Goal: Task Accomplishment & Management: Manage account settings

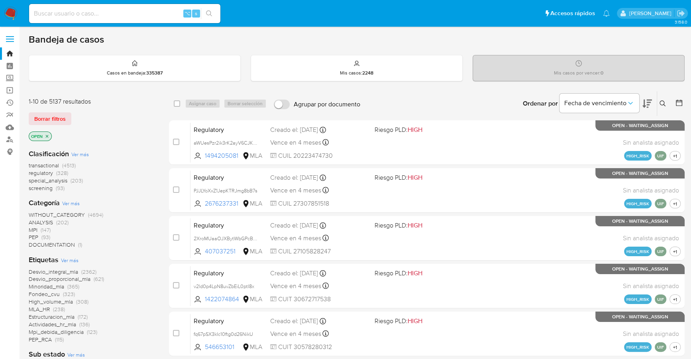
click at [662, 102] on icon at bounding box center [662, 103] width 6 height 6
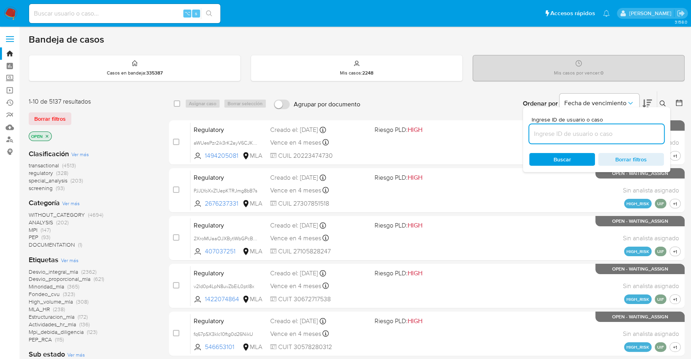
click at [579, 137] on input at bounding box center [596, 134] width 135 height 10
type input "L5wvaylxNV18s4kRidMqz60g"
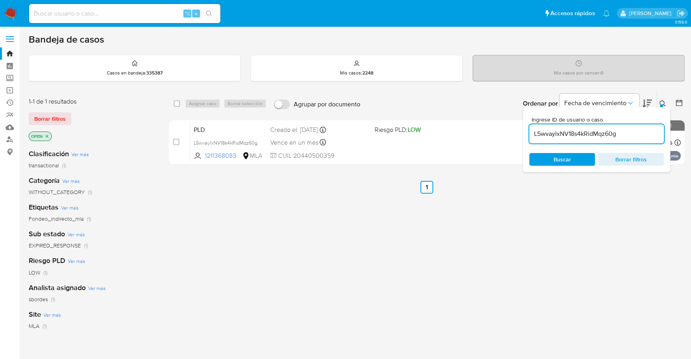
click at [660, 102] on icon at bounding box center [662, 103] width 6 height 6
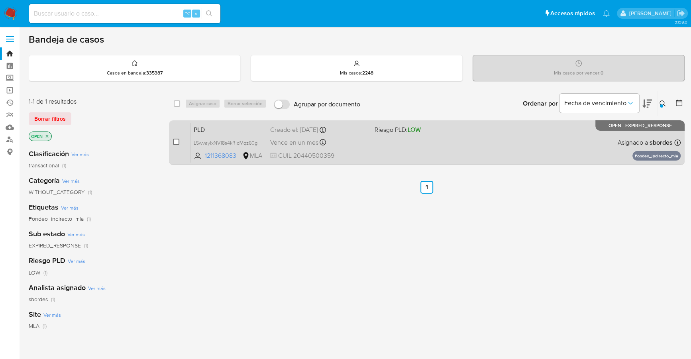
click at [176, 140] on input "checkbox" at bounding box center [176, 142] width 6 height 6
checkbox input "true"
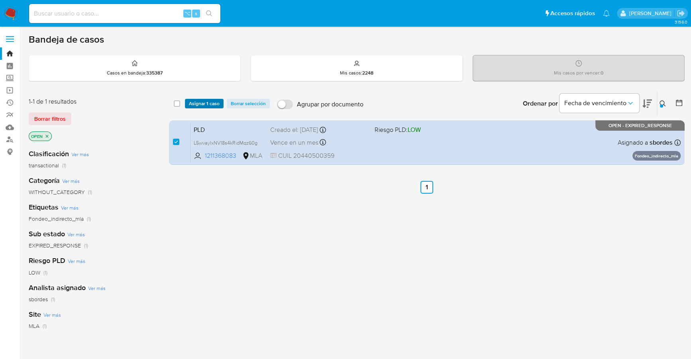
click at [196, 102] on span "Asignar 1 caso" at bounding box center [204, 104] width 31 height 8
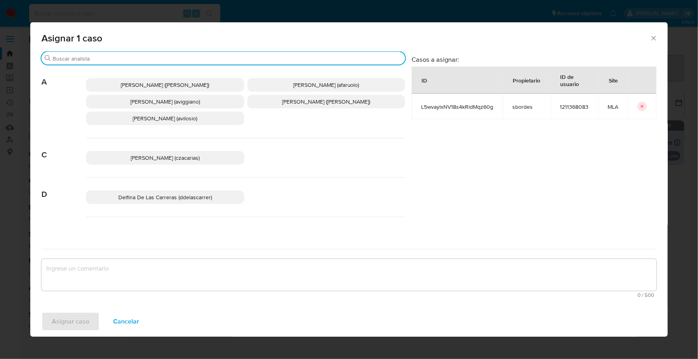
click at [126, 59] on input "Buscar" at bounding box center [227, 58] width 349 height 7
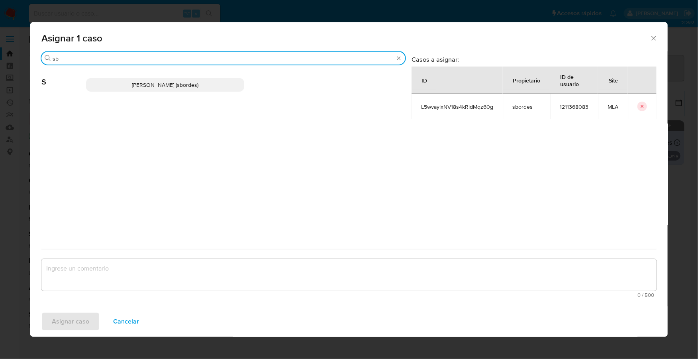
type input "sb"
click at [142, 88] on span "[PERSON_NAME] (sbordes)" at bounding box center [165, 85] width 67 height 8
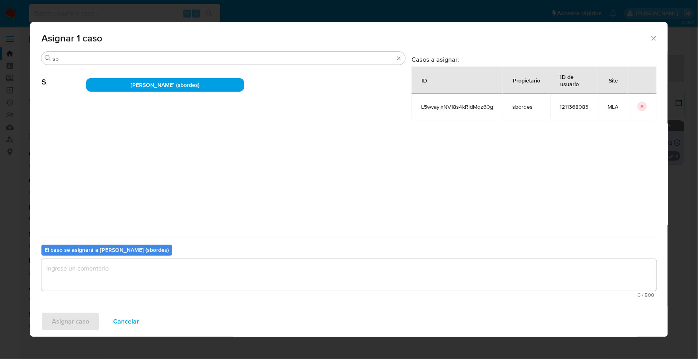
click at [123, 284] on textarea "assign-modal" at bounding box center [348, 275] width 615 height 32
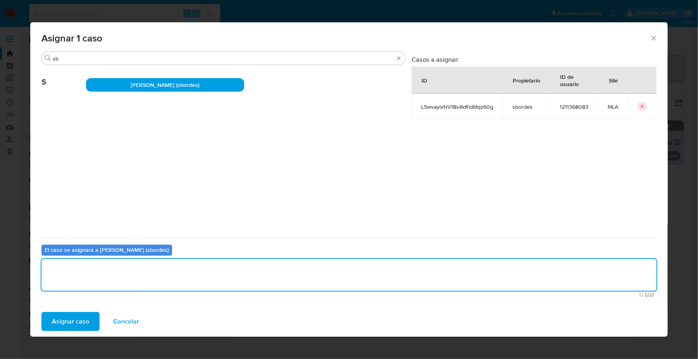
click at [67, 317] on span "Asignar caso" at bounding box center [70, 322] width 37 height 18
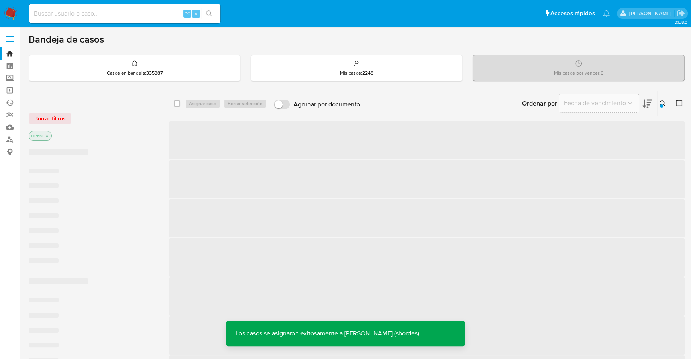
click at [17, 10] on img at bounding box center [11, 14] width 14 height 14
click at [13, 11] on img at bounding box center [11, 14] width 14 height 14
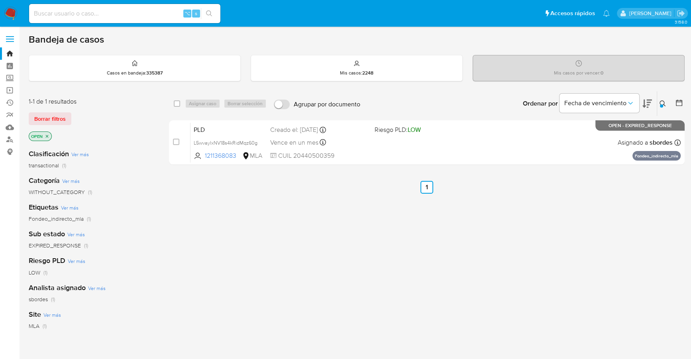
click at [13, 11] on img at bounding box center [11, 14] width 14 height 14
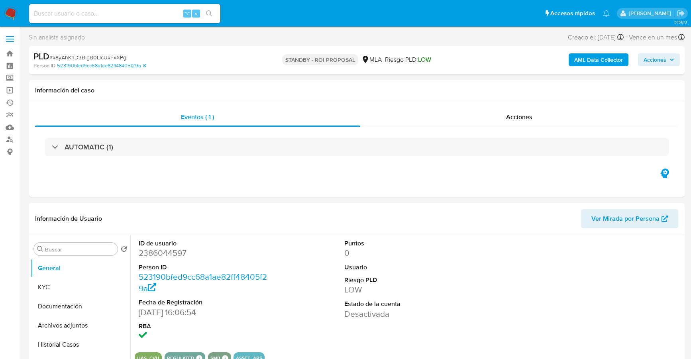
select select "10"
click at [98, 17] on input at bounding box center [124, 13] width 191 height 10
paste input "1211368083"
type input "1211368083"
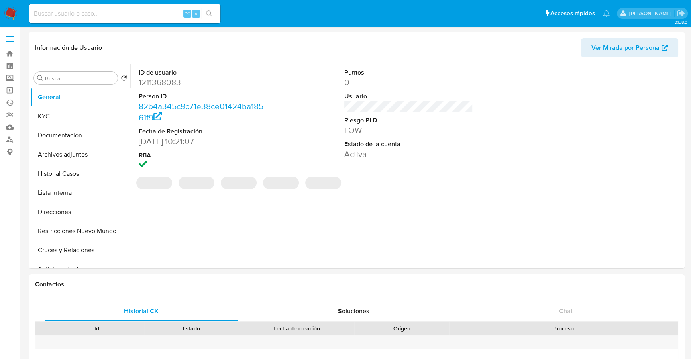
select select "10"
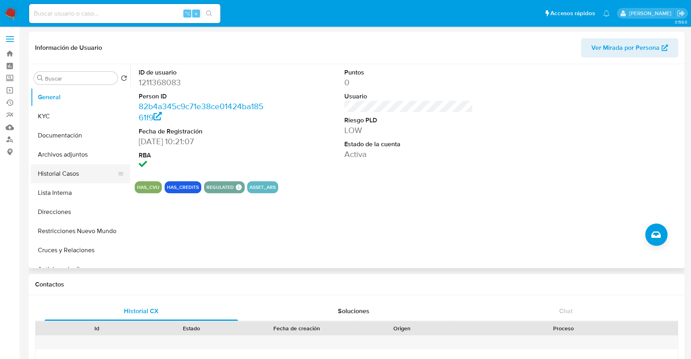
click at [59, 181] on button "Historial Casos" at bounding box center [77, 173] width 93 height 19
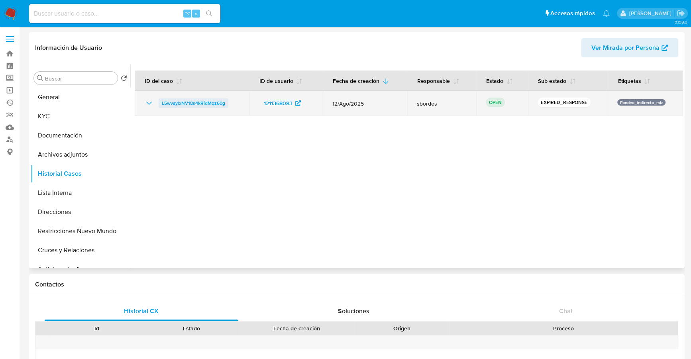
click at [182, 98] on span "L5wvaylxNV18s4kRidMqz60g" at bounding box center [193, 103] width 63 height 10
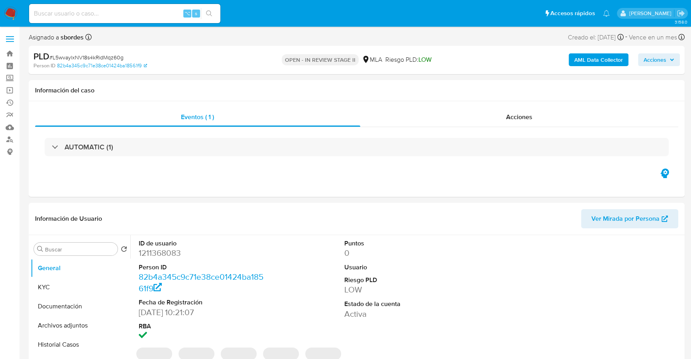
select select "10"
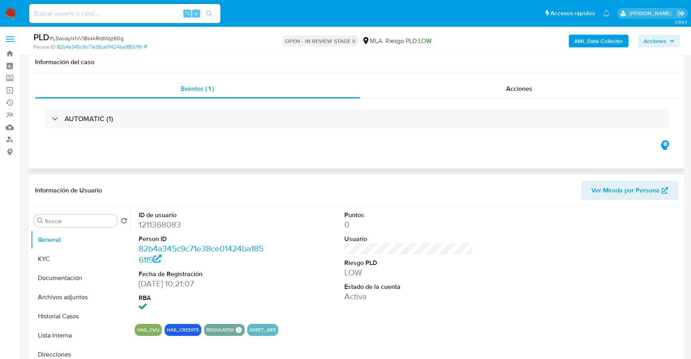
scroll to position [194, 0]
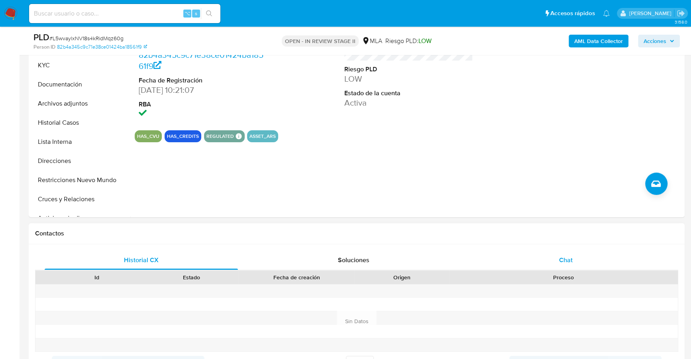
click at [564, 250] on div "Chat" at bounding box center [565, 259] width 193 height 19
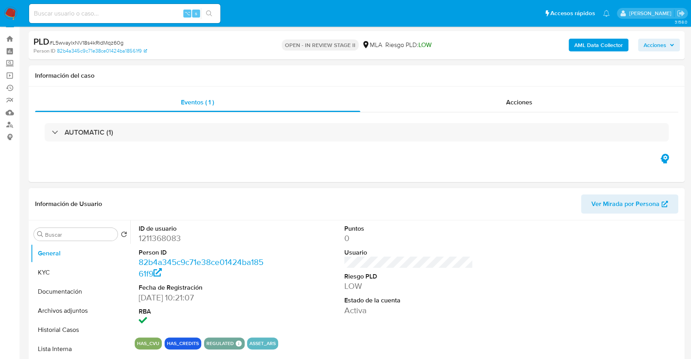
scroll to position [16, 0]
click at [153, 16] on input at bounding box center [124, 13] width 191 height 10
paste input "1211368083"
type input "1211368083"
click at [37, 258] on button "General" at bounding box center [77, 252] width 93 height 19
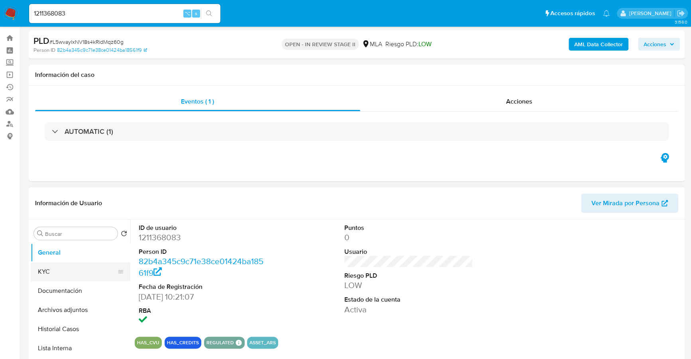
click at [40, 266] on button "KYC" at bounding box center [77, 271] width 93 height 19
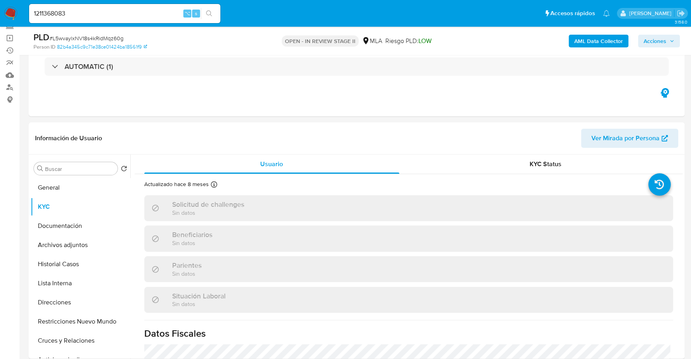
scroll to position [104, 0]
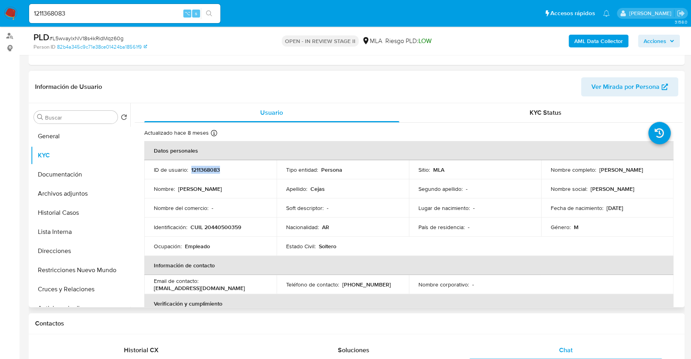
copy p "1211368083"
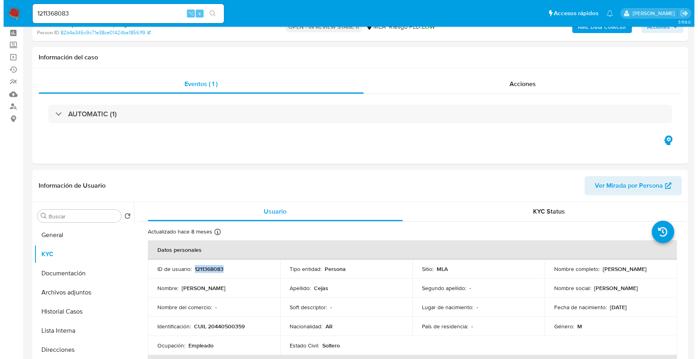
scroll to position [0, 0]
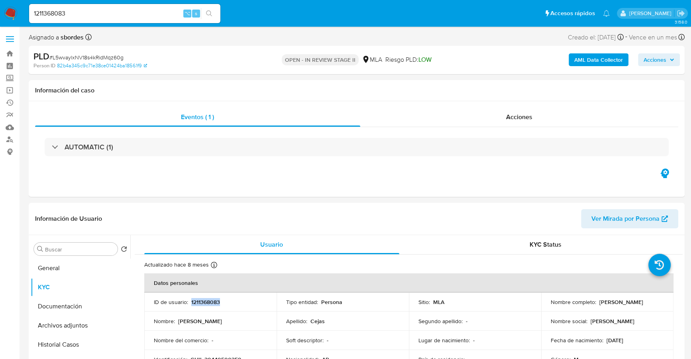
click at [589, 57] on b "AML Data Collector" at bounding box center [598, 59] width 49 height 13
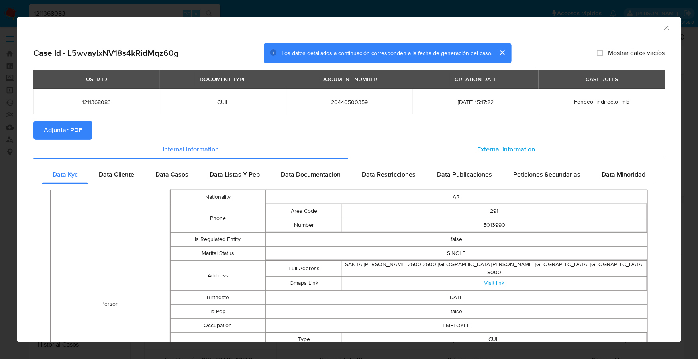
click at [498, 150] on span "External information" at bounding box center [506, 149] width 58 height 9
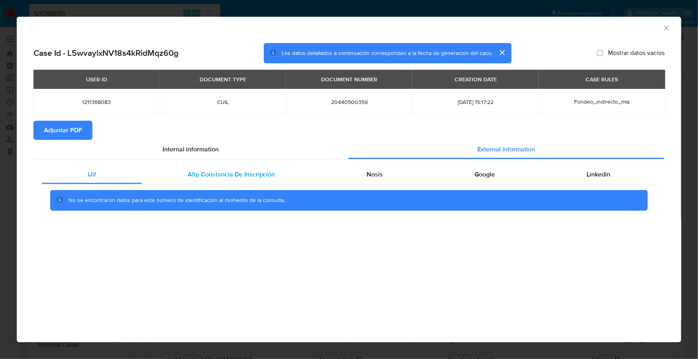
click at [242, 176] on span "Afip Constancia De Inscripción" at bounding box center [232, 174] width 88 height 9
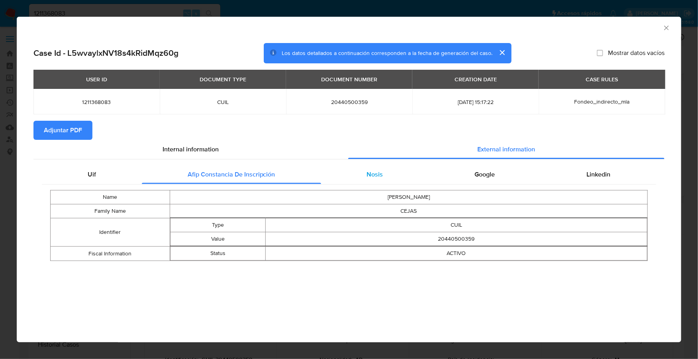
click at [358, 180] on div "Nosis" at bounding box center [375, 174] width 108 height 19
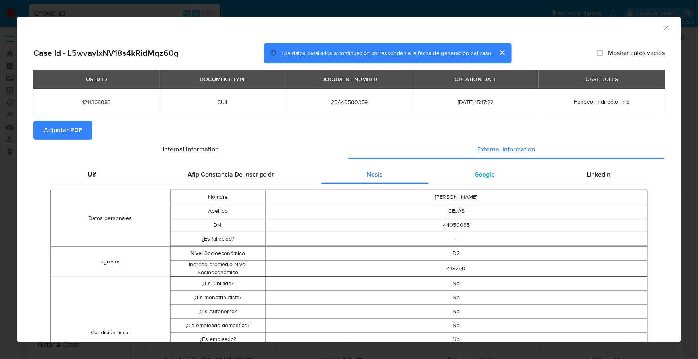
click at [488, 179] on div "Google" at bounding box center [485, 174] width 112 height 19
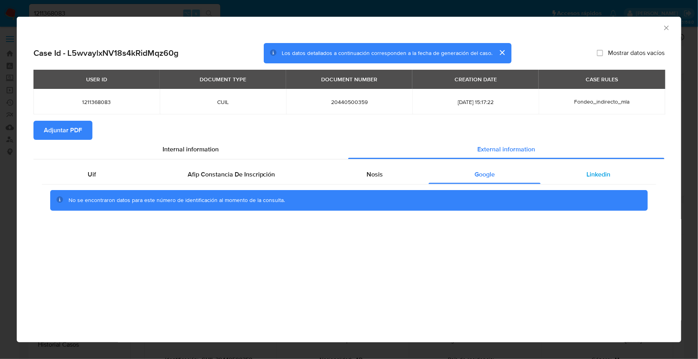
click at [587, 176] on span "Linkedin" at bounding box center [598, 174] width 24 height 9
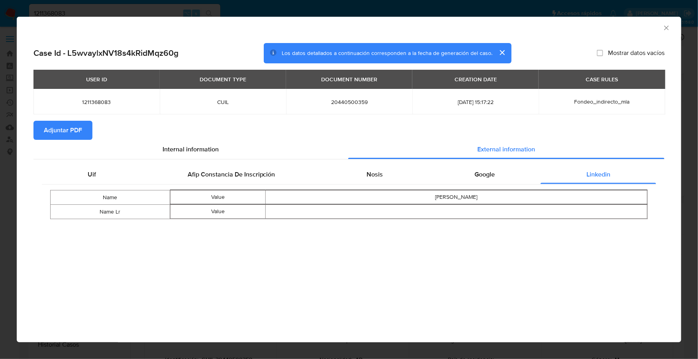
click at [73, 129] on span "Adjuntar PDF" at bounding box center [63, 130] width 38 height 18
click at [667, 29] on icon "Cerrar ventana" at bounding box center [666, 27] width 4 height 4
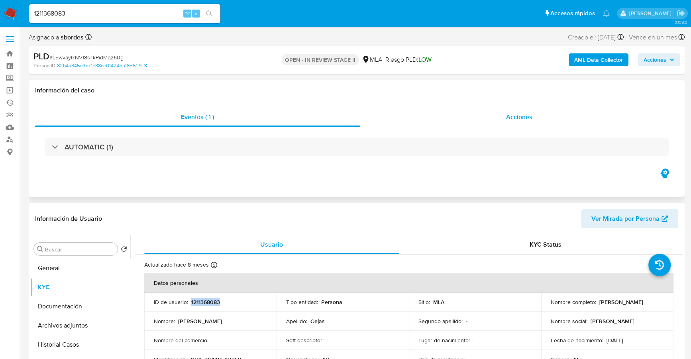
click at [481, 123] on div "Acciones" at bounding box center [519, 117] width 318 height 19
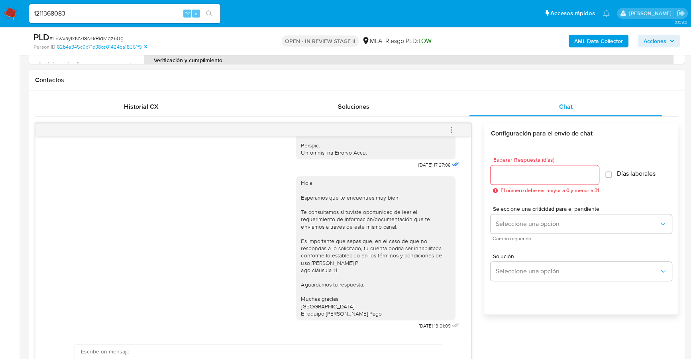
scroll to position [399, 0]
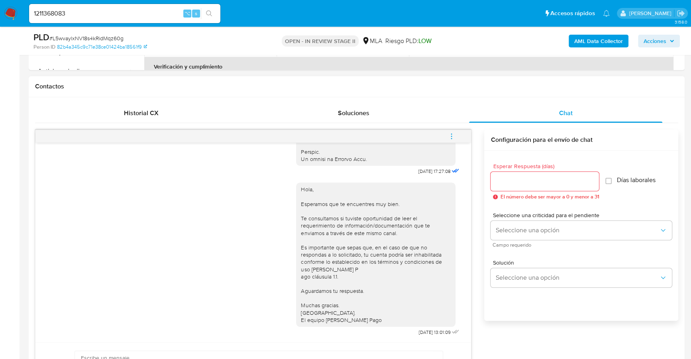
click at [448, 135] on icon "menu-action" at bounding box center [451, 136] width 7 height 7
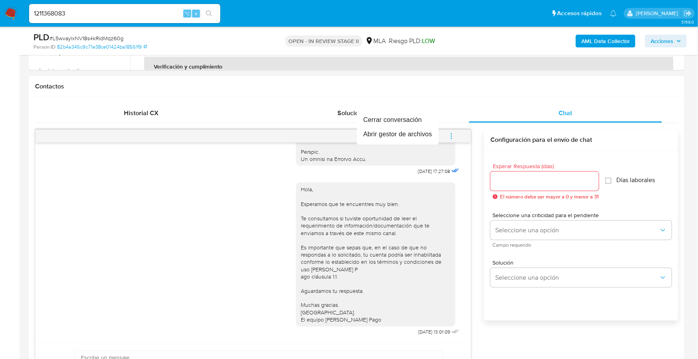
click at [464, 94] on div at bounding box center [349, 179] width 698 height 359
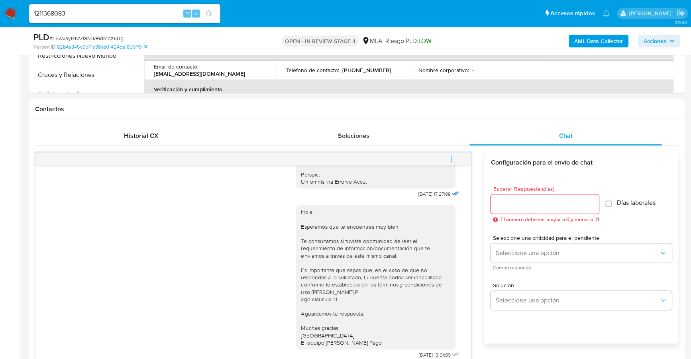
scroll to position [91, 0]
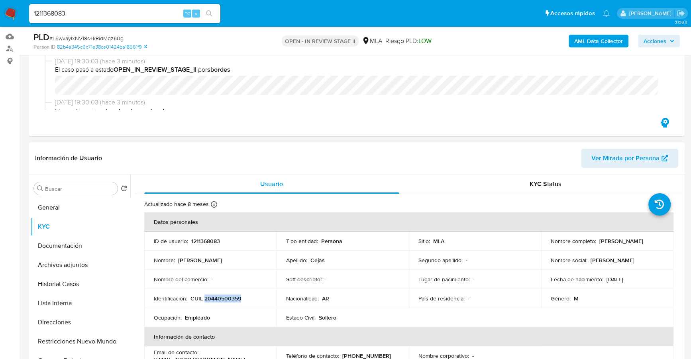
copy p "20440500359"
click at [55, 251] on button "Documentación" at bounding box center [77, 245] width 93 height 19
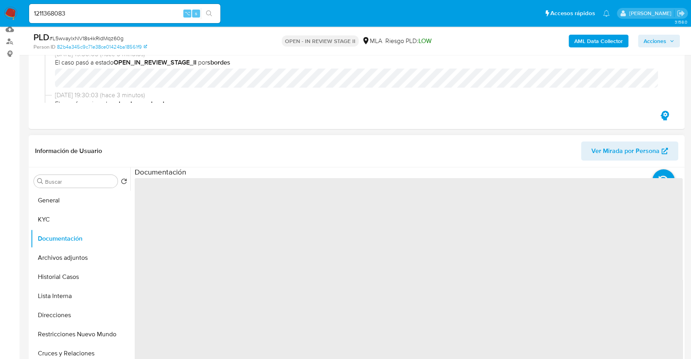
scroll to position [108, 0]
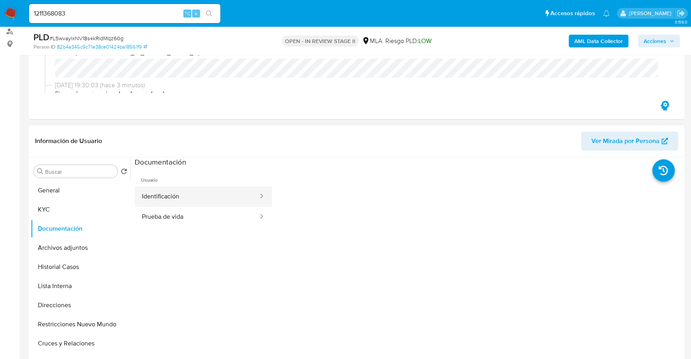
click at [204, 194] on button "Identificación" at bounding box center [197, 196] width 124 height 20
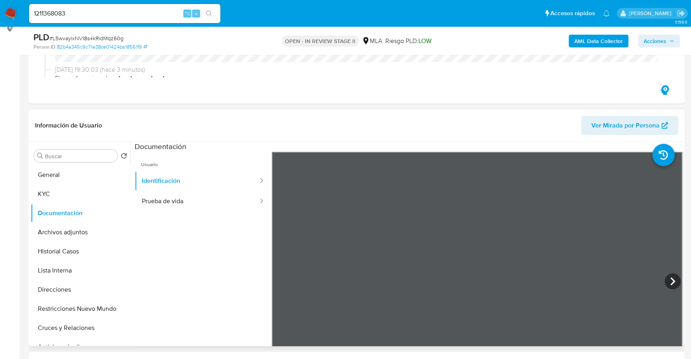
scroll to position [173, 0]
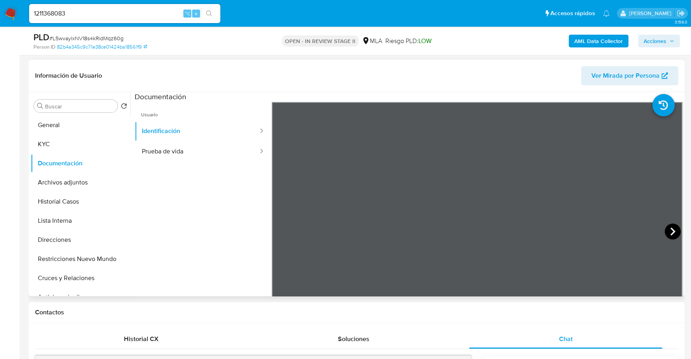
click at [667, 233] on icon at bounding box center [672, 231] width 16 height 16
click at [205, 149] on button "Prueba de vida" at bounding box center [197, 151] width 124 height 20
click at [53, 145] on button "KYC" at bounding box center [77, 144] width 93 height 19
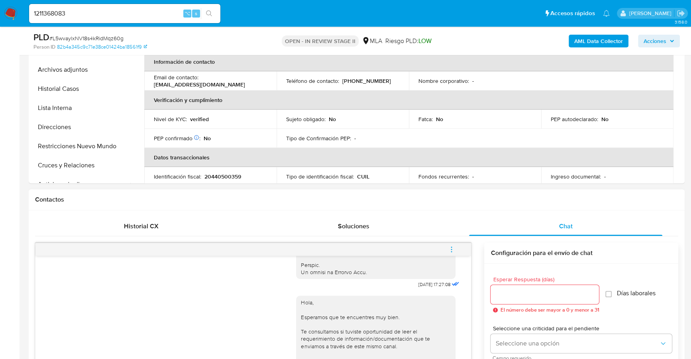
scroll to position [337, 0]
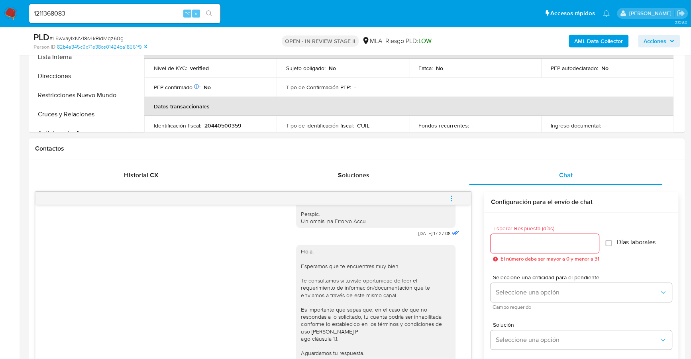
click at [452, 196] on icon "menu-action" at bounding box center [451, 198] width 7 height 7
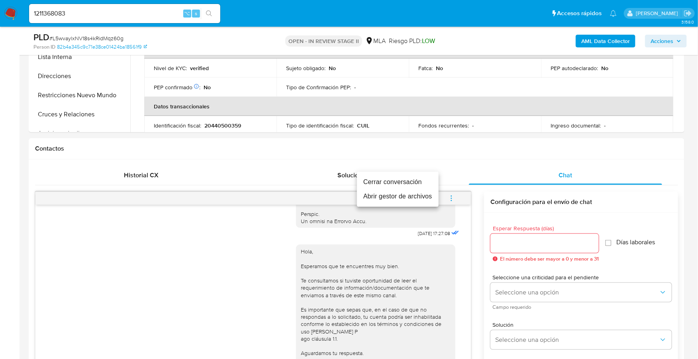
click at [417, 175] on li "Cerrar conversación" at bounding box center [398, 182] width 82 height 14
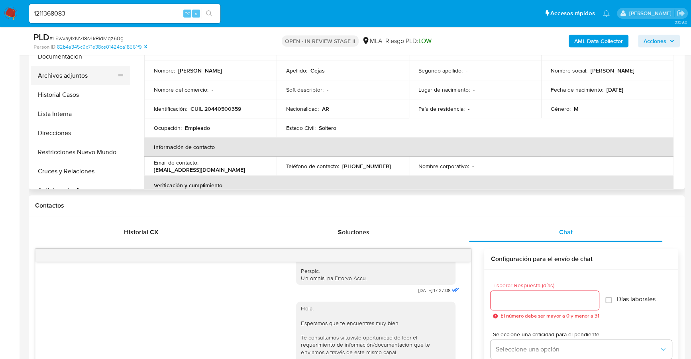
scroll to position [269, 0]
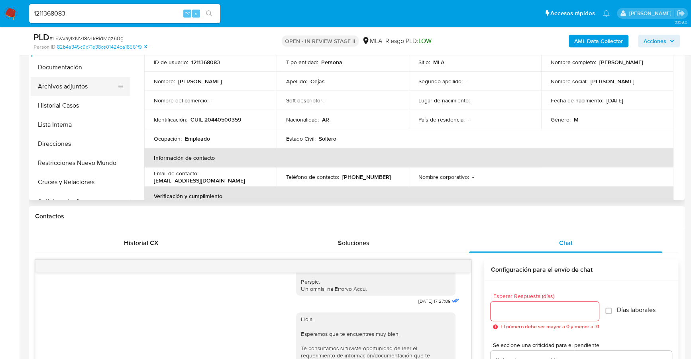
click at [61, 86] on button "Archivos adjuntos" at bounding box center [77, 86] width 93 height 19
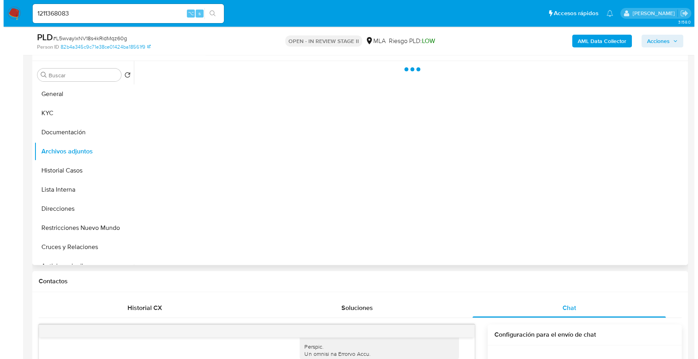
scroll to position [179, 0]
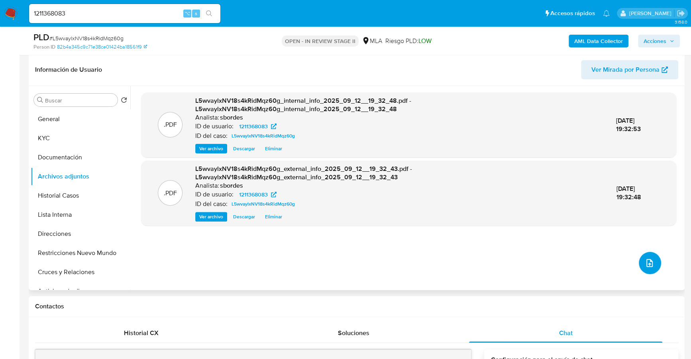
click at [652, 260] on button "upload-file" at bounding box center [649, 263] width 22 height 22
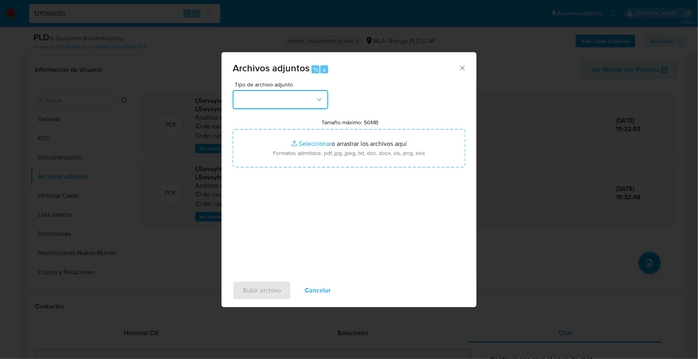
click at [305, 99] on button "button" at bounding box center [281, 99] width 96 height 19
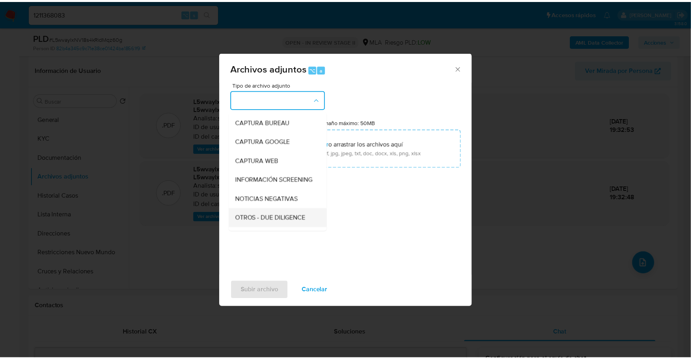
scroll to position [93, 0]
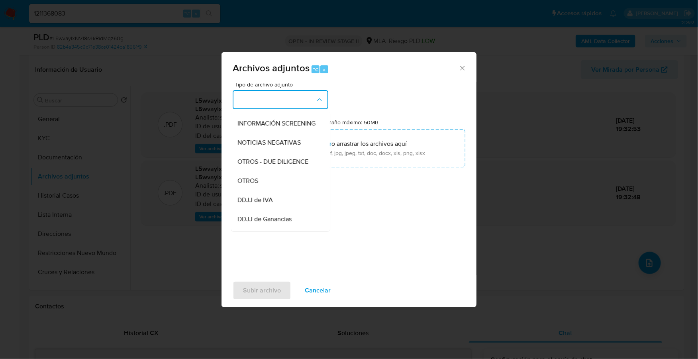
drag, startPoint x: 267, startPoint y: 193, endPoint x: 284, endPoint y: 180, distance: 21.3
click at [267, 190] on div "OTROS" at bounding box center [277, 180] width 81 height 19
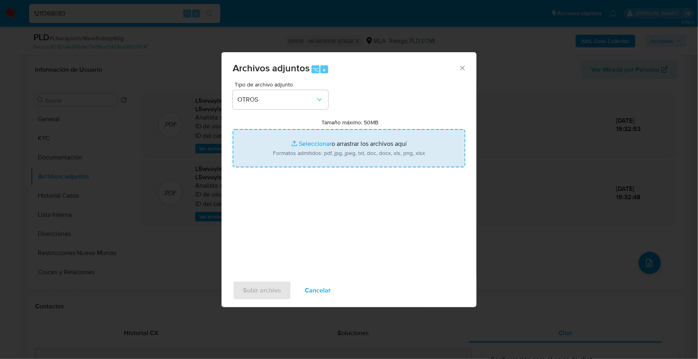
click at [321, 140] on input "Tamaño máximo: 50MB Seleccionar archivos" at bounding box center [349, 148] width 233 height 38
type input "C:\fakepath\Caselog L5wvaylxNV18s4kRidMqz60g_2025_08_19_17_54_08.docx"
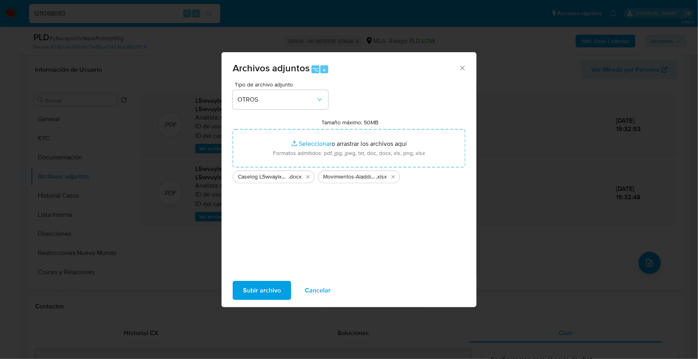
click at [263, 292] on span "Subir archivo" at bounding box center [262, 291] width 38 height 18
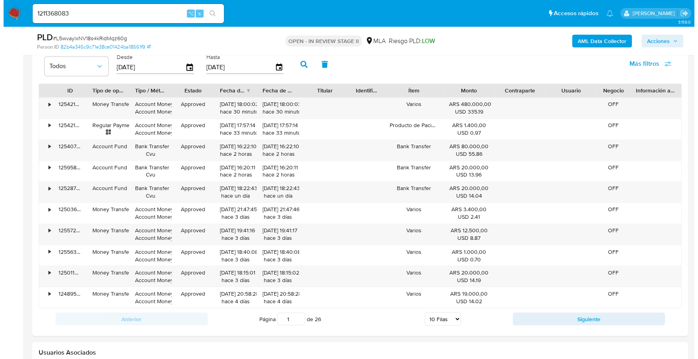
scroll to position [1462, 0]
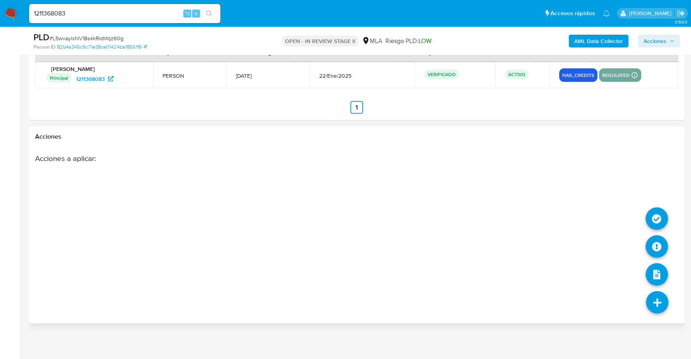
click at [659, 297] on icon at bounding box center [657, 302] width 22 height 22
click at [654, 241] on icon at bounding box center [656, 246] width 22 height 22
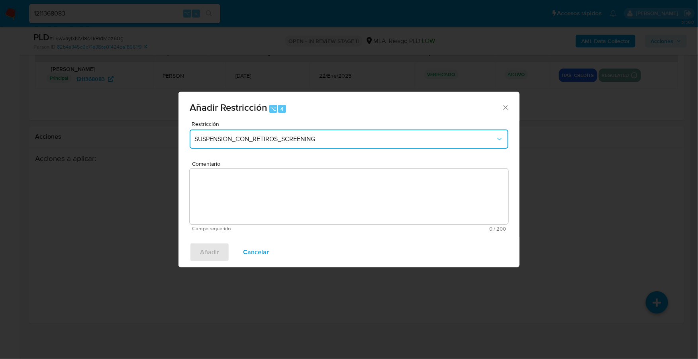
click at [246, 140] on span "SUSPENSION_CON_RETIROS_SCREENING" at bounding box center [344, 139] width 301 height 8
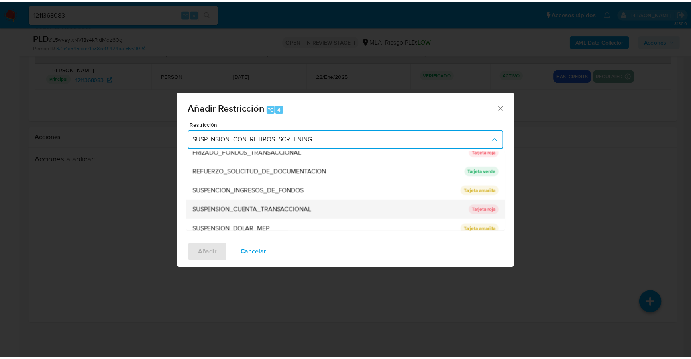
scroll to position [168, 0]
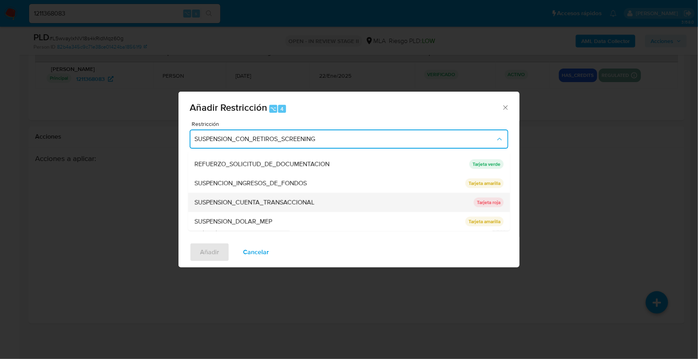
click at [246, 204] on span "SUSPENSION_CUENTA_TRANSACCIONAL" at bounding box center [254, 202] width 120 height 8
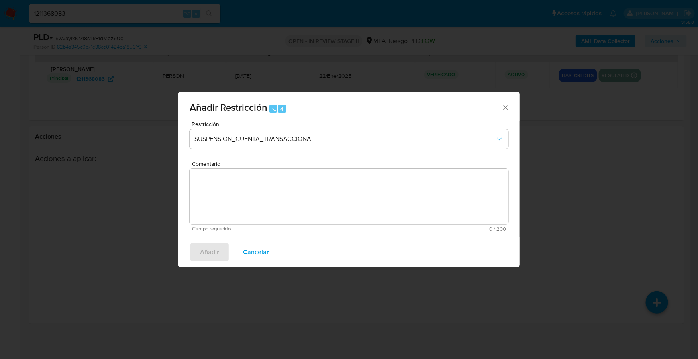
click at [264, 194] on textarea "Comentario" at bounding box center [349, 196] width 319 height 56
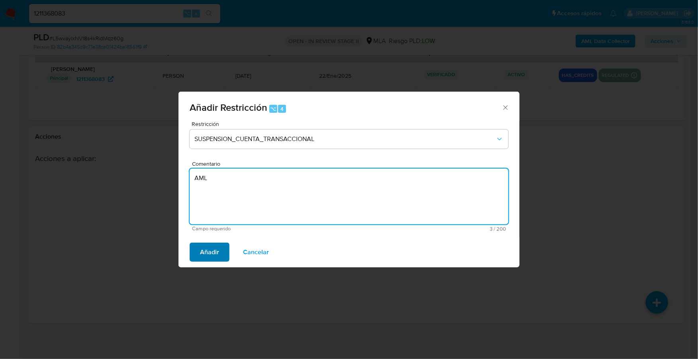
type textarea "AML"
click at [212, 248] on span "Añadir" at bounding box center [209, 252] width 19 height 18
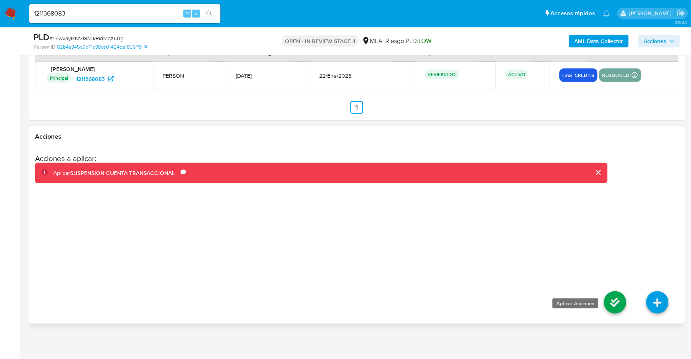
click at [617, 300] on icon at bounding box center [614, 302] width 22 height 22
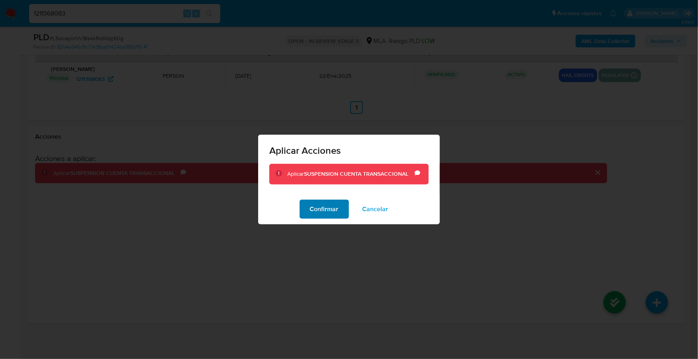
click at [319, 205] on span "Confirmar" at bounding box center [324, 209] width 29 height 18
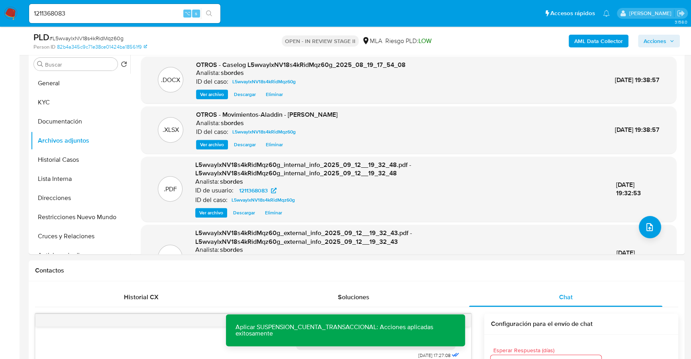
scroll to position [119, 0]
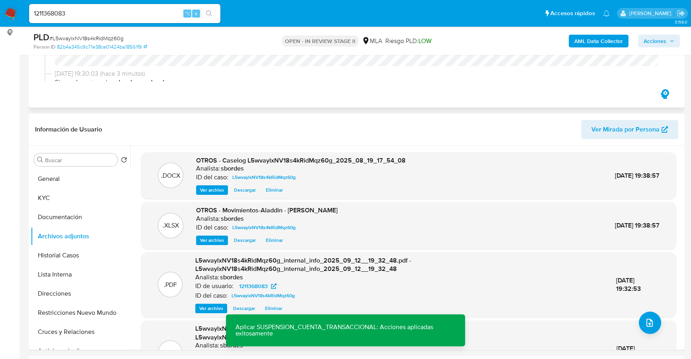
click at [501, 86] on div "12/09/2025 19:32:53 (hace unos segundos) sbordes subió un archivo: L5wvaylxNV18…" at bounding box center [356, 33] width 643 height 108
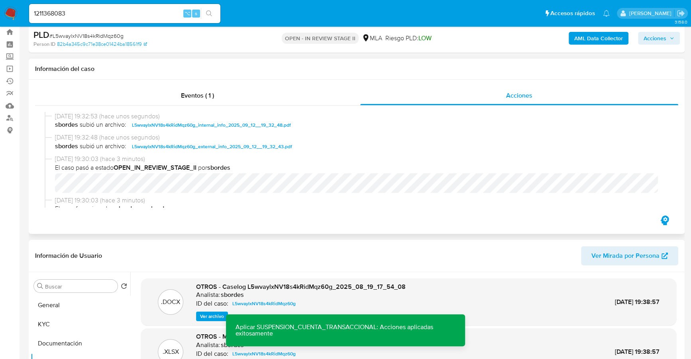
scroll to position [0, 0]
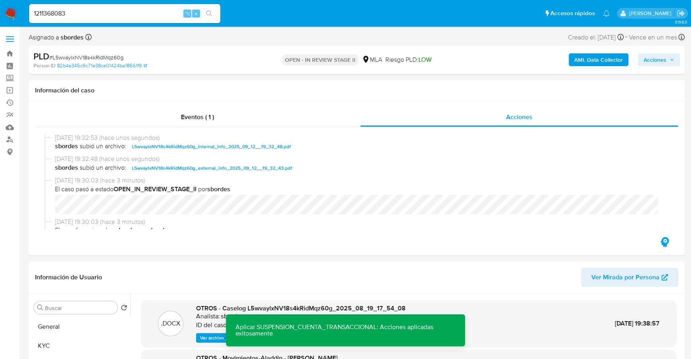
click at [667, 59] on span "Acciones" at bounding box center [658, 59] width 31 height 11
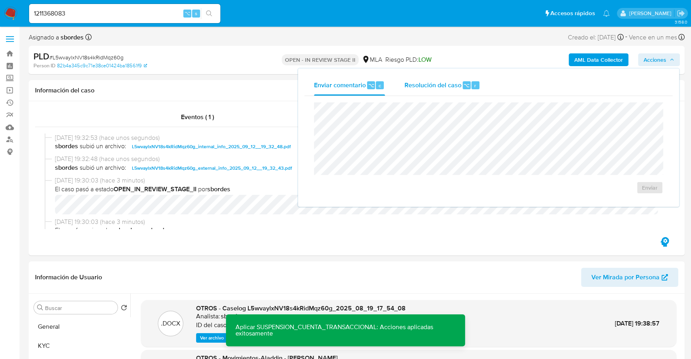
click at [456, 82] on span "Resolución del caso" at bounding box center [432, 84] width 57 height 9
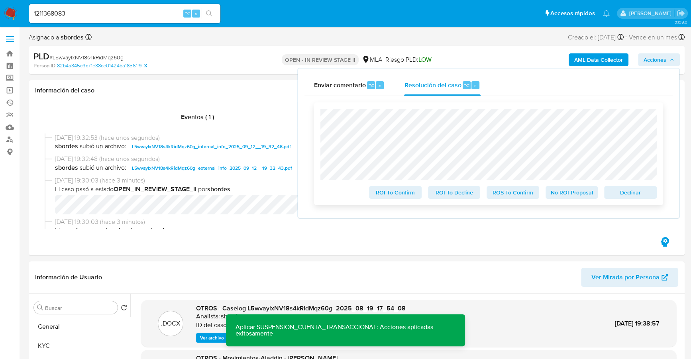
click at [622, 193] on span "Declinar" at bounding box center [629, 192] width 41 height 11
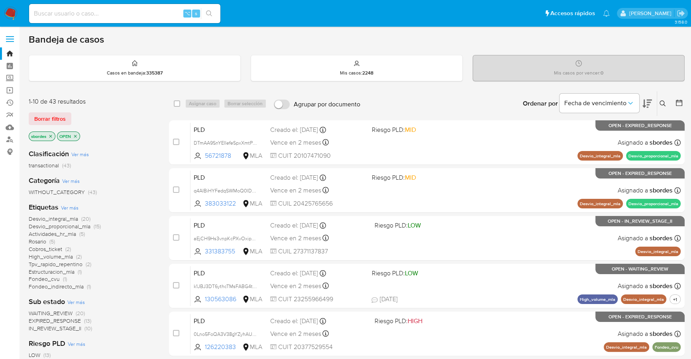
click at [52, 135] on icon "close-filter" at bounding box center [50, 136] width 3 height 3
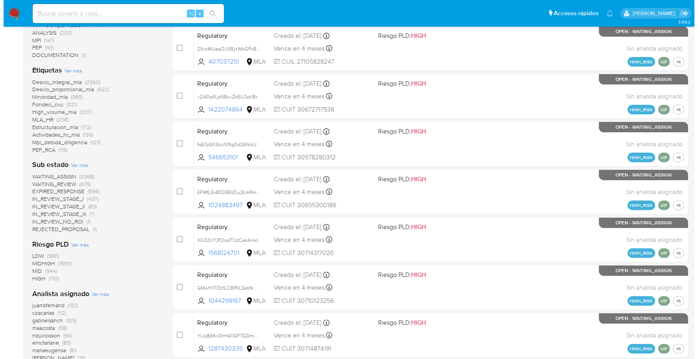
scroll to position [305, 0]
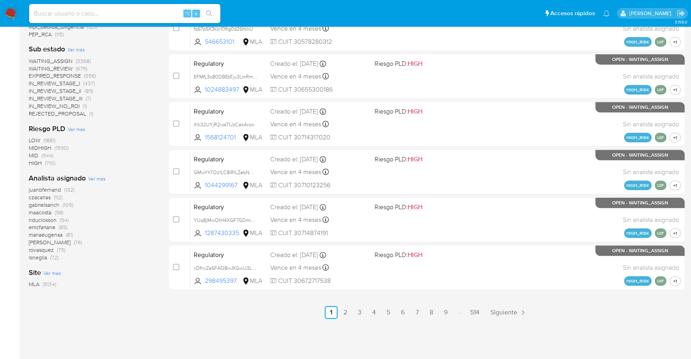
click at [95, 177] on span "Ver más" at bounding box center [97, 178] width 18 height 7
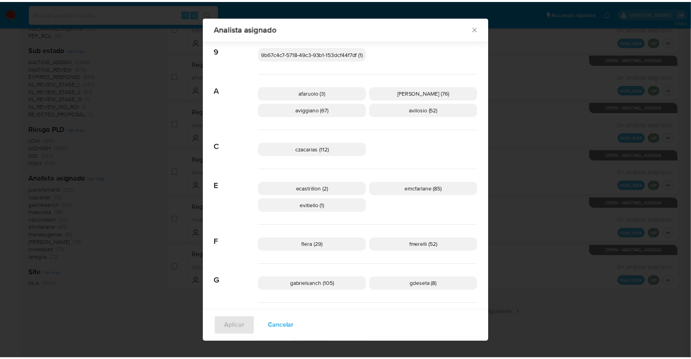
scroll to position [0, 0]
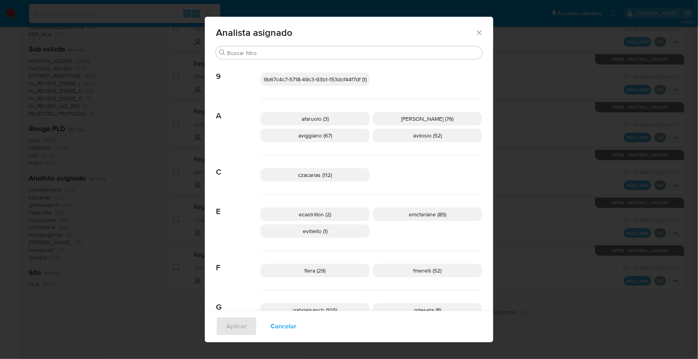
click at [475, 32] on icon "Cerrar" at bounding box center [479, 33] width 8 height 8
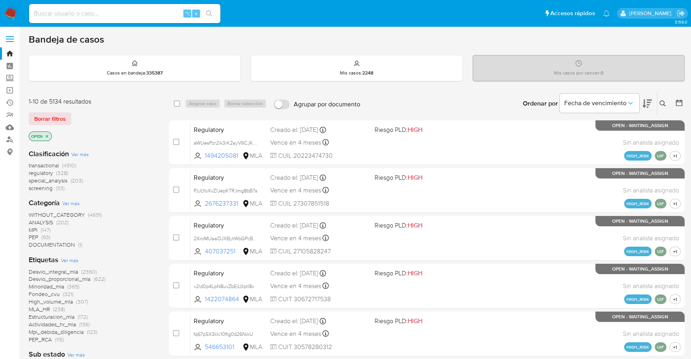
click at [661, 102] on icon at bounding box center [662, 103] width 6 height 6
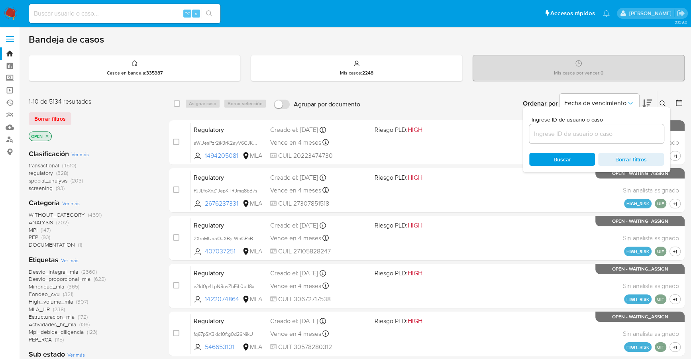
click at [601, 129] on input at bounding box center [596, 134] width 135 height 10
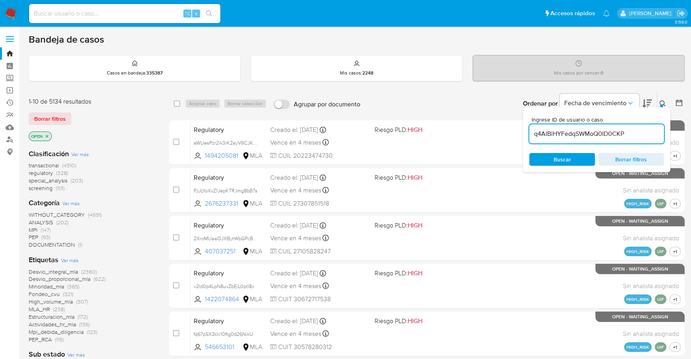
type input "q4AIBiHYFedqSWMoQ0ID0CKP"
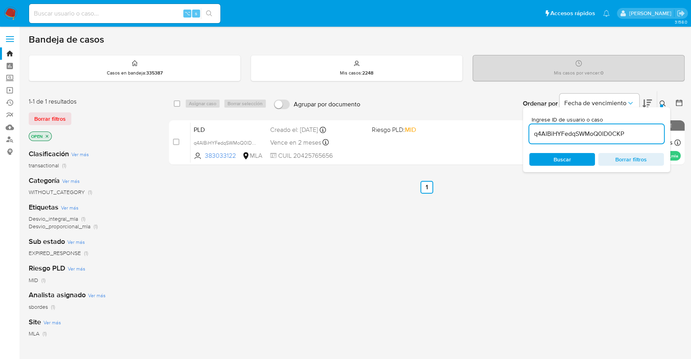
click at [663, 100] on icon at bounding box center [662, 103] width 6 height 6
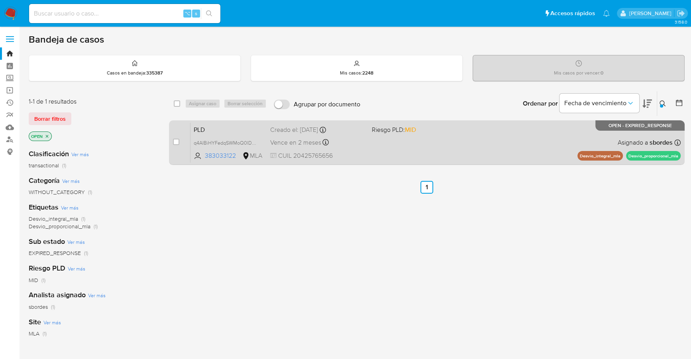
click at [177, 138] on div "case-item-checkbox" at bounding box center [176, 142] width 6 height 8
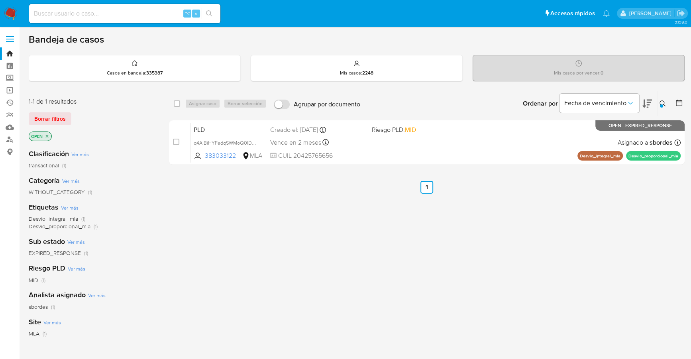
click at [197, 100] on div "Asignar caso Borrar selección" at bounding box center [227, 104] width 85 height 10
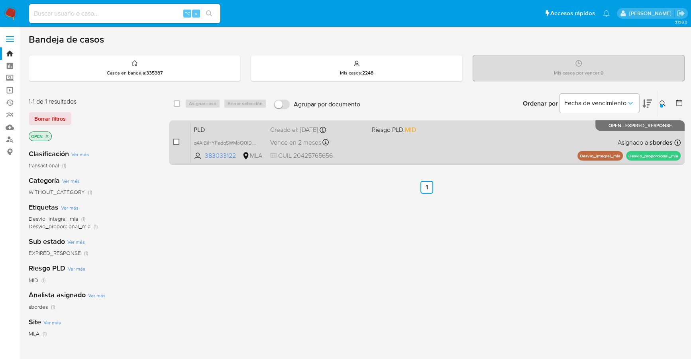
click at [177, 142] on input "checkbox" at bounding box center [176, 142] width 6 height 6
checkbox input "true"
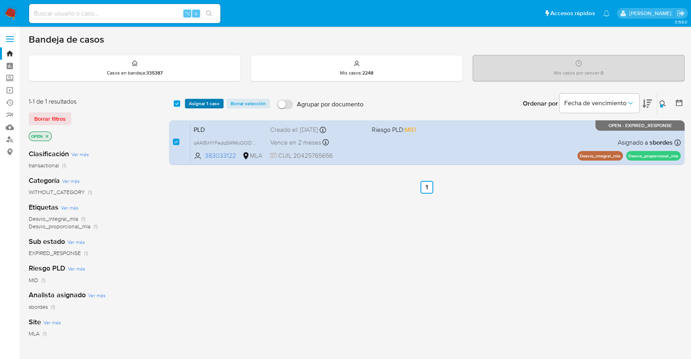
click at [196, 101] on span "Asignar 1 caso" at bounding box center [204, 104] width 31 height 8
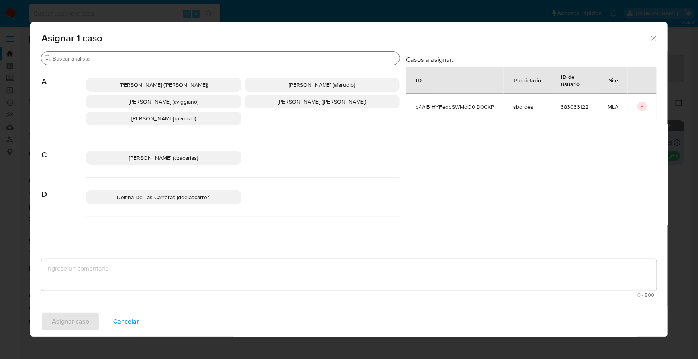
click at [125, 57] on input "Buscar" at bounding box center [225, 58] width 344 height 7
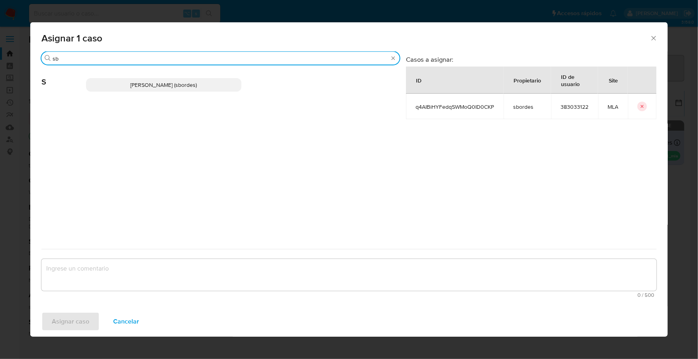
type input "sb"
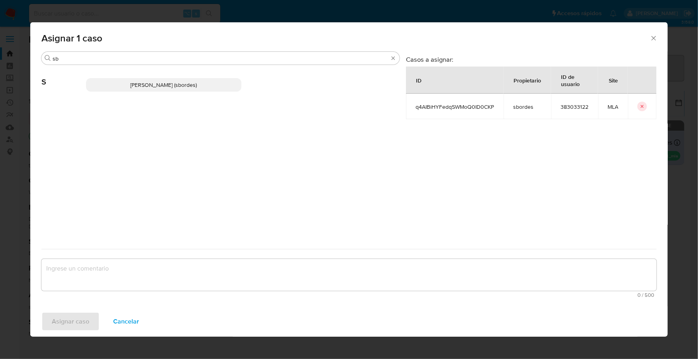
click at [141, 81] on span "Stefania Bordes (sbordes)" at bounding box center [163, 85] width 67 height 8
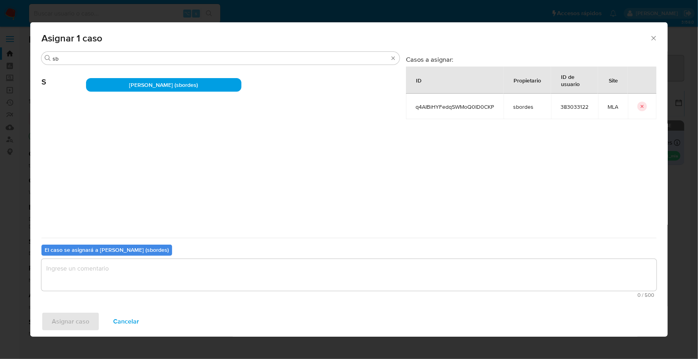
drag, startPoint x: 124, startPoint y: 277, endPoint x: 114, endPoint y: 287, distance: 13.8
click at [124, 277] on textarea "assign-modal" at bounding box center [348, 275] width 615 height 32
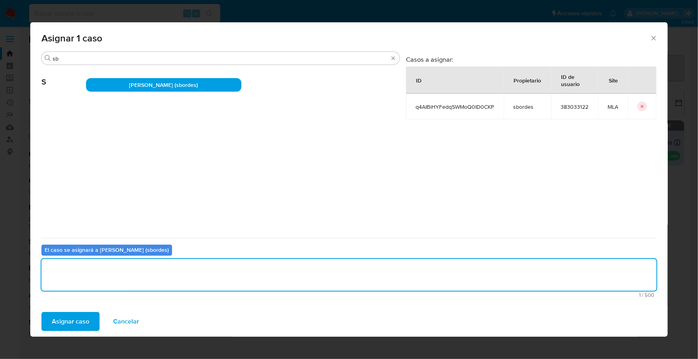
click at [82, 322] on span "Asignar caso" at bounding box center [70, 322] width 37 height 18
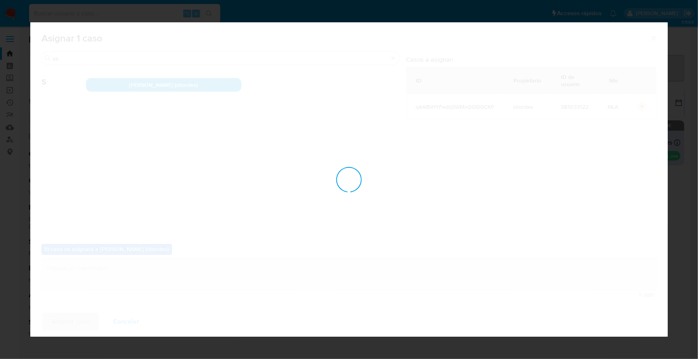
checkbox input "false"
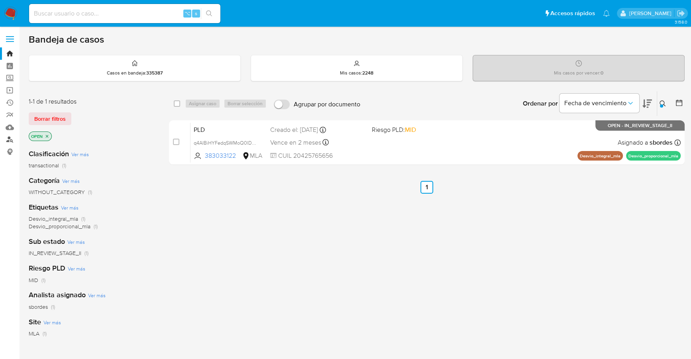
click at [8, 139] on link "Buscador de personas" at bounding box center [47, 139] width 95 height 12
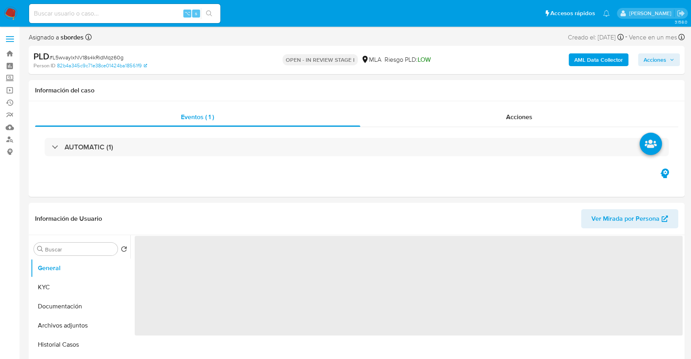
click at [660, 57] on span "Acciones" at bounding box center [654, 59] width 23 height 13
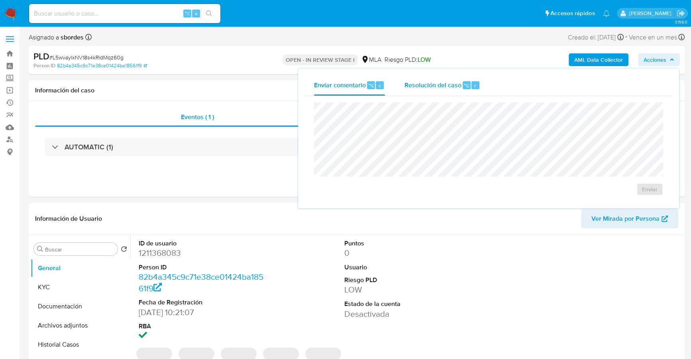
drag, startPoint x: 456, startPoint y: 72, endPoint x: 454, endPoint y: 82, distance: 10.6
click at [454, 82] on div "Enviar comentario ⌥ c Resolución del caso ⌥ r Enviar" at bounding box center [488, 138] width 381 height 140
click at [454, 82] on span "Resolución del caso" at bounding box center [432, 84] width 57 height 9
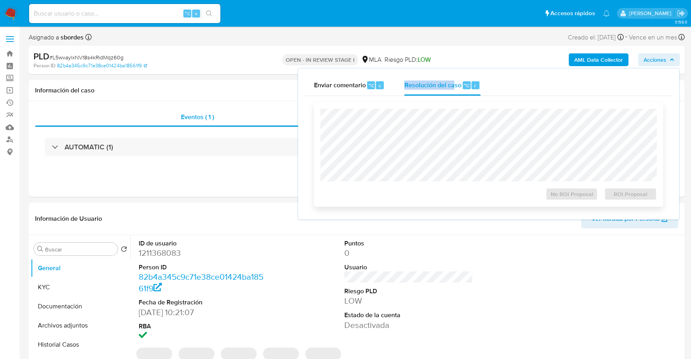
select select "10"
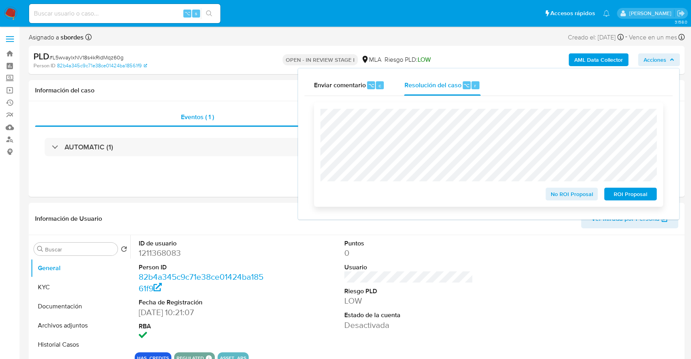
click at [624, 191] on span "ROI Proposal" at bounding box center [629, 193] width 41 height 11
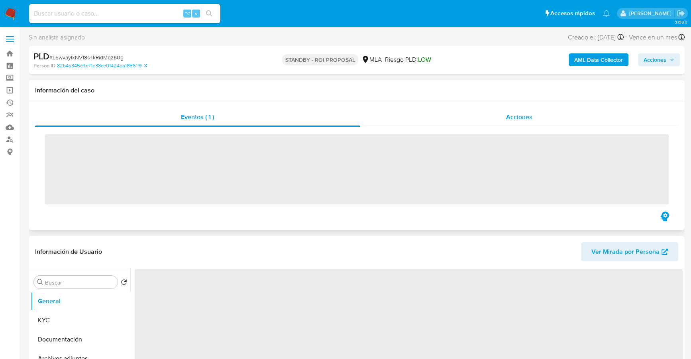
click at [517, 112] on div "Acciones" at bounding box center [519, 117] width 318 height 19
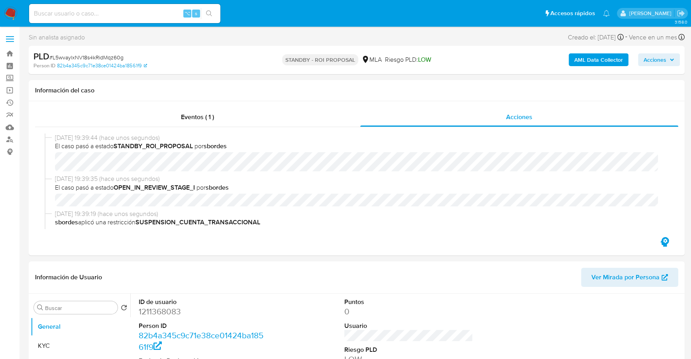
select select "10"
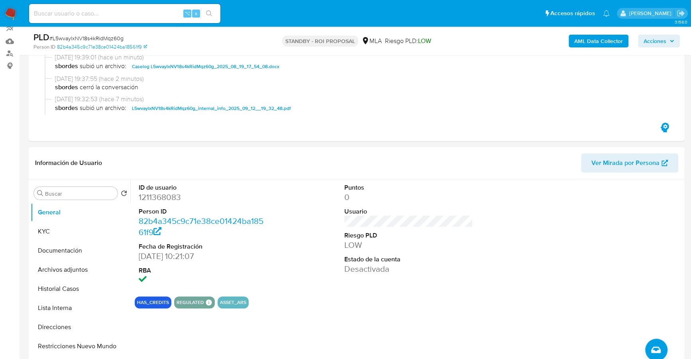
scroll to position [300, 0]
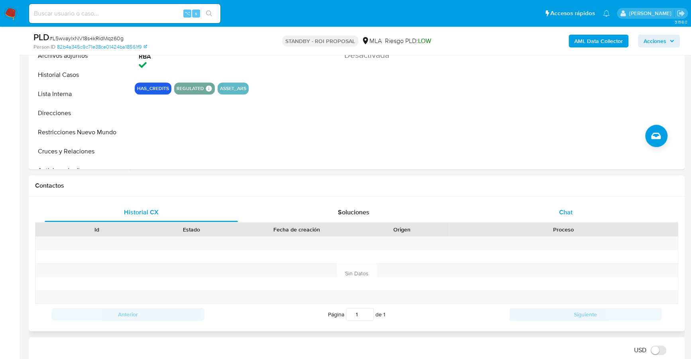
click at [558, 218] on div "Chat" at bounding box center [565, 212] width 193 height 19
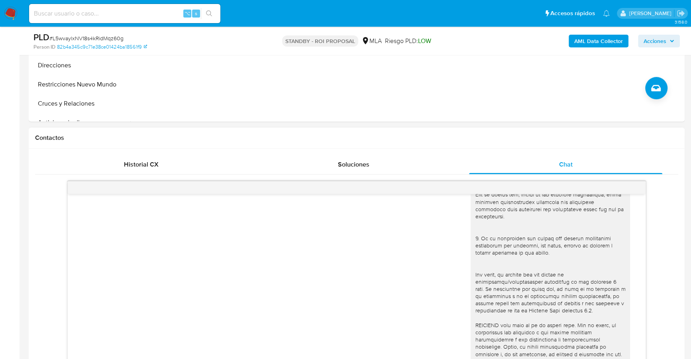
scroll to position [427, 0]
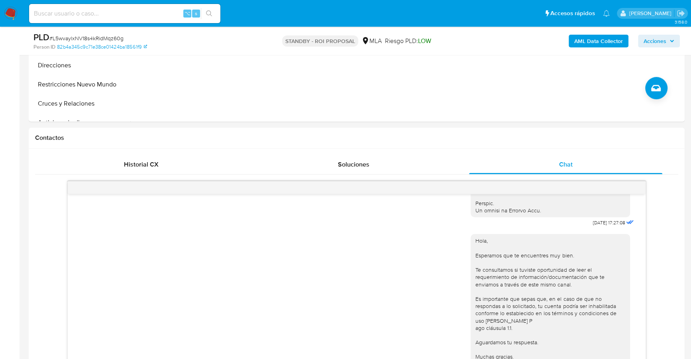
click at [90, 12] on input at bounding box center [124, 13] width 191 height 10
paste input "439507112"
type input "439507112"
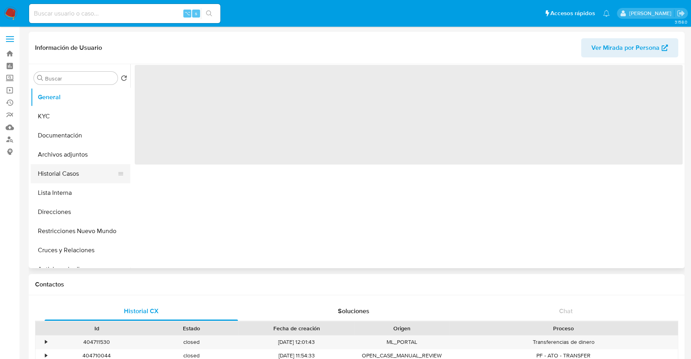
click at [65, 170] on button "Historial Casos" at bounding box center [77, 173] width 93 height 19
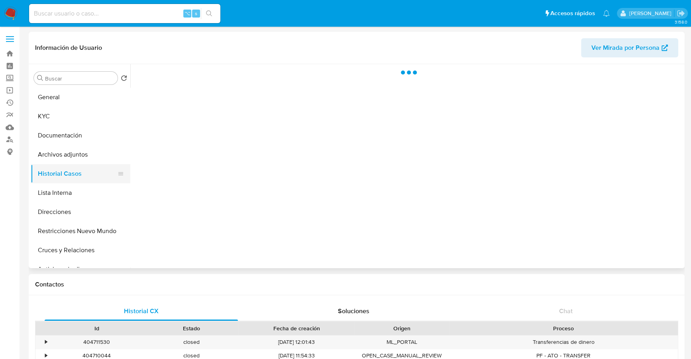
select select "10"
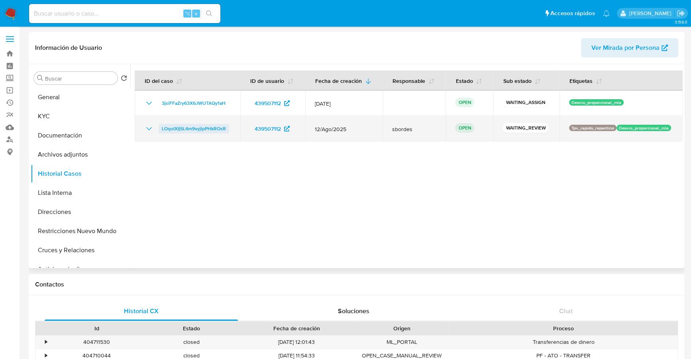
click at [198, 130] on span "LOqo00jSL4m9vyjlpPHkROsR" at bounding box center [194, 129] width 64 height 10
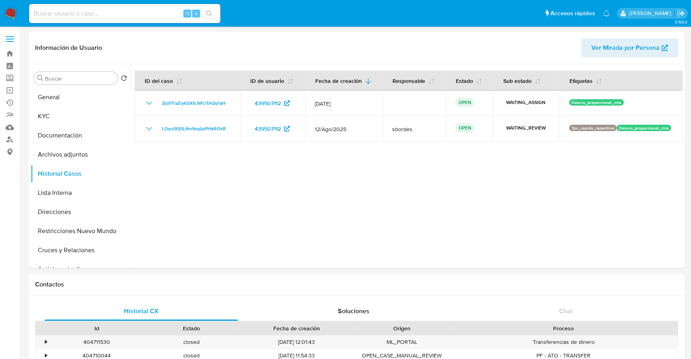
click at [116, 5] on div "⌥ s" at bounding box center [124, 13] width 191 height 19
click at [121, 11] on input at bounding box center [124, 13] width 191 height 10
paste input "383033122"
type input "383033122"
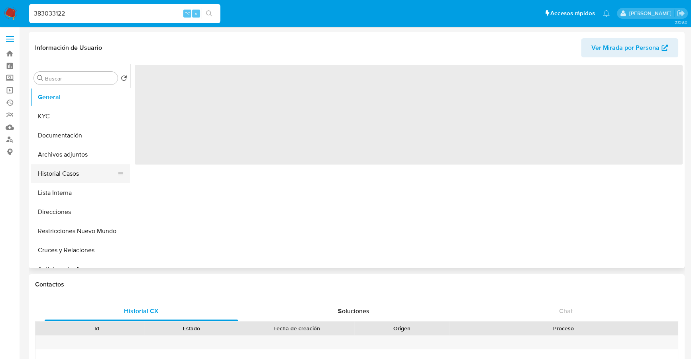
click at [58, 170] on button "Historial Casos" at bounding box center [77, 173] width 93 height 19
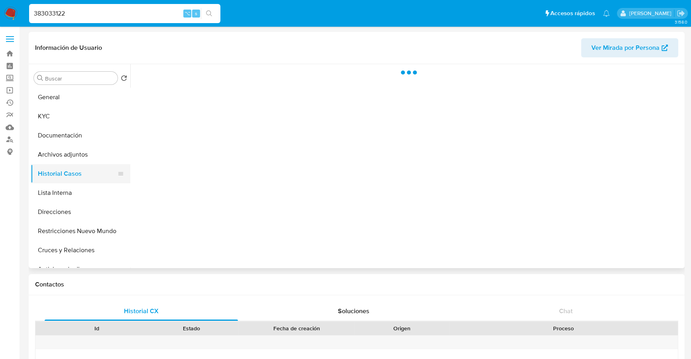
select select "10"
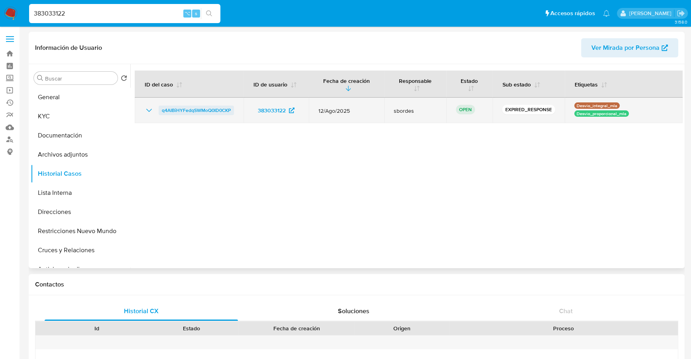
click at [194, 113] on span "q4AIBiHYFedqSWMoQ0ID0CKP" at bounding box center [196, 111] width 69 height 10
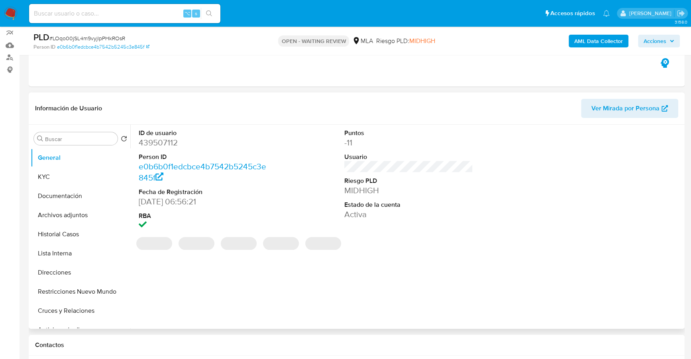
select select "10"
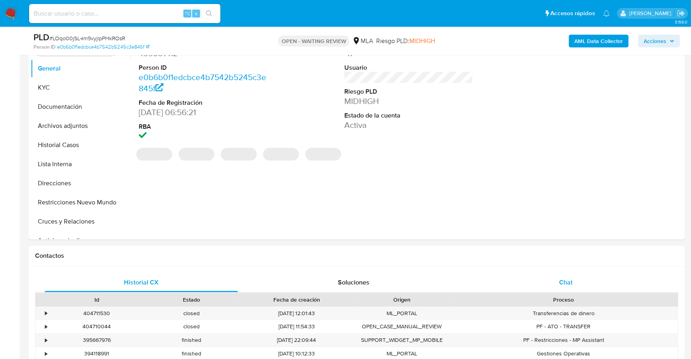
click at [540, 275] on div "Chat" at bounding box center [565, 282] width 193 height 19
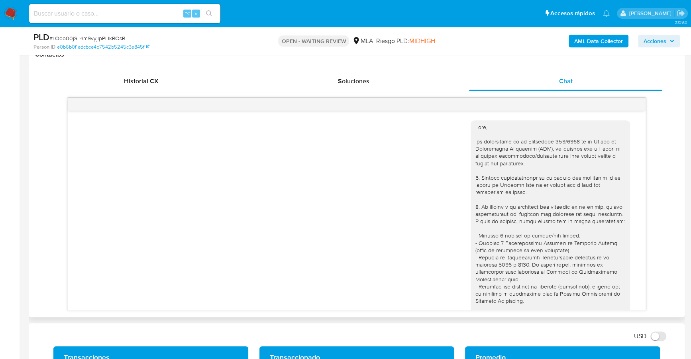
scroll to position [311, 0]
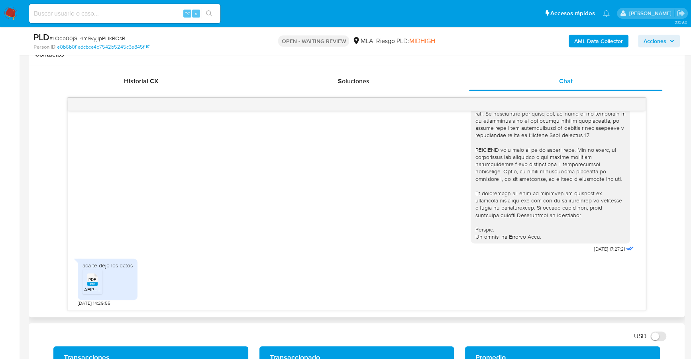
click at [87, 284] on icon "PDF" at bounding box center [92, 279] width 10 height 14
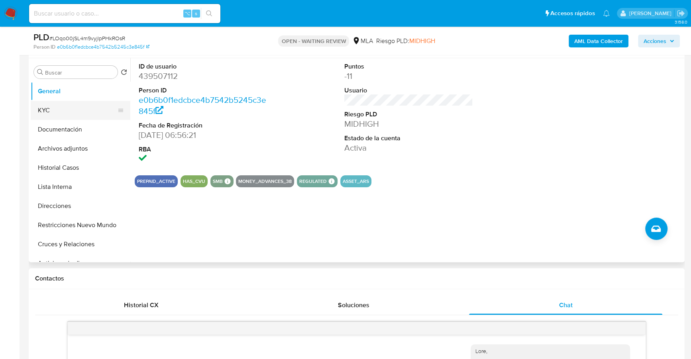
scroll to position [140, 0]
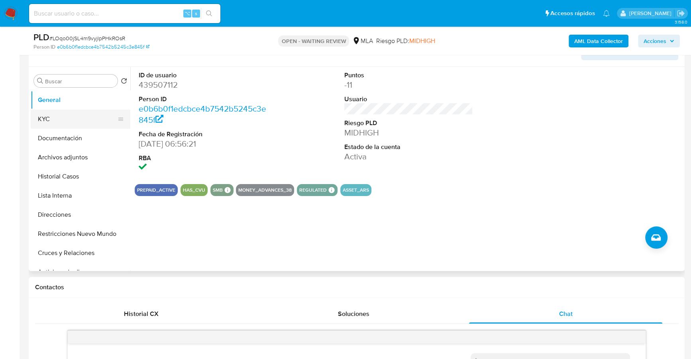
click at [76, 116] on button "KYC" at bounding box center [77, 119] width 93 height 19
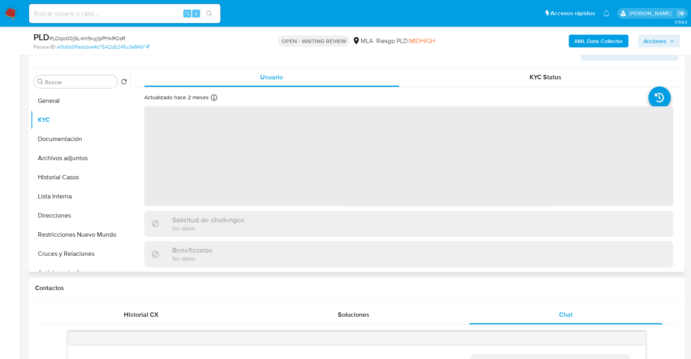
scroll to position [138, 0]
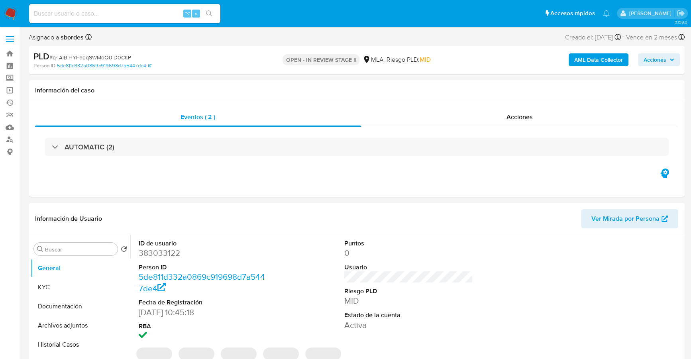
select select "10"
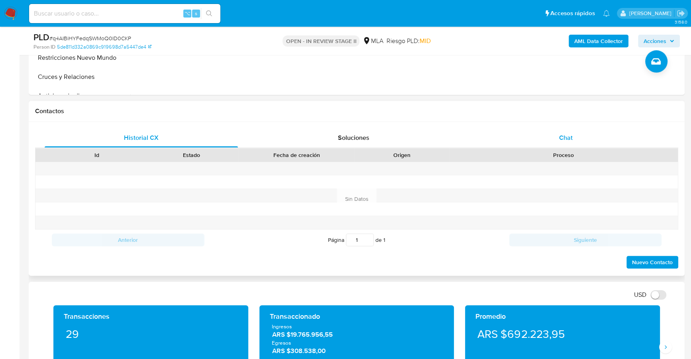
click at [568, 135] on span "Chat" at bounding box center [566, 137] width 14 height 9
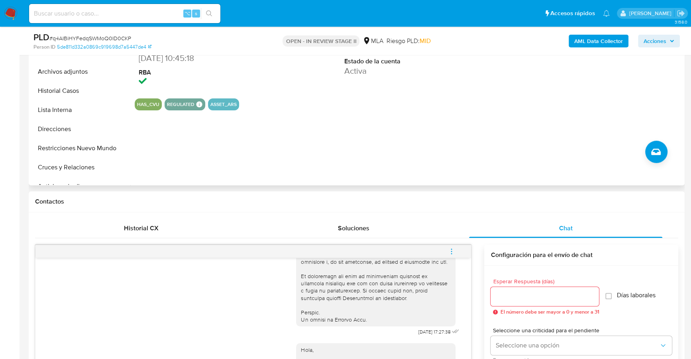
scroll to position [137, 0]
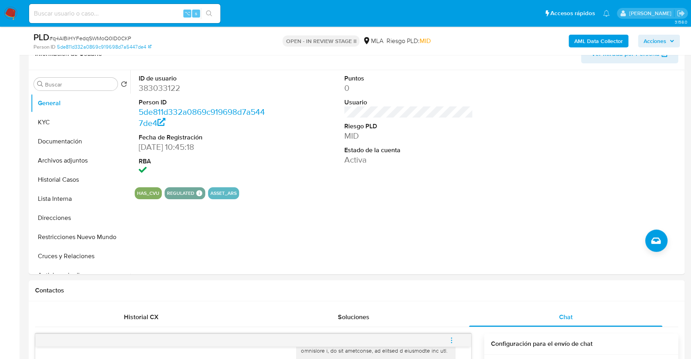
click at [139, 15] on input at bounding box center [124, 13] width 191 height 10
paste input "383033122"
type input "383033122"
click at [55, 131] on button "KYC" at bounding box center [77, 122] width 93 height 19
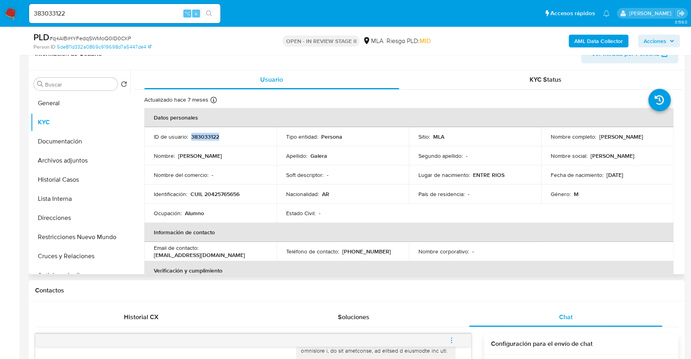
copy p "383033122"
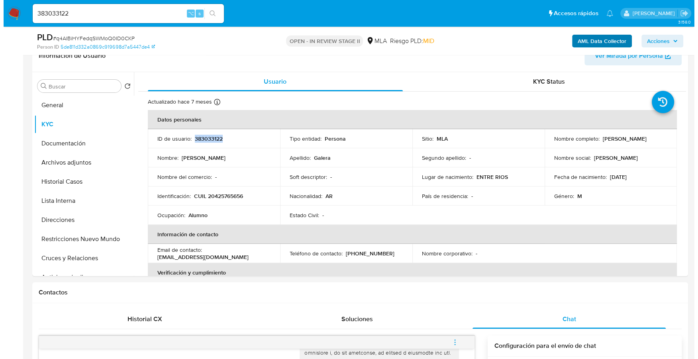
scroll to position [135, 0]
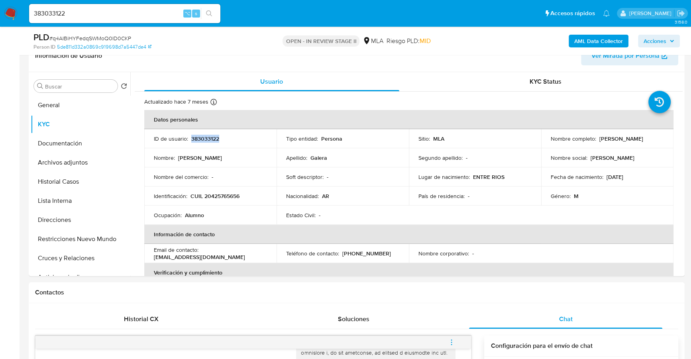
click at [603, 42] on b "AML Data Collector" at bounding box center [598, 41] width 49 height 13
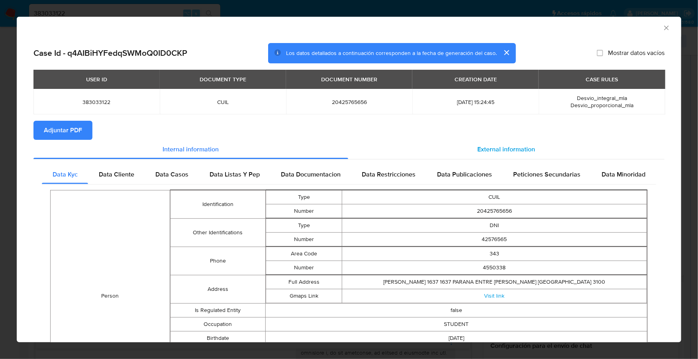
click at [529, 143] on div "External information" at bounding box center [506, 149] width 316 height 19
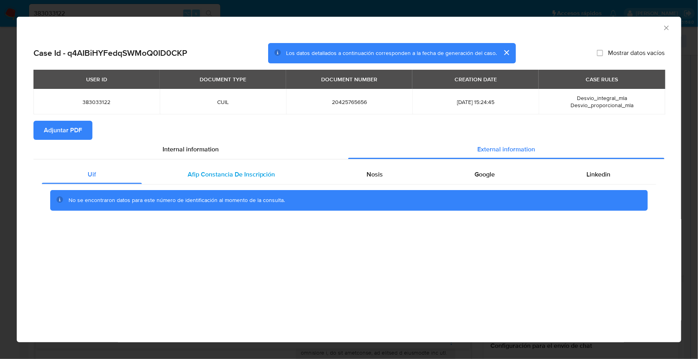
click at [210, 178] on span "Afip Constancia De Inscripción" at bounding box center [232, 174] width 88 height 9
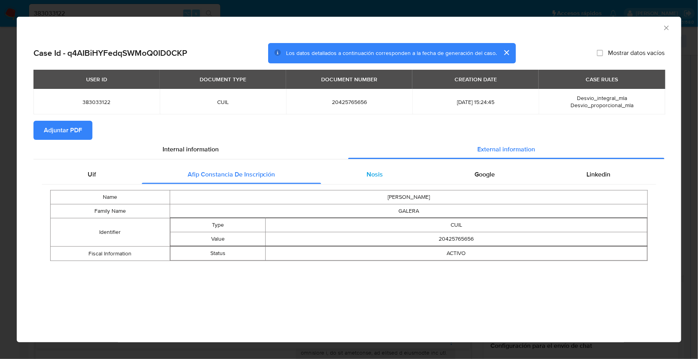
click at [367, 168] on div "Nosis" at bounding box center [375, 174] width 108 height 19
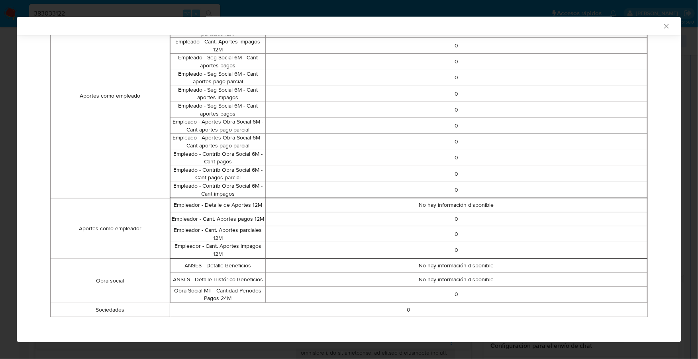
scroll to position [0, 0]
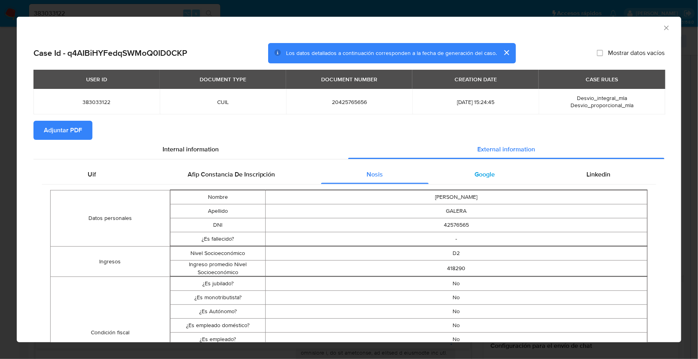
drag, startPoint x: 488, startPoint y: 153, endPoint x: 494, endPoint y: 171, distance: 18.9
click at [494, 171] on div "Google" at bounding box center [485, 174] width 112 height 19
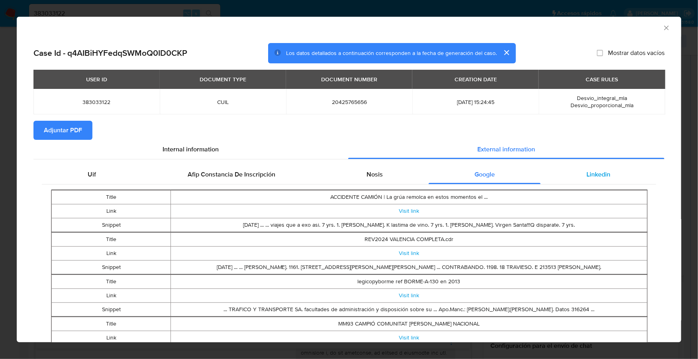
click at [600, 180] on div "Linkedin" at bounding box center [597, 174] width 115 height 19
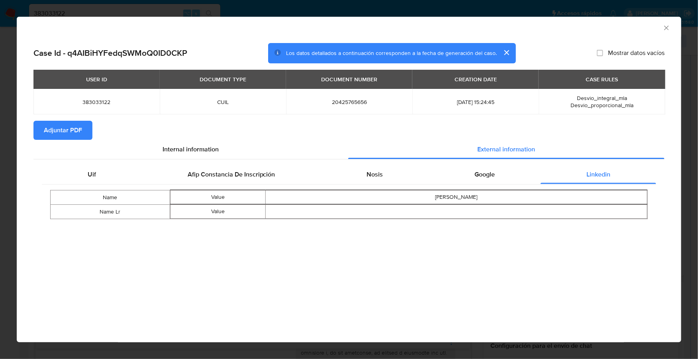
click at [82, 128] on button "Adjuntar PDF" at bounding box center [62, 130] width 59 height 19
click at [669, 28] on icon "Cerrar ventana" at bounding box center [666, 28] width 8 height 8
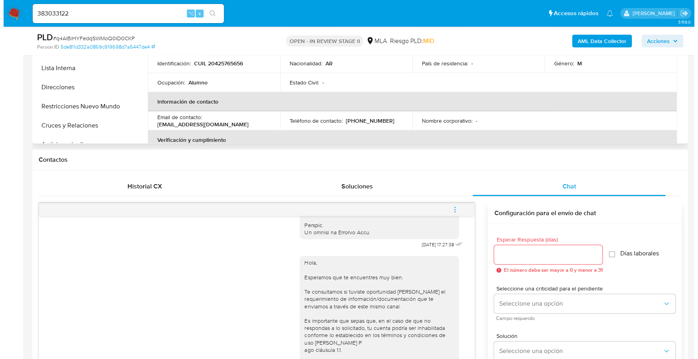
scroll to position [141, 0]
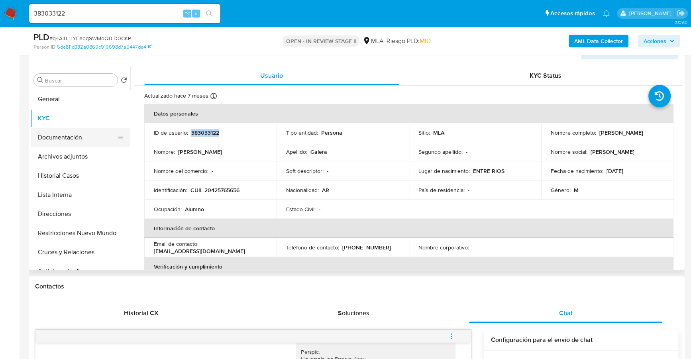
click at [72, 135] on button "Documentación" at bounding box center [77, 137] width 93 height 19
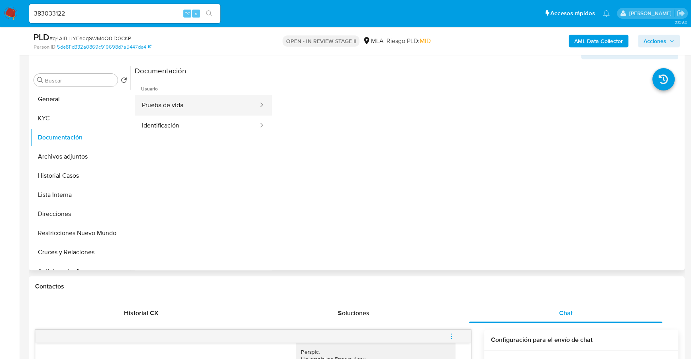
click at [180, 99] on button "Prueba de vida" at bounding box center [197, 105] width 124 height 20
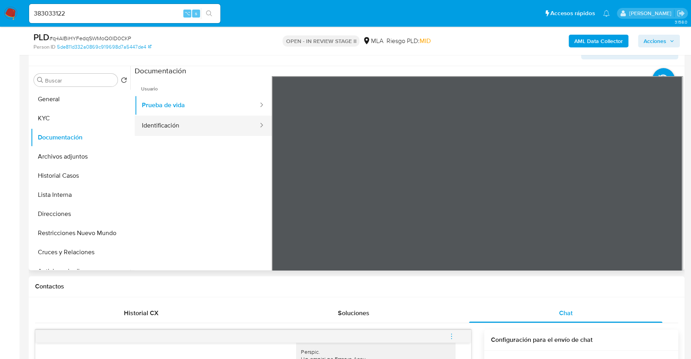
click at [218, 123] on button "Identificación" at bounding box center [197, 125] width 124 height 20
click at [670, 206] on icon at bounding box center [672, 206] width 5 height 8
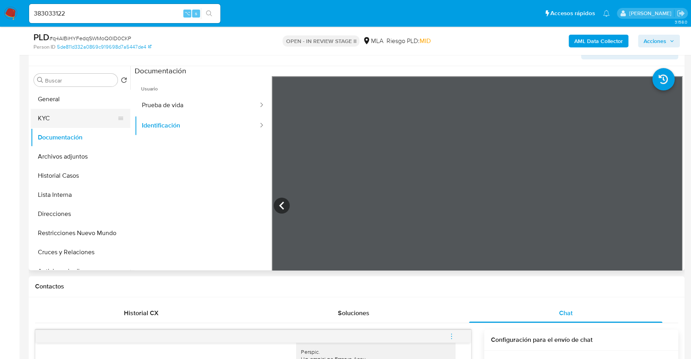
click at [49, 118] on button "KYC" at bounding box center [77, 118] width 93 height 19
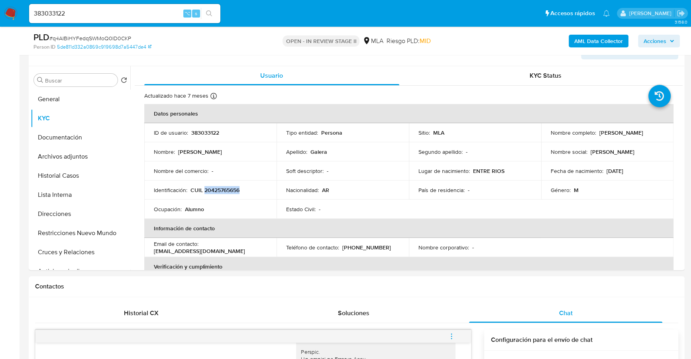
copy p "20425765656"
click at [72, 156] on button "Archivos adjuntos" at bounding box center [77, 156] width 93 height 19
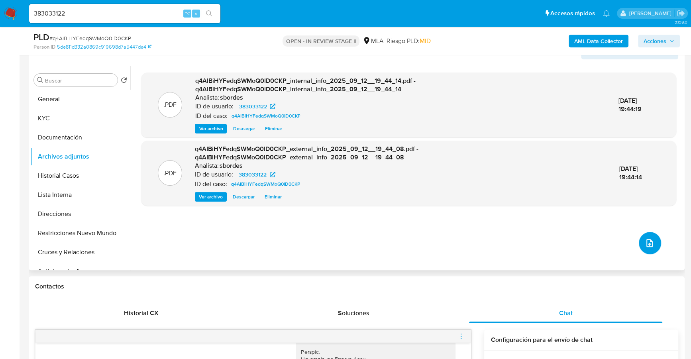
click at [653, 246] on button "upload-file" at bounding box center [649, 243] width 22 height 22
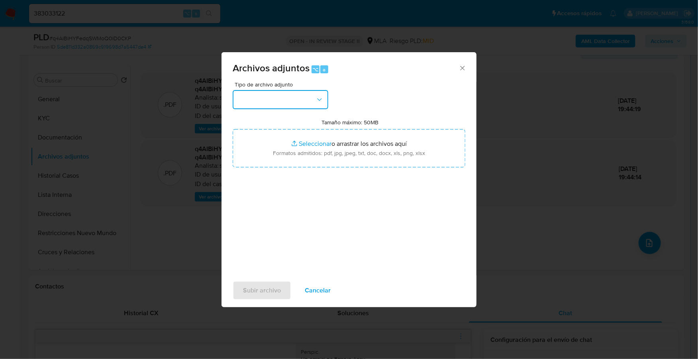
click at [306, 106] on button "button" at bounding box center [281, 99] width 96 height 19
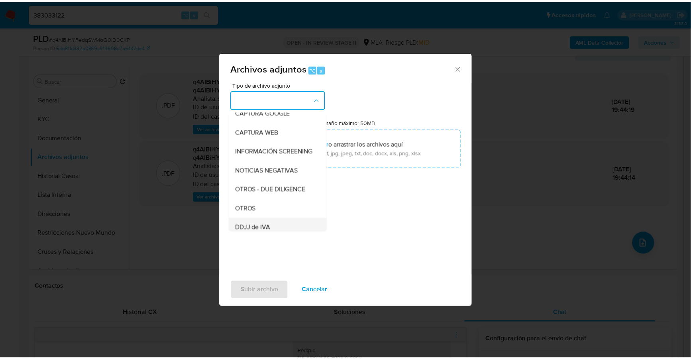
scroll to position [122, 0]
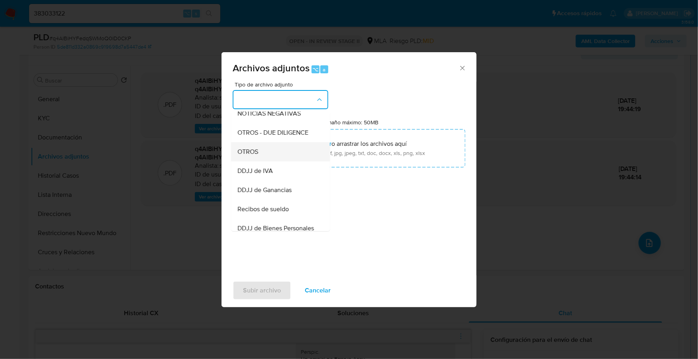
click at [249, 155] on span "OTROS" at bounding box center [247, 152] width 21 height 8
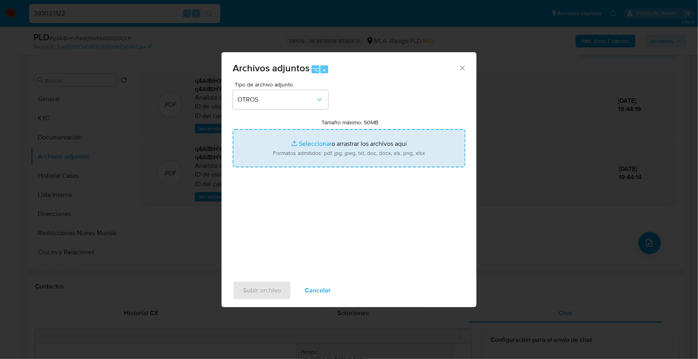
click at [321, 145] on input "Tamaño máximo: 50MB Seleccionar archivos" at bounding box center [349, 148] width 233 height 38
click at [302, 140] on input "Tamaño máximo: 50MB Seleccionar archivos" at bounding box center [349, 148] width 233 height 38
type input "C:\fakepath\Caselog q4AIBiHYFedqSWMoQ0ID0CKP_2025_08_20_02_26_37.docx"
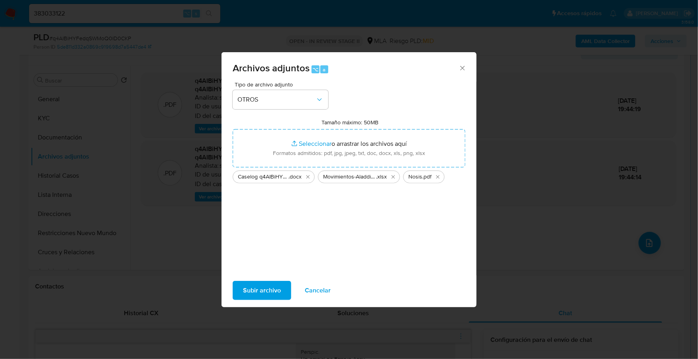
click at [267, 289] on span "Subir archivo" at bounding box center [262, 291] width 38 height 18
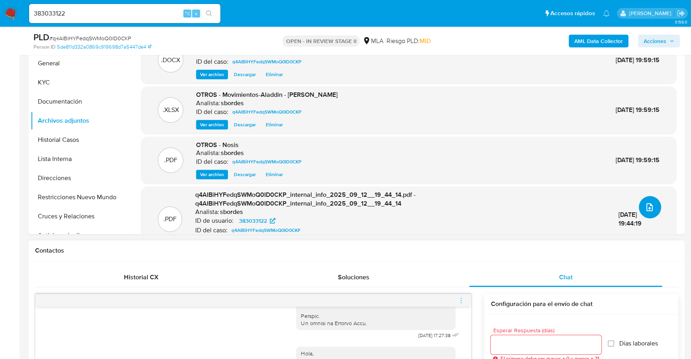
scroll to position [193, 0]
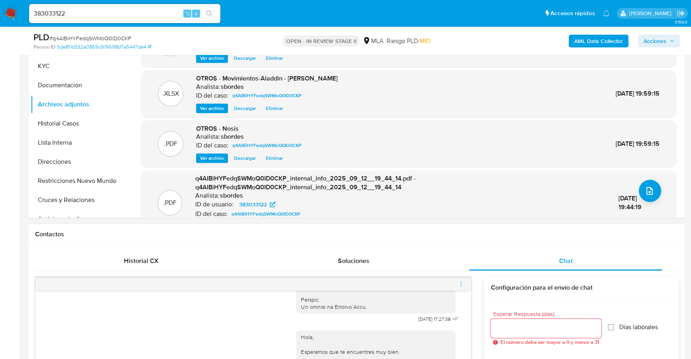
click at [462, 284] on icon "menu-action" at bounding box center [460, 283] width 7 height 7
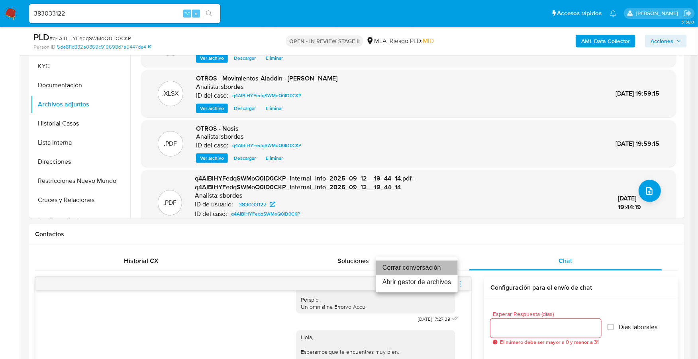
click at [414, 262] on li "Cerrar conversación" at bounding box center [417, 267] width 82 height 14
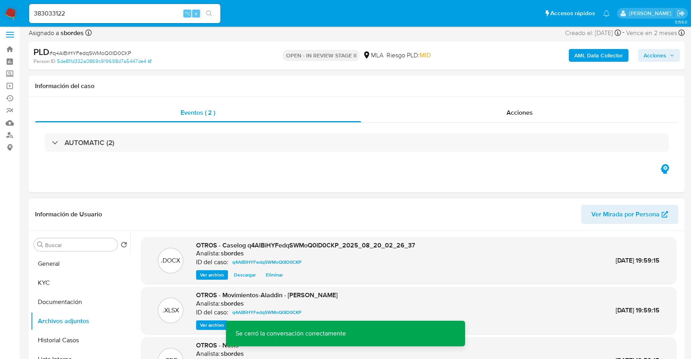
scroll to position [0, 0]
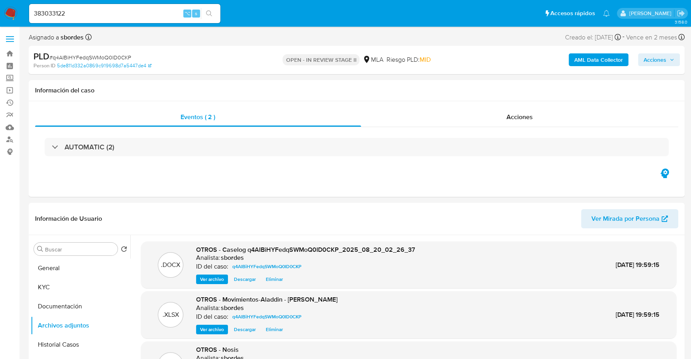
click at [669, 64] on span "Acciones" at bounding box center [658, 59] width 31 height 11
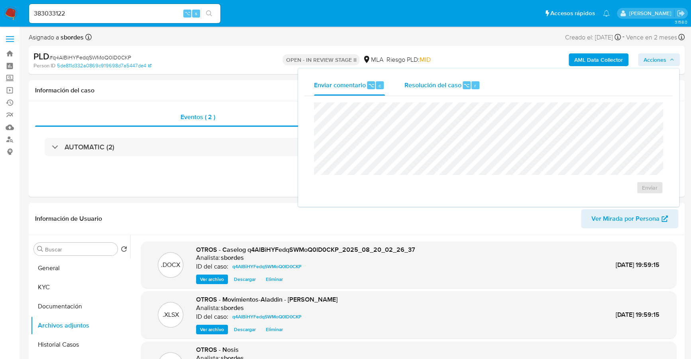
click at [423, 84] on span "Resolución del caso" at bounding box center [432, 84] width 57 height 9
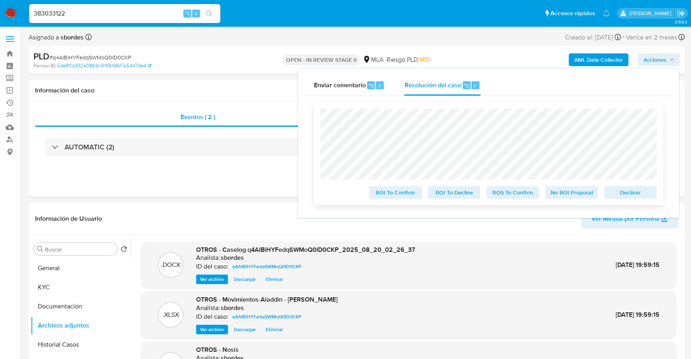
click at [571, 194] on span "No ROI Proposal" at bounding box center [571, 192] width 41 height 11
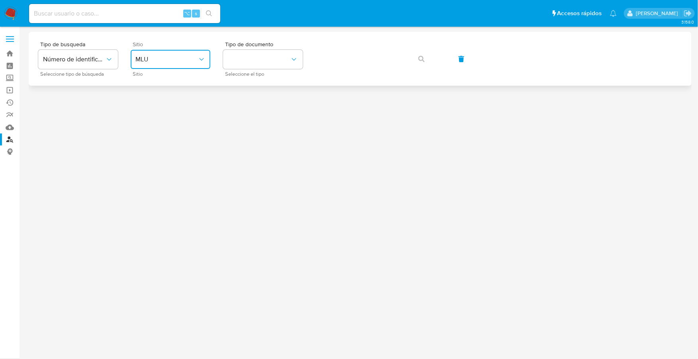
click at [159, 65] on button "MLU" at bounding box center [171, 59] width 80 height 19
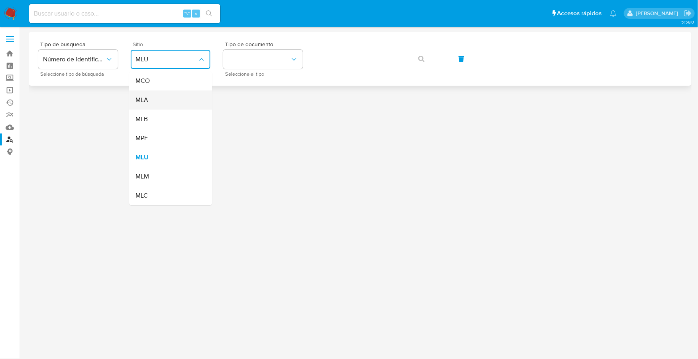
click at [150, 94] on div "MLA" at bounding box center [167, 99] width 65 height 19
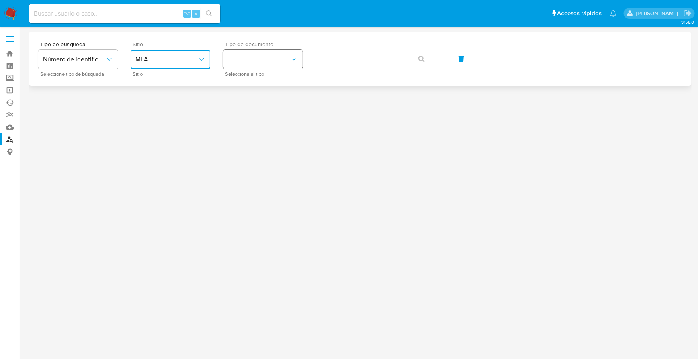
click at [247, 63] on button "identificationType" at bounding box center [263, 59] width 80 height 19
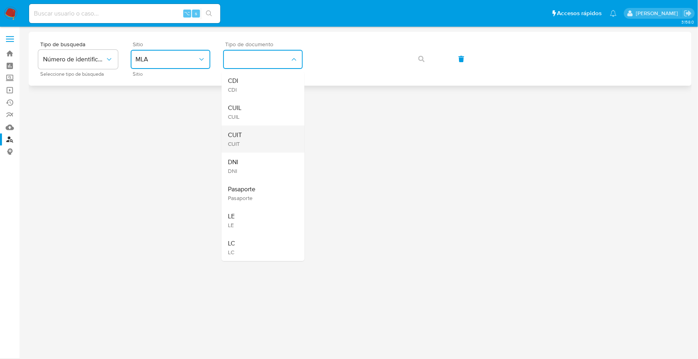
click at [249, 136] on div "CUIT CUIT" at bounding box center [260, 138] width 65 height 27
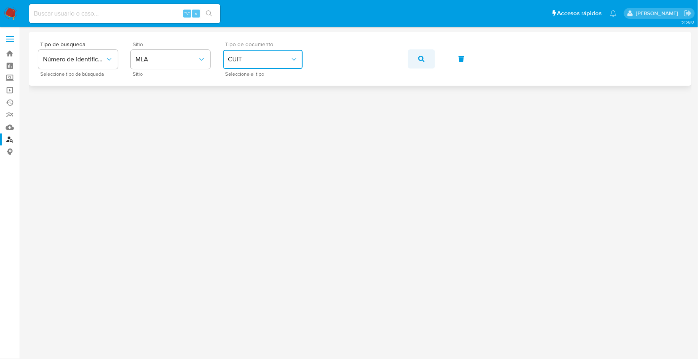
click at [413, 55] on button "button" at bounding box center [421, 58] width 27 height 19
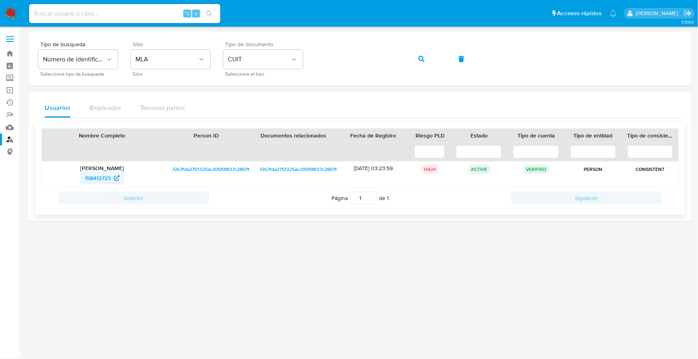
click at [97, 176] on span "158412723" at bounding box center [98, 178] width 26 height 13
click at [10, 7] on img at bounding box center [11, 14] width 14 height 14
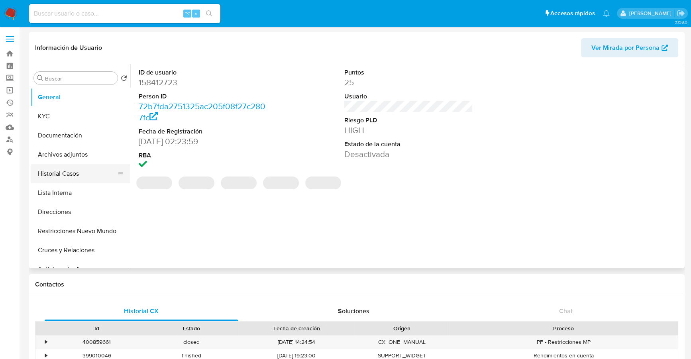
click at [96, 175] on button "Historial Casos" at bounding box center [77, 173] width 93 height 19
select select "10"
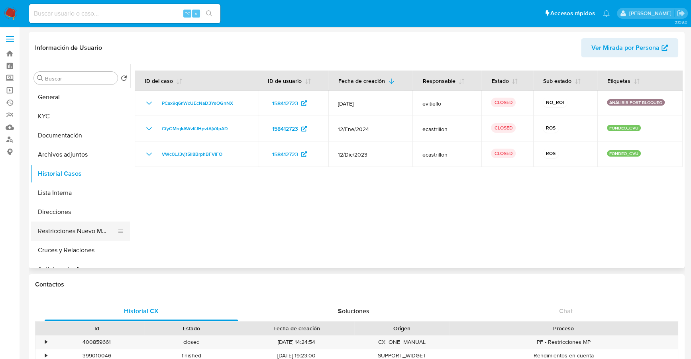
click at [75, 229] on button "Restricciones Nuevo Mundo" at bounding box center [77, 230] width 93 height 19
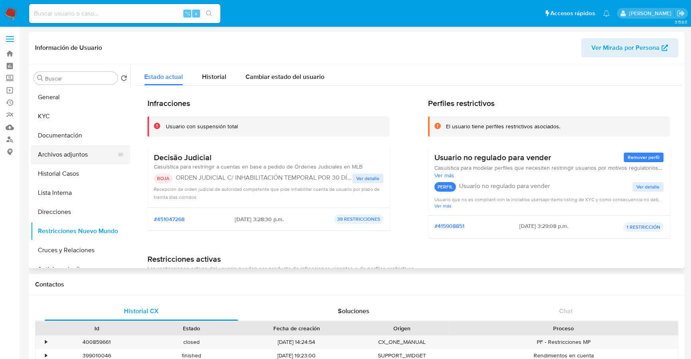
click at [74, 156] on button "Archivos adjuntos" at bounding box center [77, 154] width 93 height 19
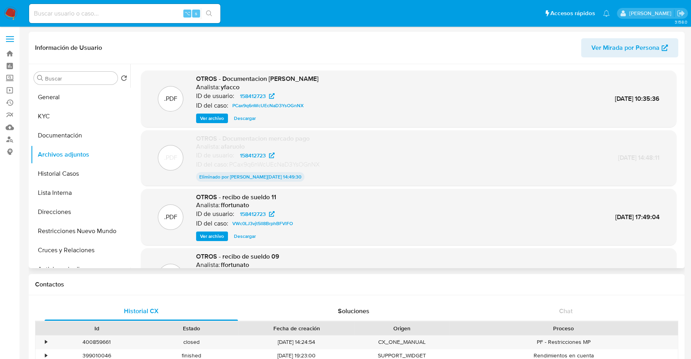
click at [214, 117] on span "Ver archivo" at bounding box center [212, 118] width 24 height 8
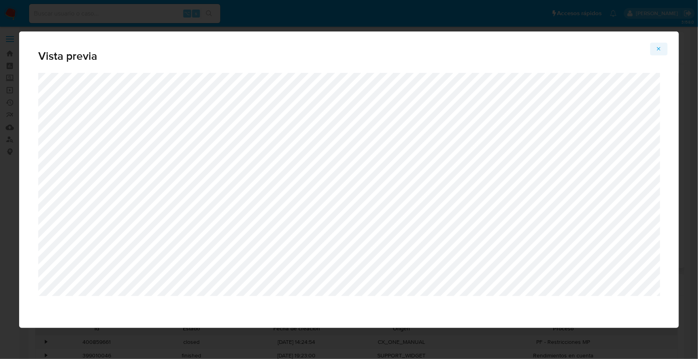
click at [658, 47] on icon "Attachment preview" at bounding box center [658, 49] width 6 height 6
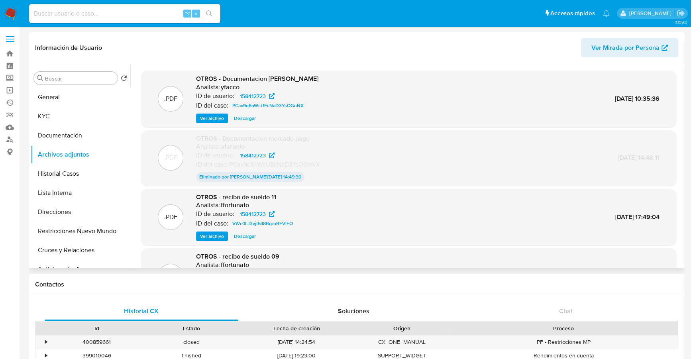
scroll to position [66, 0]
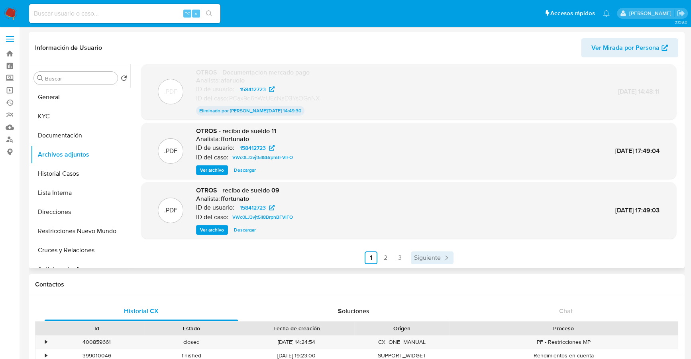
click at [427, 257] on span "Siguiente" at bounding box center [427, 257] width 27 height 6
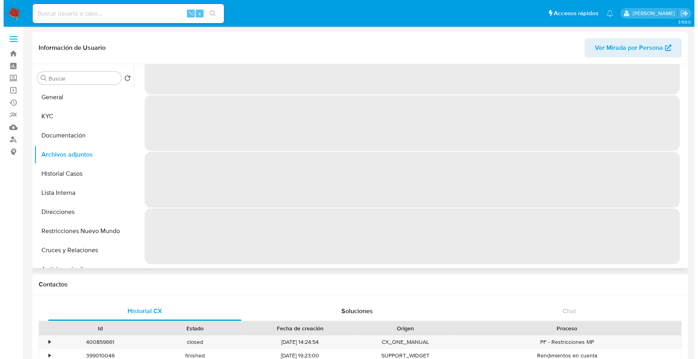
scroll to position [0, 0]
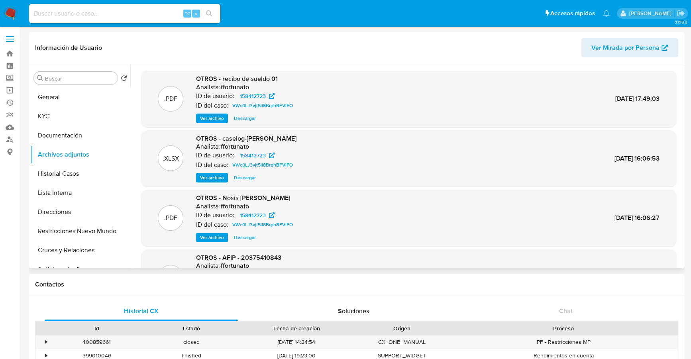
click at [211, 178] on span "Ver archivo" at bounding box center [212, 178] width 24 height 8
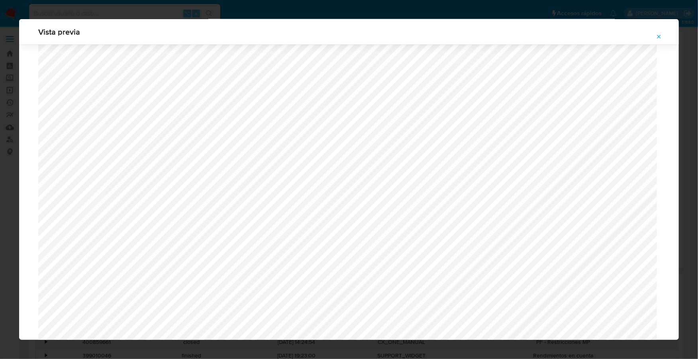
scroll to position [534, 0]
click at [660, 35] on icon "Attachment preview" at bounding box center [659, 37] width 4 height 4
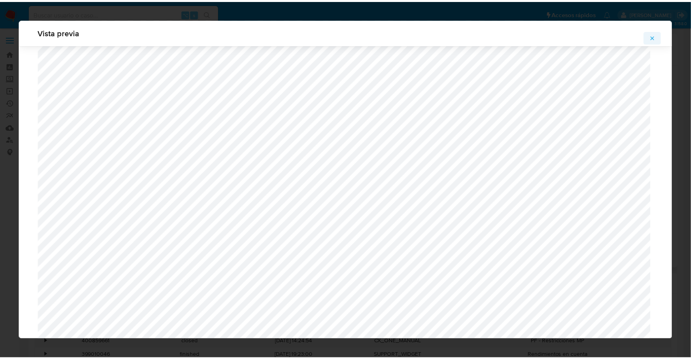
scroll to position [0, 0]
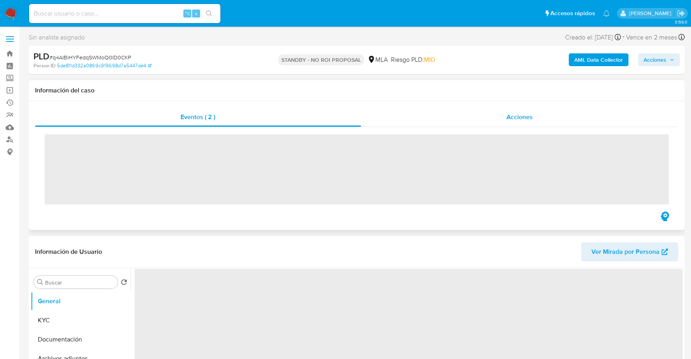
click at [483, 117] on div "Acciones" at bounding box center [519, 117] width 317 height 19
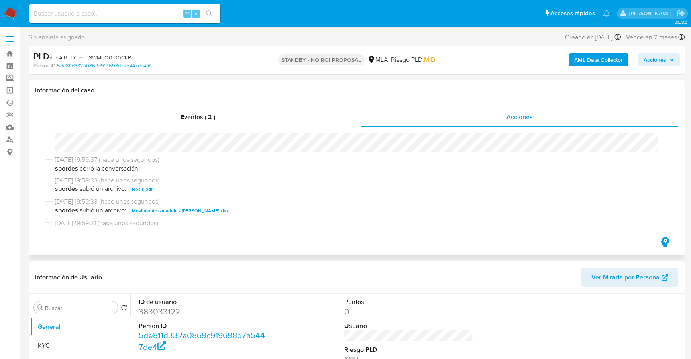
select select "10"
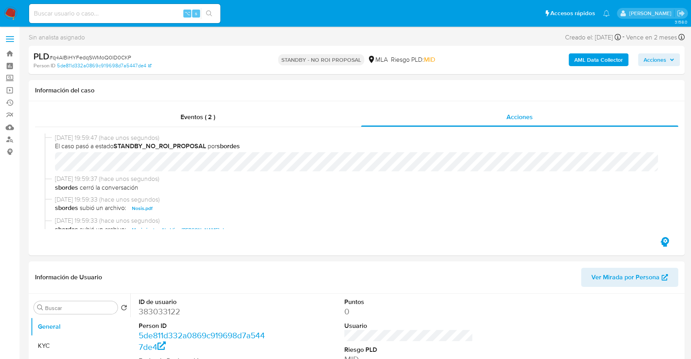
click at [99, 14] on input at bounding box center [124, 13] width 191 height 10
paste input "2524048171"
type input "2524048171"
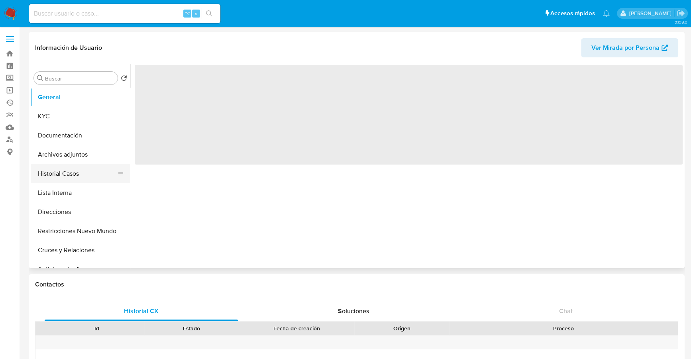
click at [54, 175] on button "Historial Casos" at bounding box center [77, 173] width 93 height 19
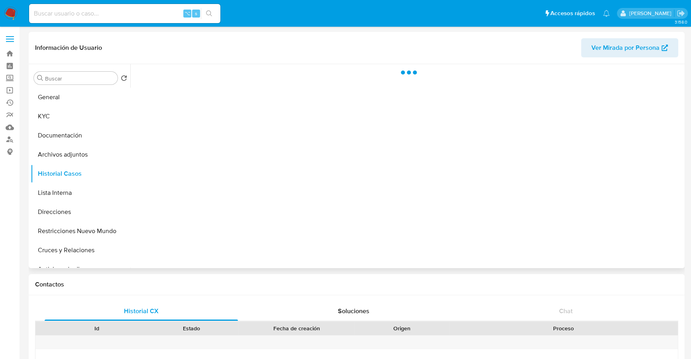
select select "10"
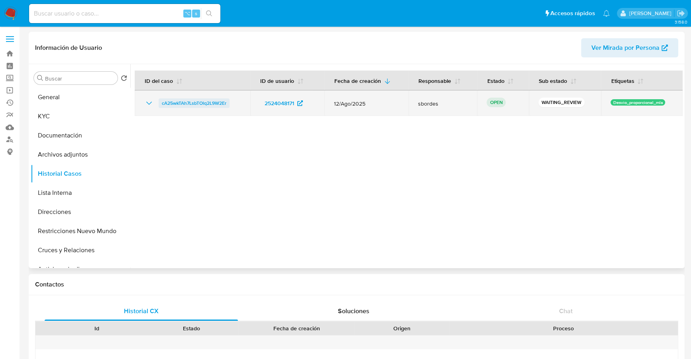
click at [198, 102] on span "cA25wkTAh7LsbTOlq2L9W2Er" at bounding box center [194, 103] width 65 height 10
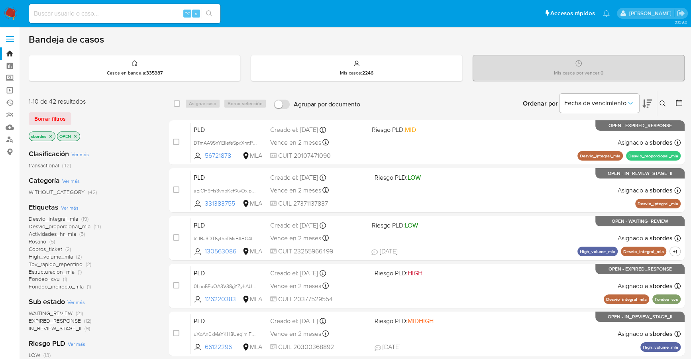
click at [662, 104] on icon at bounding box center [662, 103] width 6 height 6
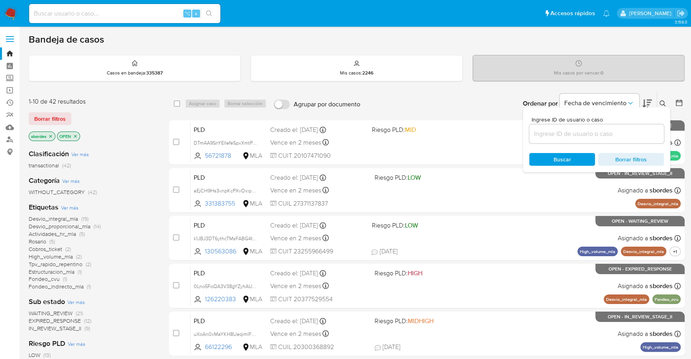
click at [577, 135] on input at bounding box center [596, 134] width 135 height 10
type input "cA25wkTAh7LsbTOlq2L9W2Er"
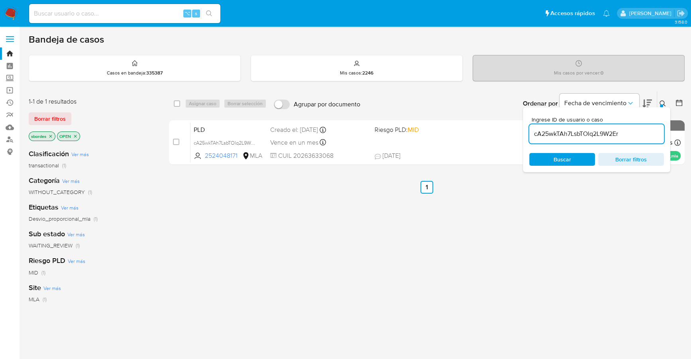
click at [660, 101] on icon at bounding box center [662, 103] width 6 height 6
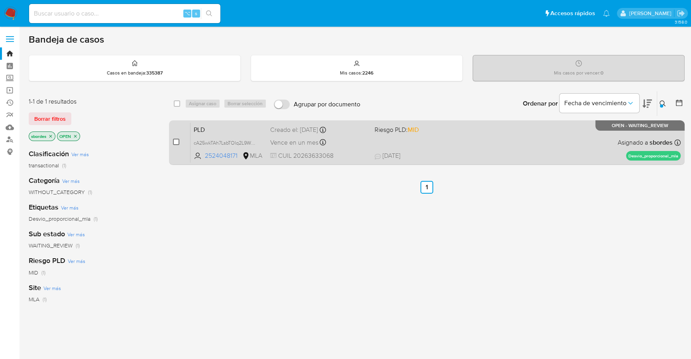
click at [176, 139] on input "checkbox" at bounding box center [176, 142] width 6 height 6
checkbox input "true"
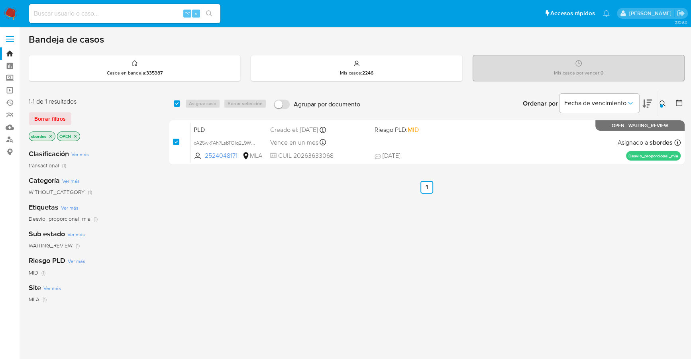
checkbox input "true"
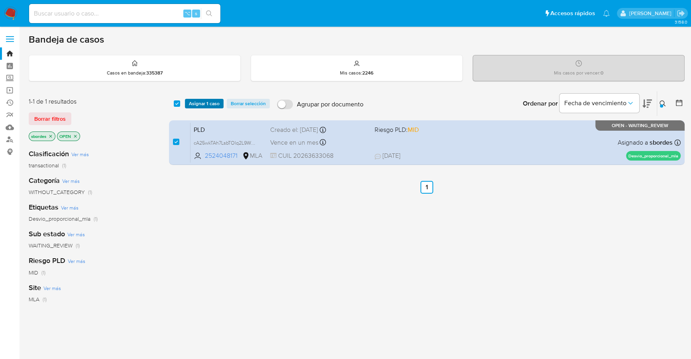
click at [196, 103] on span "Asignar 1 caso" at bounding box center [204, 104] width 31 height 8
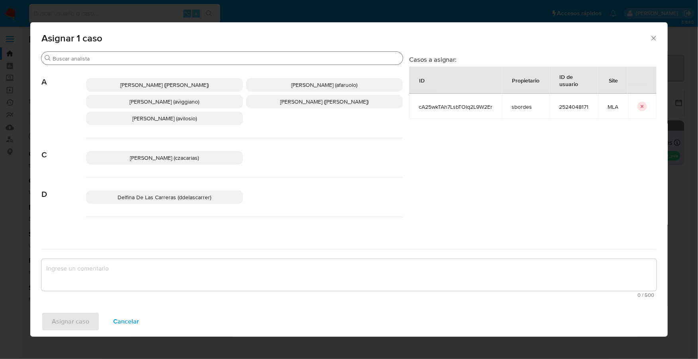
click at [139, 61] on input "Buscar" at bounding box center [226, 58] width 347 height 7
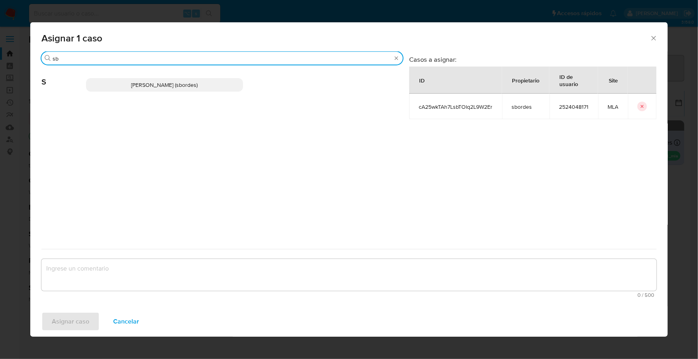
type input "sb"
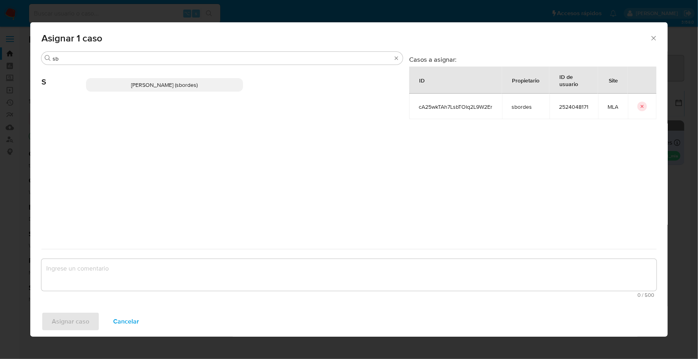
click at [145, 84] on span "[PERSON_NAME] (sbordes)" at bounding box center [164, 85] width 67 height 8
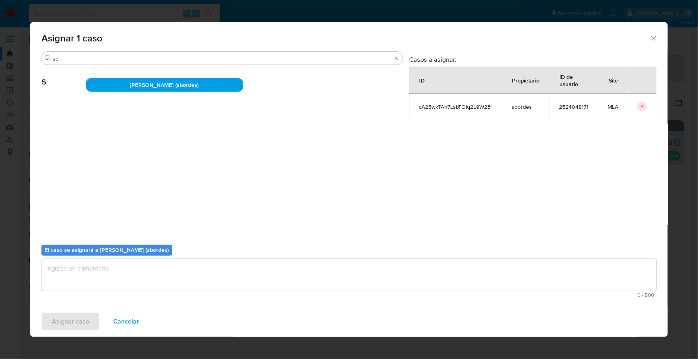
click at [129, 292] on div "0 / 500 500 caracteres restantes" at bounding box center [348, 278] width 615 height 39
click at [132, 274] on textarea "assign-modal" at bounding box center [348, 275] width 615 height 32
click at [64, 328] on span "Asignar caso" at bounding box center [70, 322] width 37 height 18
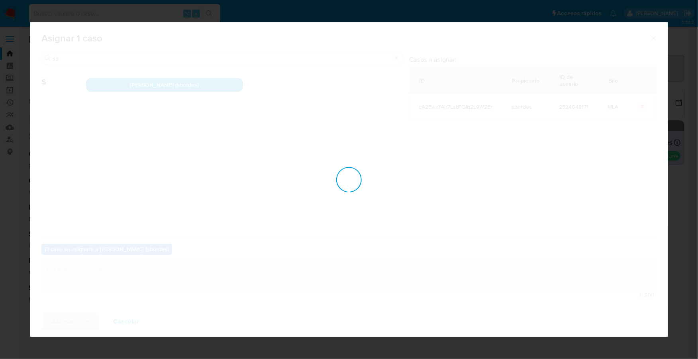
checkbox input "false"
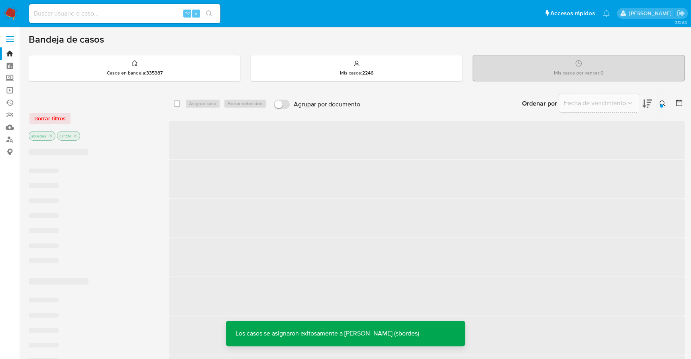
click at [10, 14] on img at bounding box center [11, 14] width 14 height 14
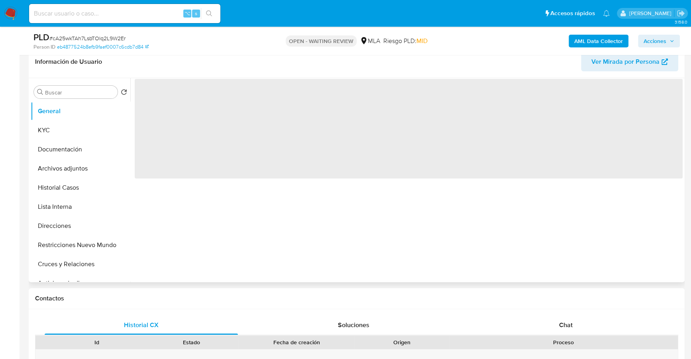
scroll to position [168, 0]
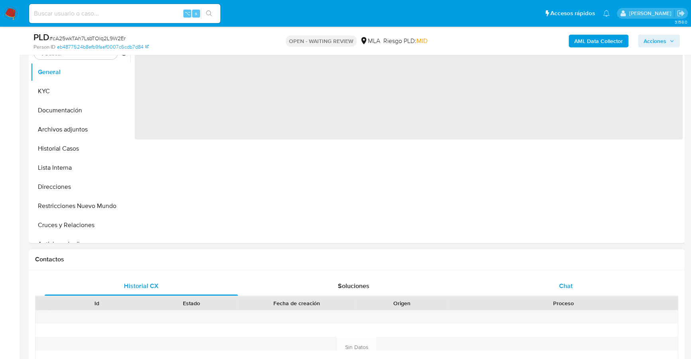
click at [550, 286] on div "Chat" at bounding box center [565, 285] width 193 height 19
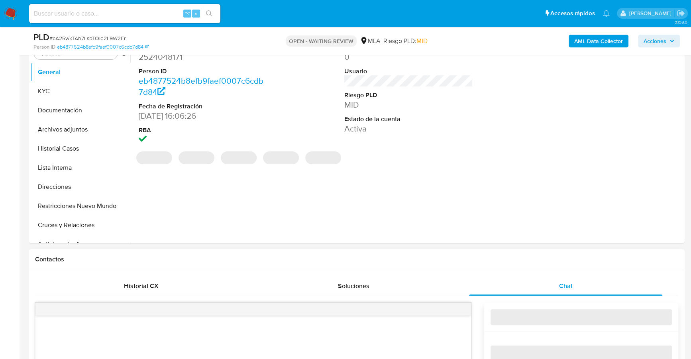
select select "10"
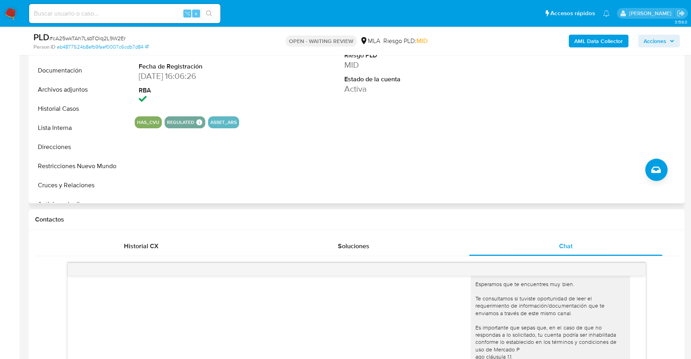
scroll to position [159, 0]
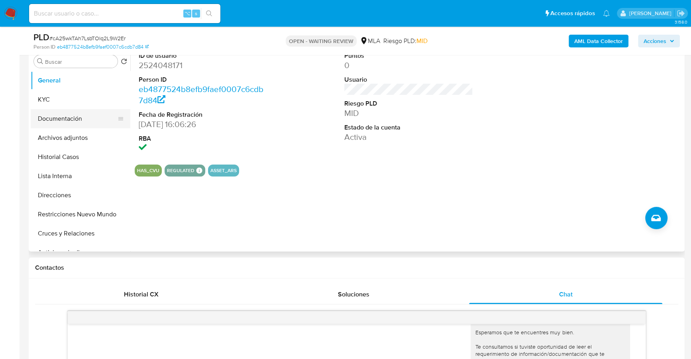
click at [63, 115] on button "Documentación" at bounding box center [77, 118] width 93 height 19
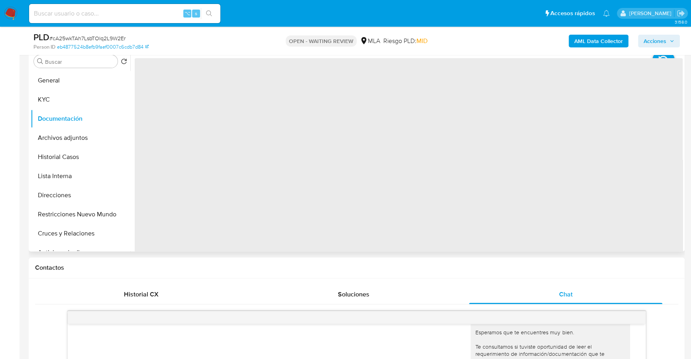
scroll to position [142, 0]
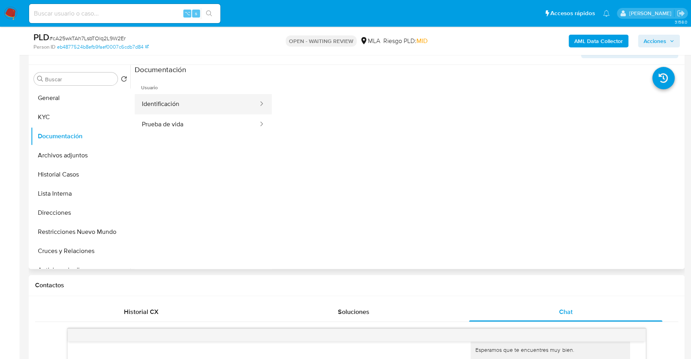
click at [191, 104] on button "Identificación" at bounding box center [197, 104] width 124 height 20
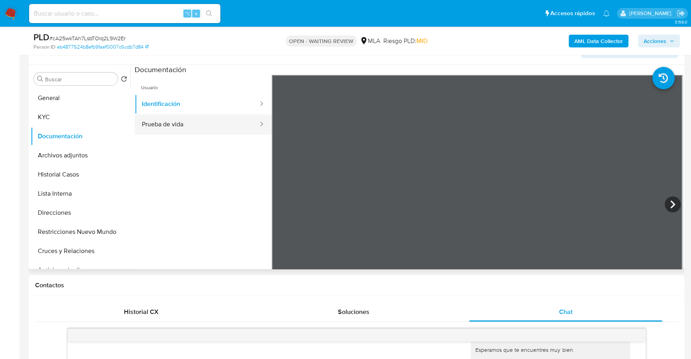
click at [221, 128] on button "Prueba de vida" at bounding box center [197, 124] width 124 height 20
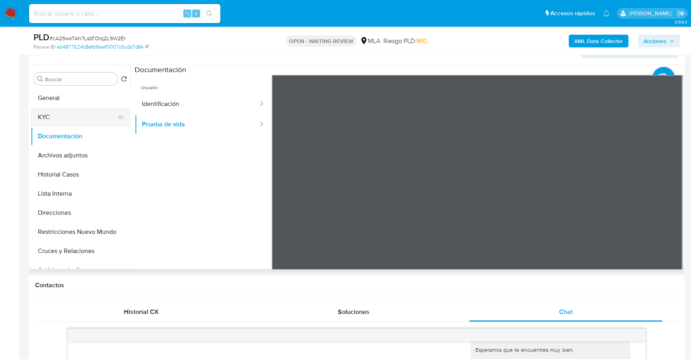
click at [68, 110] on button "KYC" at bounding box center [77, 117] width 93 height 19
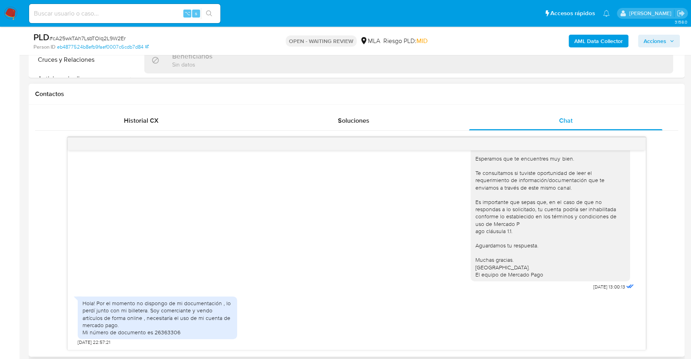
scroll to position [382, 0]
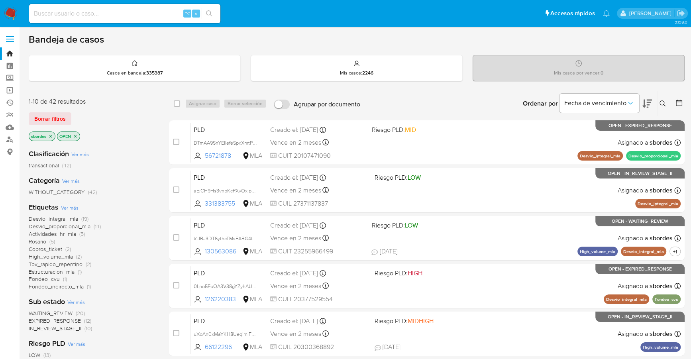
click at [50, 136] on icon "close-filter" at bounding box center [50, 136] width 5 height 5
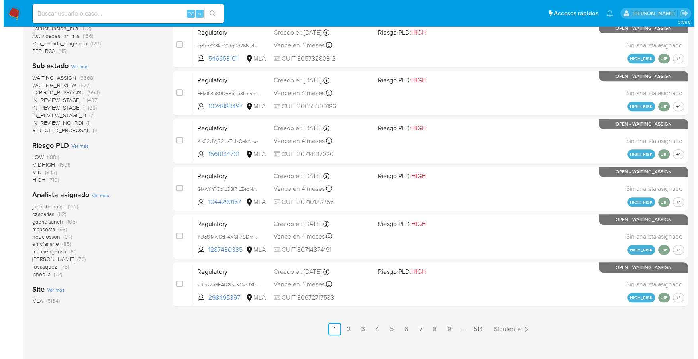
scroll to position [291, 0]
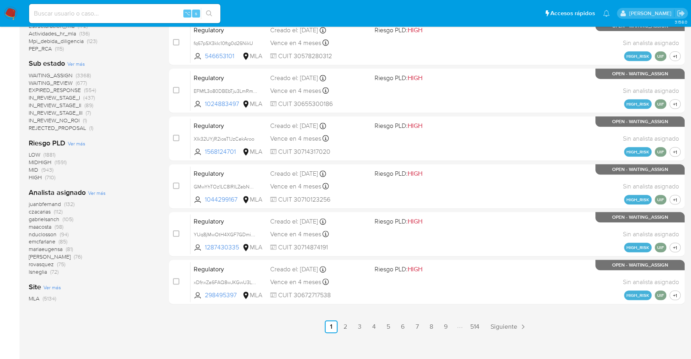
click at [103, 190] on span "Ver más" at bounding box center [97, 192] width 18 height 7
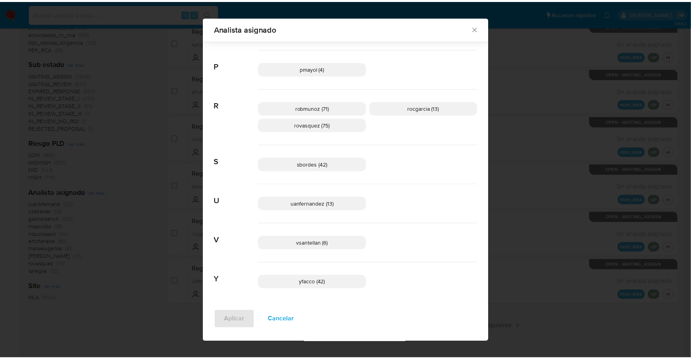
scroll to position [550, 0]
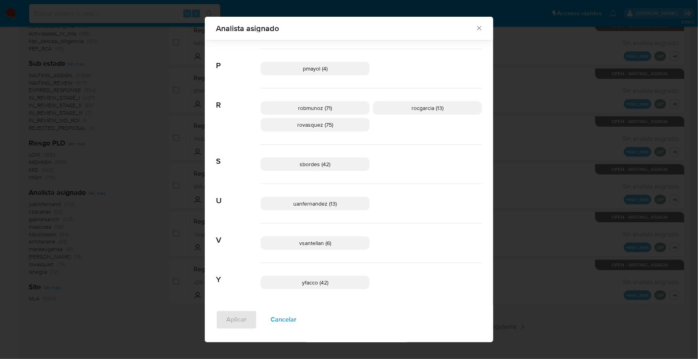
click at [303, 162] on span "sbordes (42)" at bounding box center [315, 164] width 31 height 8
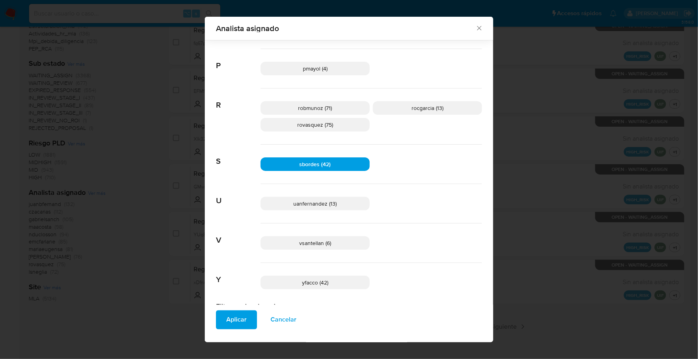
click at [246, 317] on button "Aplicar" at bounding box center [236, 319] width 41 height 19
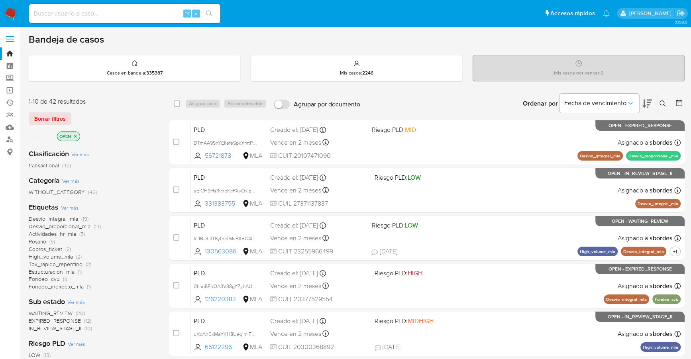
click at [51, 135] on icon "close-filter" at bounding box center [50, 136] width 3 height 3
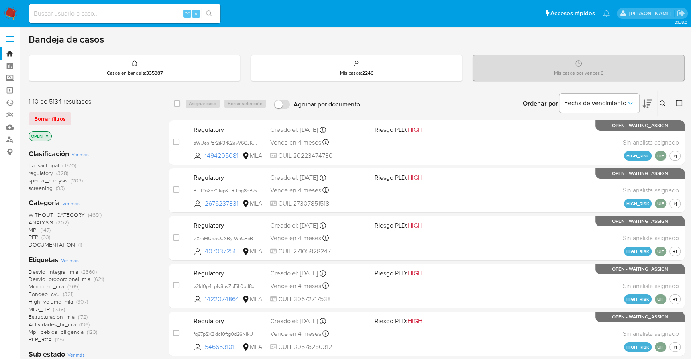
click at [47, 135] on icon "close-filter" at bounding box center [47, 136] width 5 height 5
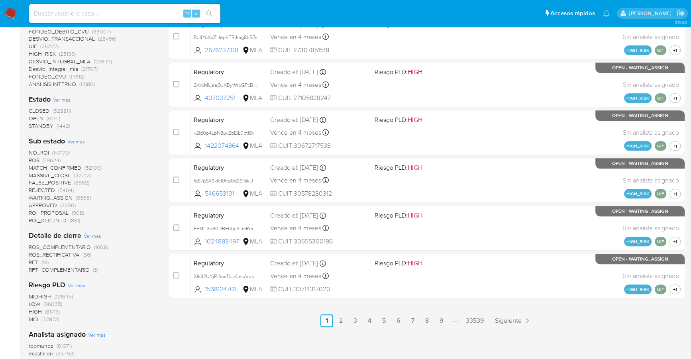
scroll to position [296, 0]
click at [51, 126] on span "STANDBY" at bounding box center [41, 126] width 25 height 8
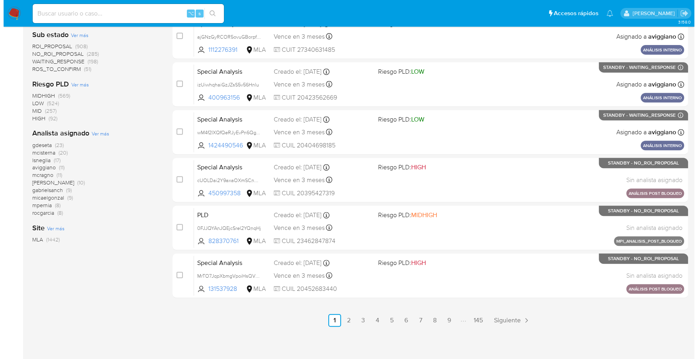
scroll to position [297, 0]
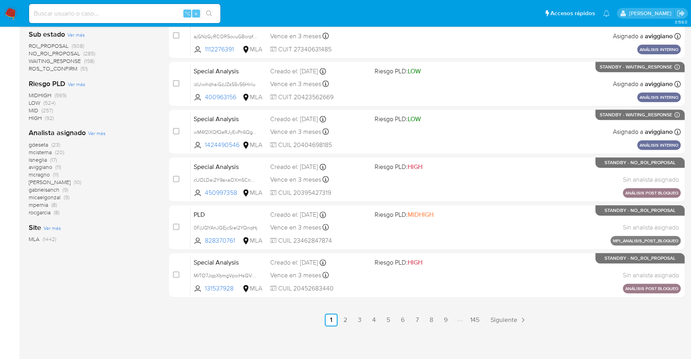
click at [97, 131] on span "Ver más" at bounding box center [97, 132] width 18 height 7
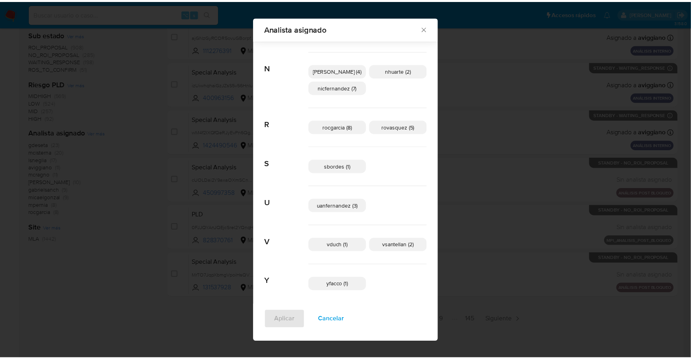
scroll to position [365, 0]
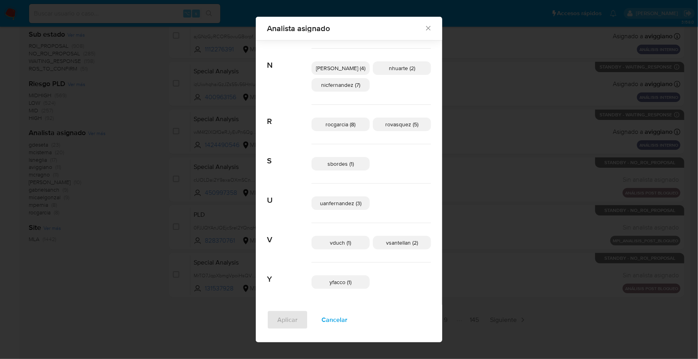
click at [412, 33] on div "Analista asignado" at bounding box center [349, 28] width 186 height 23
click at [424, 29] on icon "Cerrar" at bounding box center [428, 28] width 8 height 8
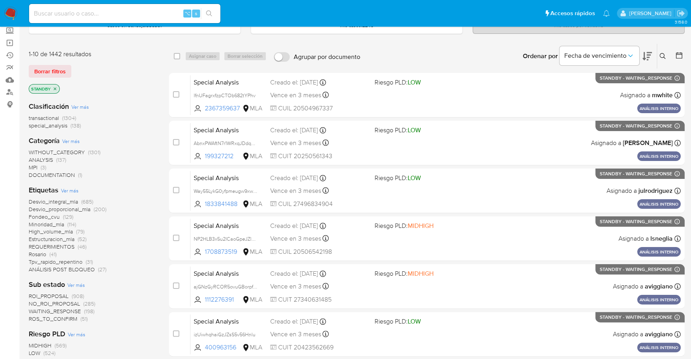
scroll to position [0, 0]
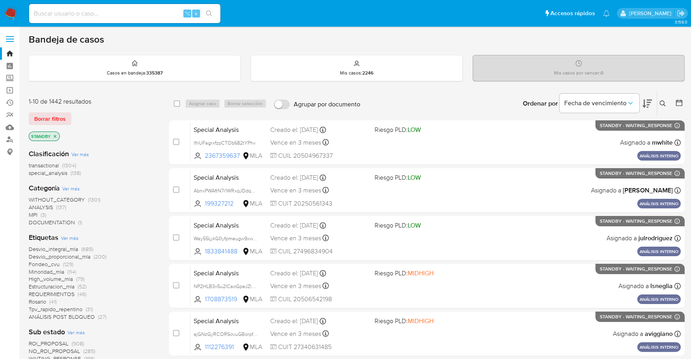
click at [661, 100] on icon at bounding box center [662, 103] width 6 height 6
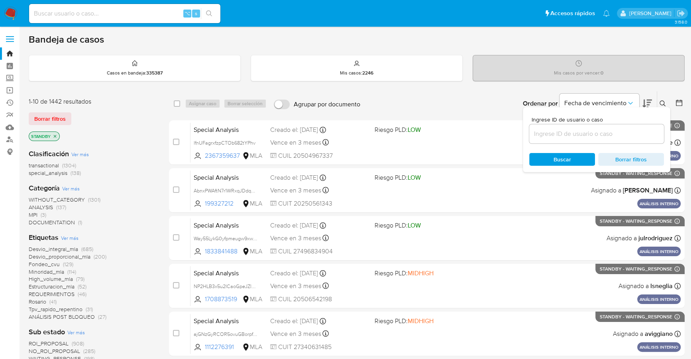
click at [573, 129] on input at bounding box center [596, 134] width 135 height 10
type input "cA25wkTAh7LsbTOlq2L9W2Er"
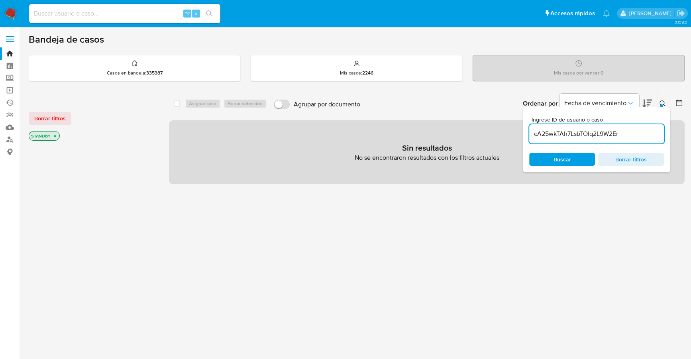
click at [661, 103] on icon at bounding box center [662, 103] width 6 height 6
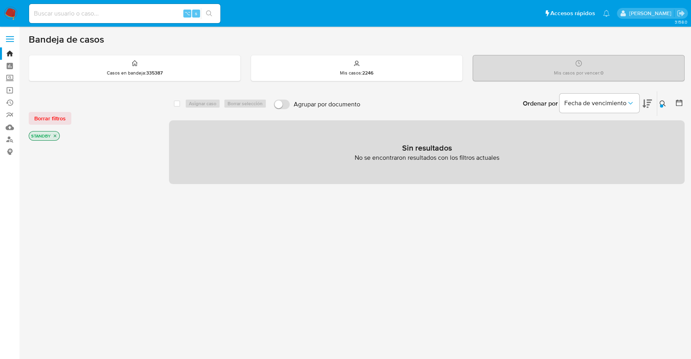
click at [55, 137] on icon "close-filter" at bounding box center [55, 135] width 5 height 5
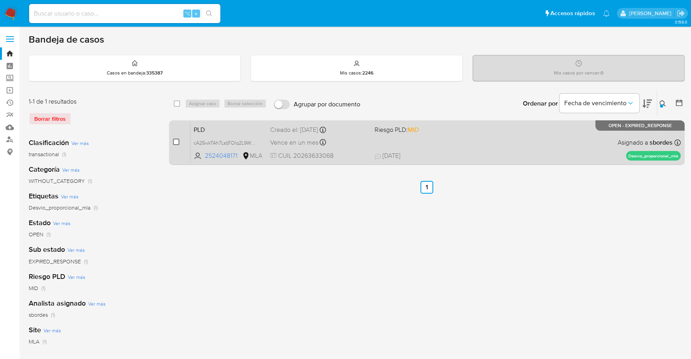
drag, startPoint x: 173, startPoint y: 144, endPoint x: 179, endPoint y: 139, distance: 7.6
click at [173, 144] on span at bounding box center [176, 142] width 6 height 6
click at [175, 142] on input "checkbox" at bounding box center [176, 142] width 6 height 6
checkbox input "true"
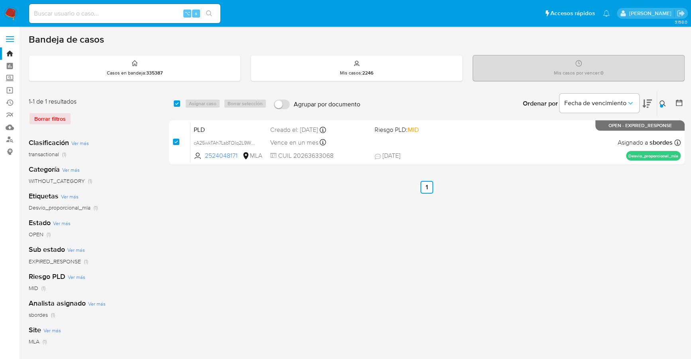
checkbox input "true"
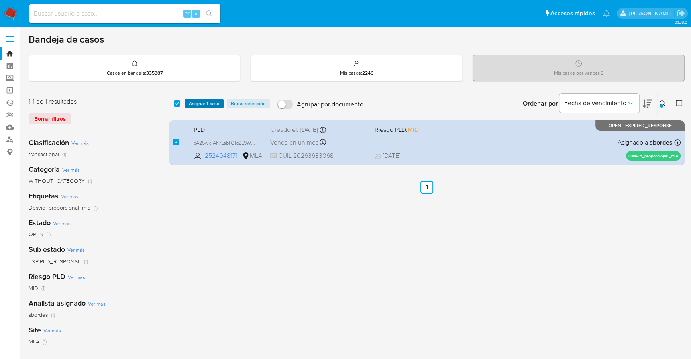
click at [211, 100] on span "Asignar 1 caso" at bounding box center [204, 104] width 31 height 8
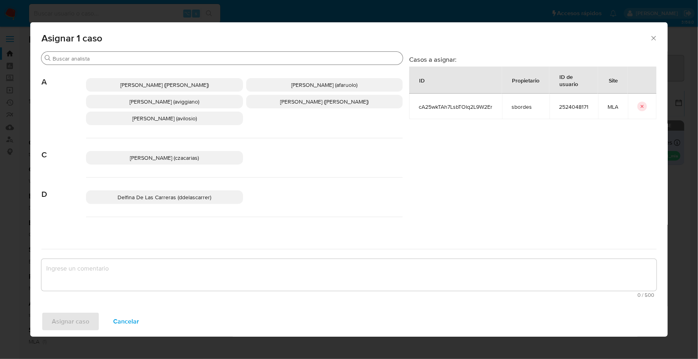
click at [100, 56] on input "Buscar" at bounding box center [226, 58] width 347 height 7
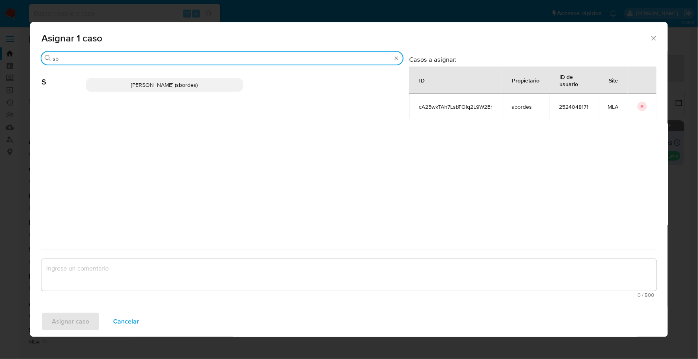
type input "sb"
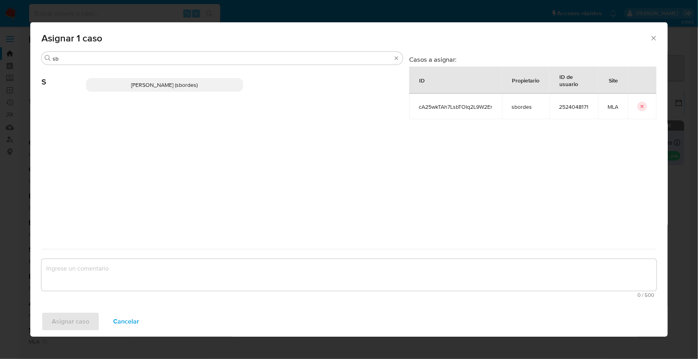
click at [125, 89] on p "Stefania Bordes (sbordes)" at bounding box center [164, 85] width 157 height 14
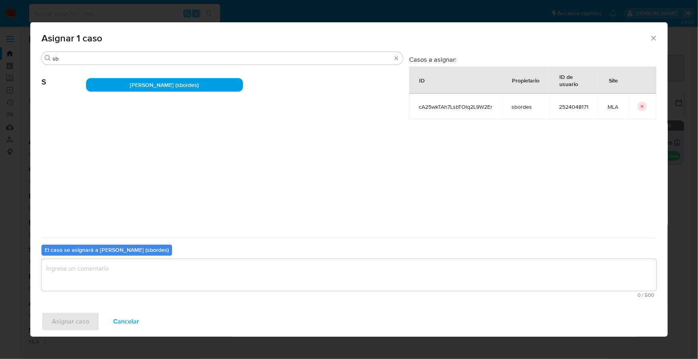
click at [133, 274] on textarea "assign-modal" at bounding box center [348, 275] width 615 height 32
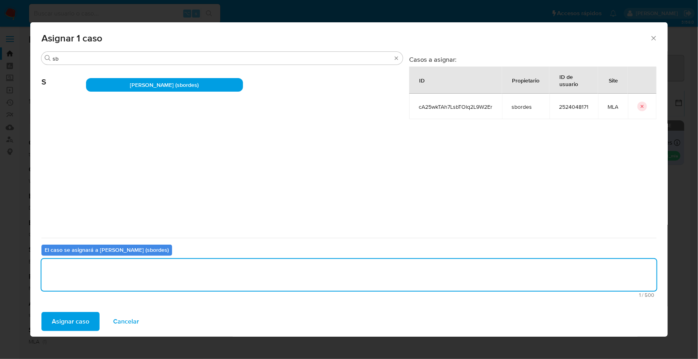
click at [64, 319] on span "Asignar caso" at bounding box center [70, 322] width 37 height 18
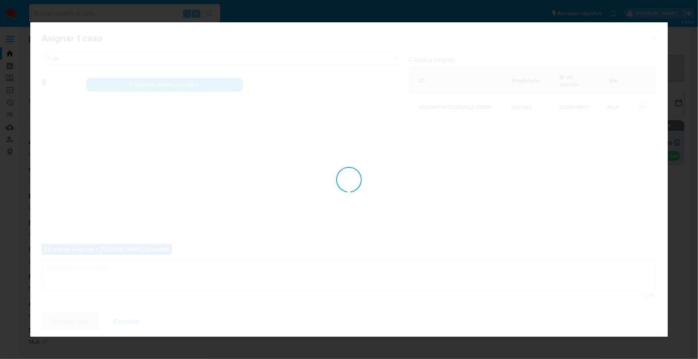
checkbox input "false"
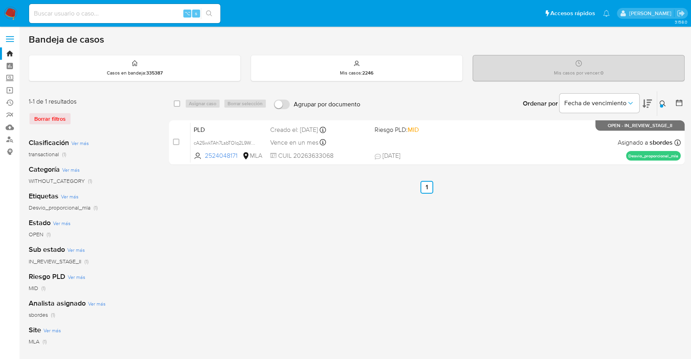
click at [14, 16] on img at bounding box center [11, 14] width 14 height 14
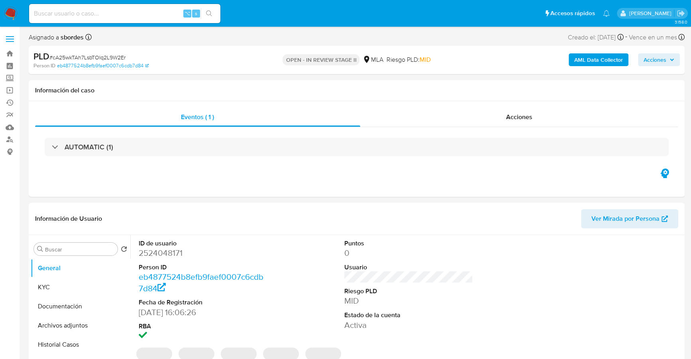
select select "10"
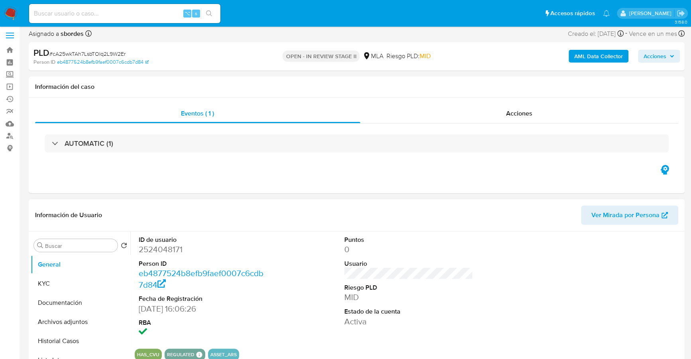
scroll to position [4, 0]
click at [119, 14] on input at bounding box center [124, 13] width 191 height 10
paste input "2524048171"
type input "2524048171"
click at [53, 275] on button "KYC" at bounding box center [77, 283] width 93 height 19
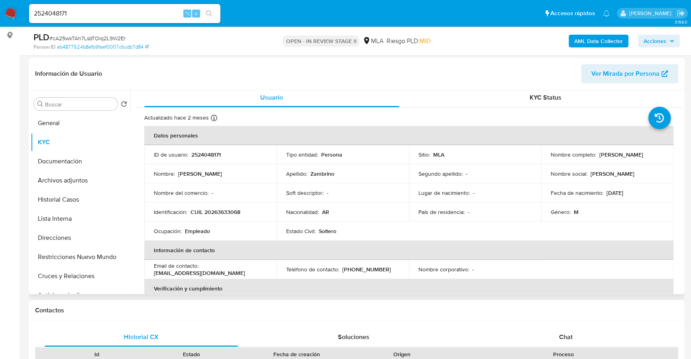
scroll to position [117, 0]
copy p "2524048171"
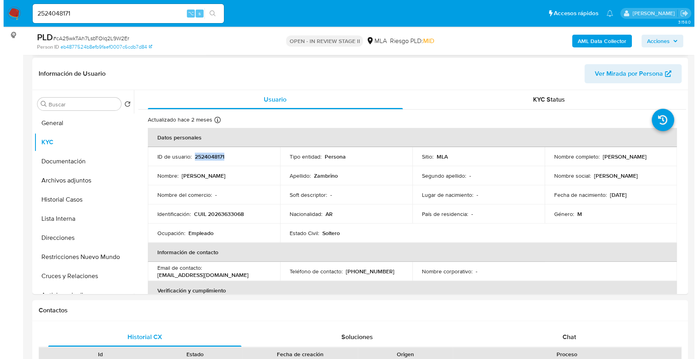
scroll to position [0, 0]
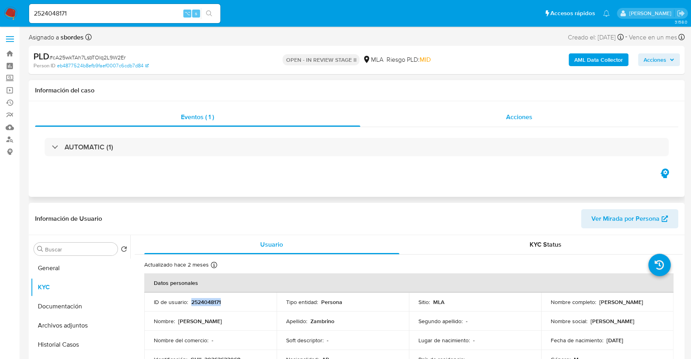
click at [540, 121] on div "Acciones" at bounding box center [519, 117] width 318 height 19
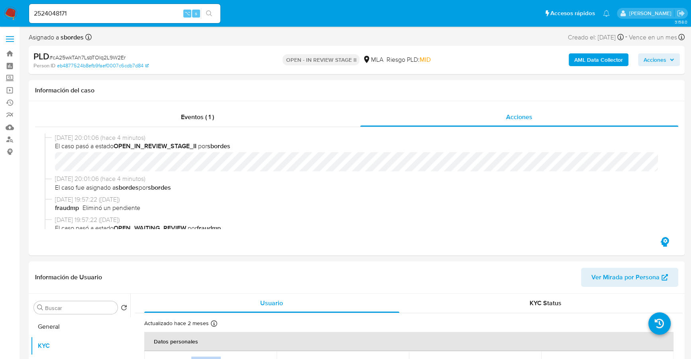
click at [579, 61] on b "AML Data Collector" at bounding box center [598, 59] width 49 height 13
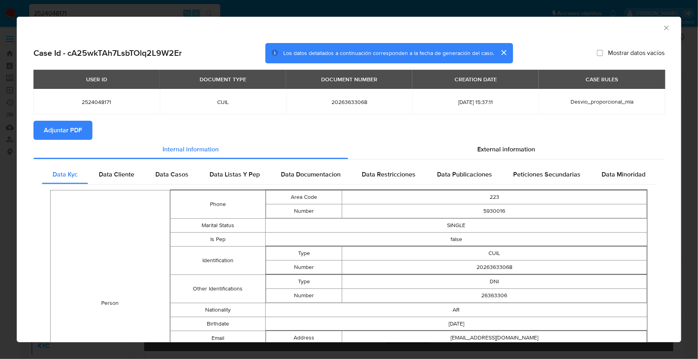
click at [511, 138] on section "Adjuntar PDF" at bounding box center [348, 130] width 631 height 19
click at [520, 153] on span "External information" at bounding box center [506, 149] width 58 height 9
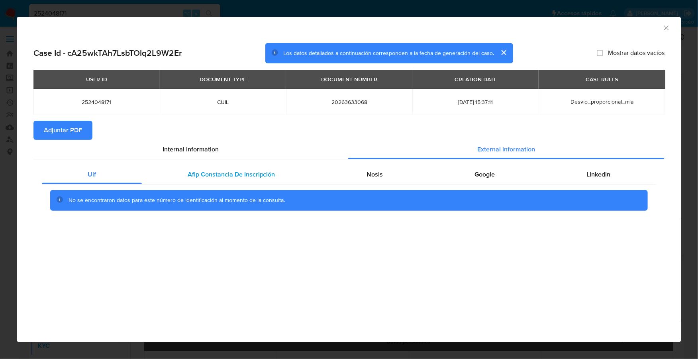
click at [232, 169] on div "Afip Constancia De Inscripción" at bounding box center [231, 174] width 179 height 19
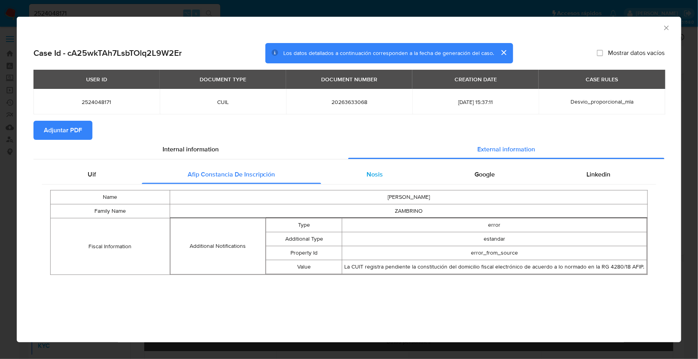
click at [379, 172] on span "Nosis" at bounding box center [374, 174] width 16 height 9
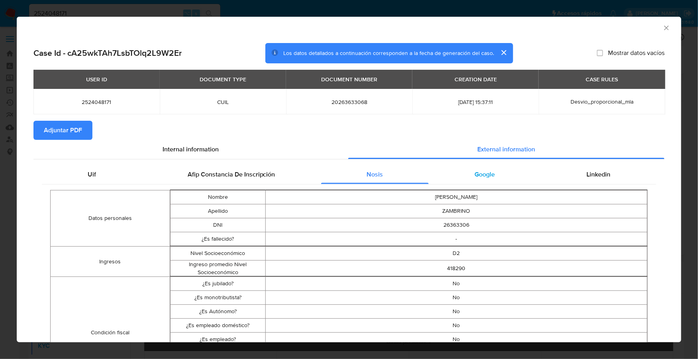
click at [475, 170] on span "Google" at bounding box center [484, 174] width 20 height 9
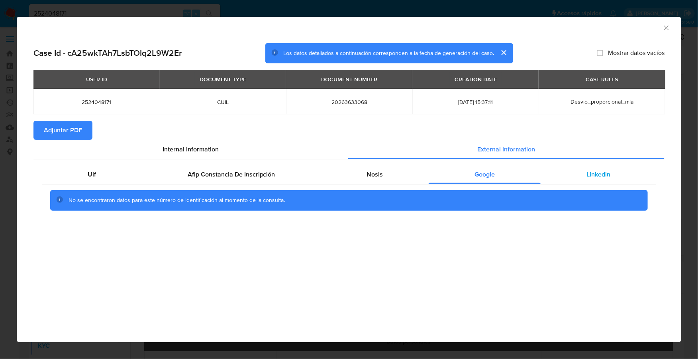
click at [577, 174] on div "Linkedin" at bounding box center [597, 174] width 115 height 19
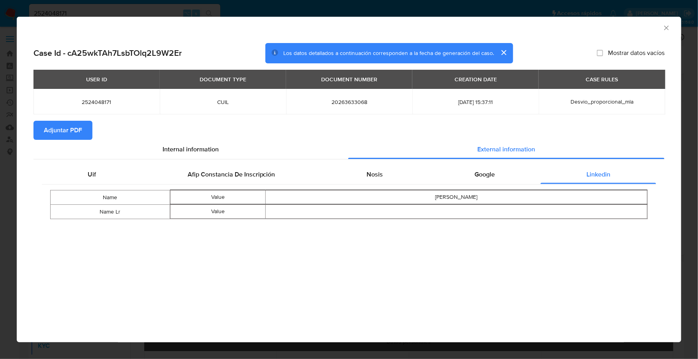
click at [60, 125] on span "Adjuntar PDF" at bounding box center [63, 130] width 38 height 18
click at [664, 29] on icon "Cerrar ventana" at bounding box center [666, 28] width 8 height 8
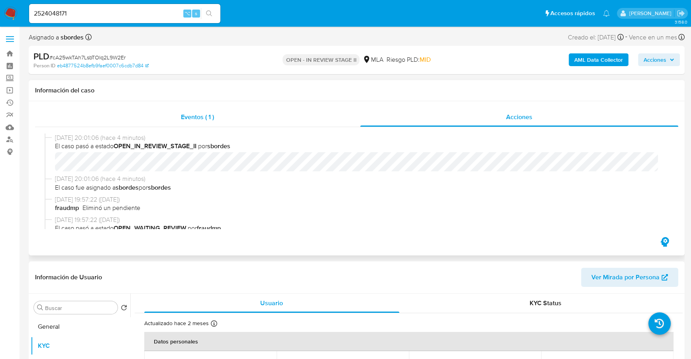
click at [223, 119] on div "Eventos ( 1 )" at bounding box center [197, 117] width 325 height 19
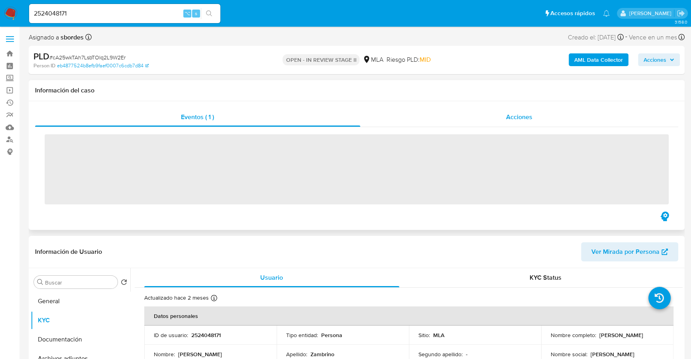
click at [431, 112] on div "Acciones" at bounding box center [519, 117] width 318 height 19
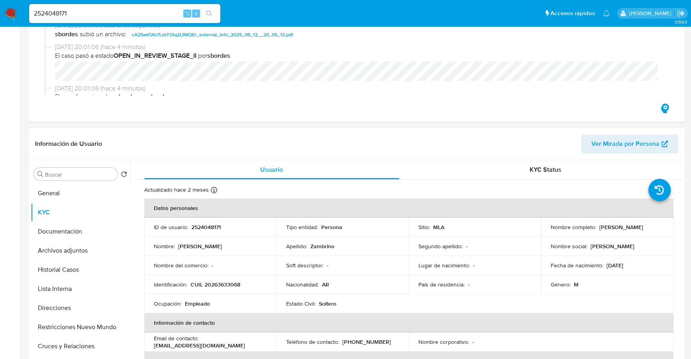
scroll to position [190, 0]
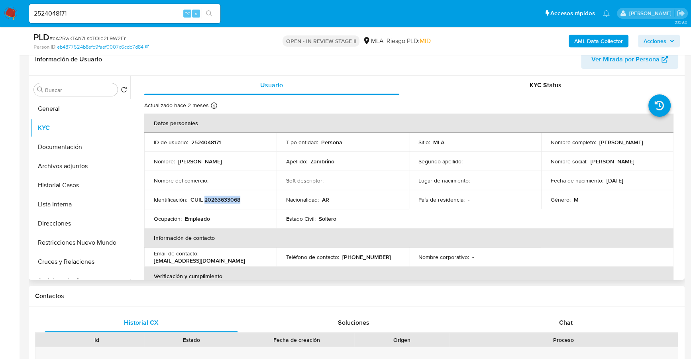
copy p "20263633068"
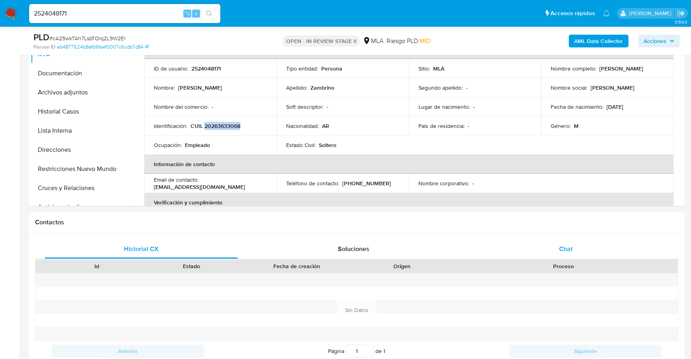
click at [558, 245] on div "Chat" at bounding box center [565, 248] width 193 height 19
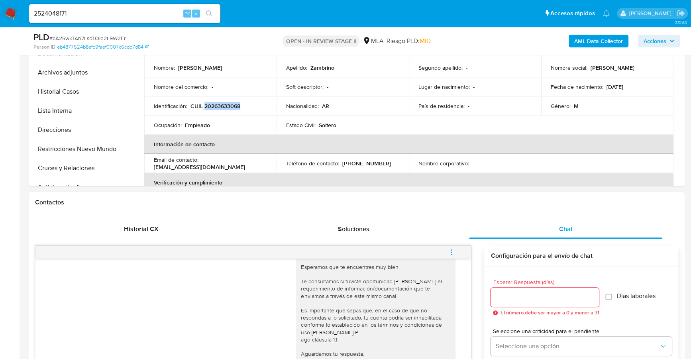
scroll to position [100, 0]
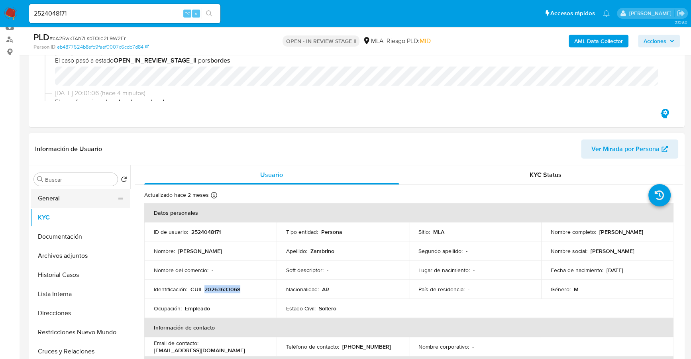
click at [81, 190] on button "General" at bounding box center [77, 198] width 93 height 19
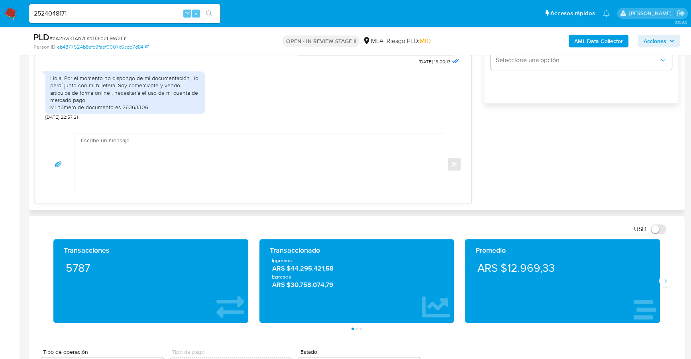
scroll to position [591, 0]
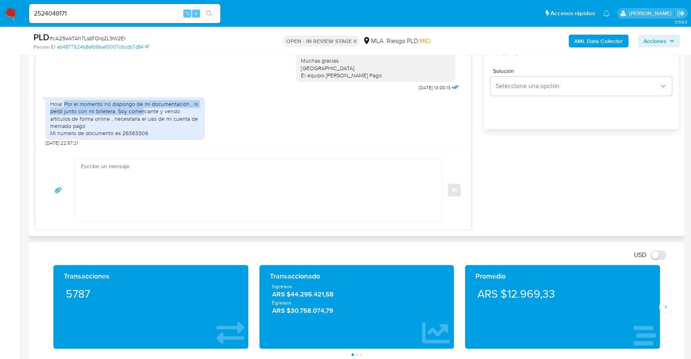
drag, startPoint x: 64, startPoint y: 102, endPoint x: 143, endPoint y: 109, distance: 79.6
click at [143, 109] on div "Hola! Por el momento no dispongo de mi documentación , lo perdí junto con mi bi…" at bounding box center [125, 118] width 150 height 36
click at [120, 112] on div "Hola! Por el momento no dispongo de mi documentación , lo perdí junto con mi bi…" at bounding box center [125, 118] width 150 height 36
drag, startPoint x: 116, startPoint y: 110, endPoint x: 88, endPoint y: 118, distance: 29.9
click at [88, 118] on div "Hola! Por el momento no dispongo de mi documentación , lo perdí junto con mi bi…" at bounding box center [125, 118] width 150 height 36
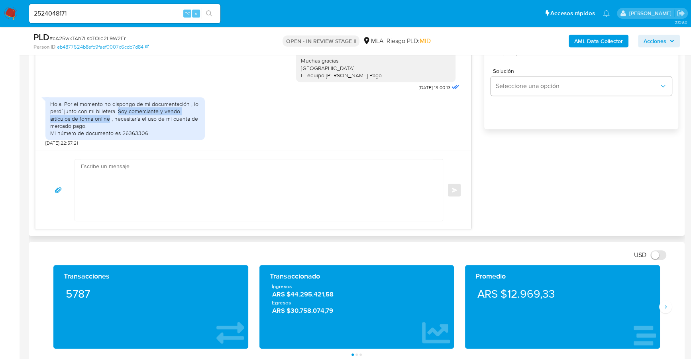
copy div "Soy comerciante y vendo artículos de forma online"
click at [569, 188] on div "18/08/2025 17:34:52 Hola, Esperamos que te encuentres muy bien. Te consultamos …" at bounding box center [356, 84] width 643 height 292
click at [185, 172] on textarea at bounding box center [257, 189] width 352 height 61
paste textarea "Hola XXX, Muchas gracias por tu respuesta. Analizamos tu caso y verificamos que…"
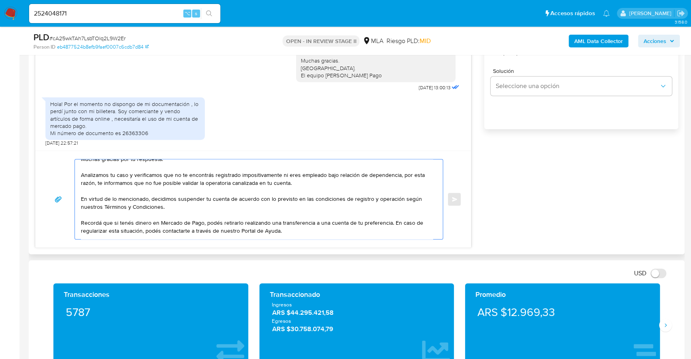
scroll to position [0, 0]
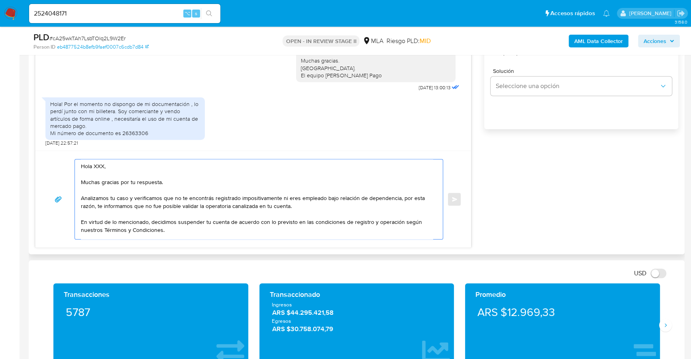
drag, startPoint x: 108, startPoint y: 162, endPoint x: 59, endPoint y: 161, distance: 49.4
click at [59, 161] on div "Hola XXX, Muchas gracias por tu respuesta. Analizamos tu caso y verificamos que…" at bounding box center [253, 199] width 416 height 80
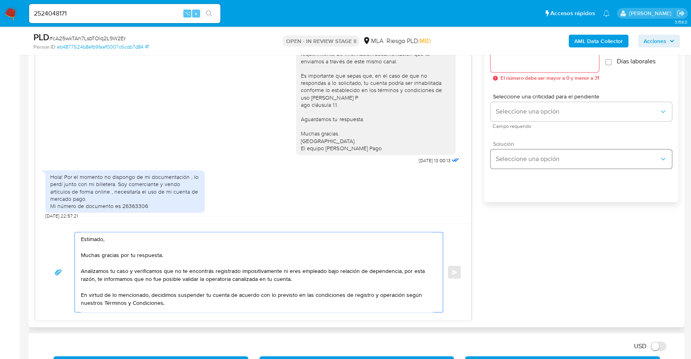
scroll to position [516, 0]
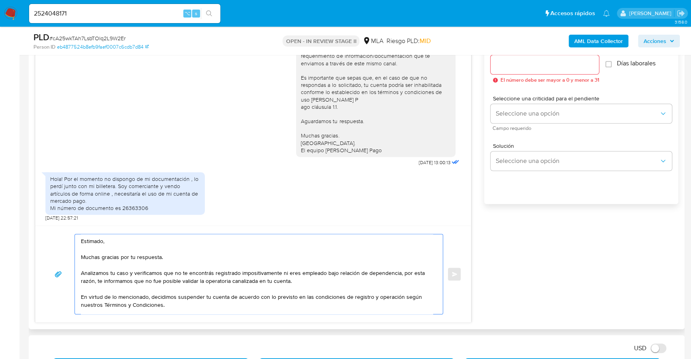
type textarea "Estimado, Muchas gracias por tu respuesta. Analizamos tu caso y verificamos que…"
click at [522, 65] on input "Esperar Respuesta (días)" at bounding box center [544, 64] width 108 height 10
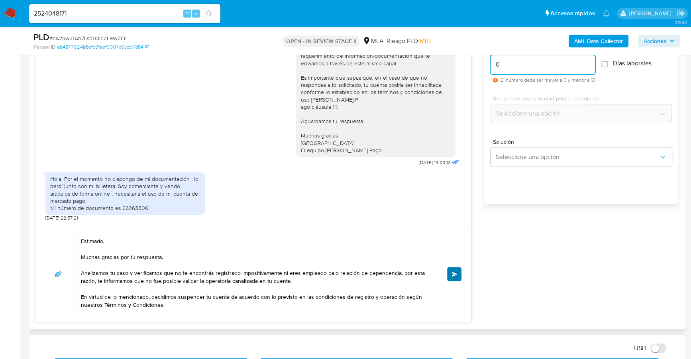
type input "0"
click at [454, 272] on span "Enviar" at bounding box center [455, 274] width 6 height 5
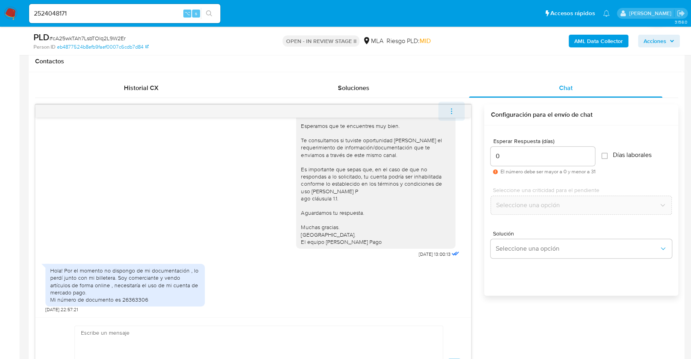
scroll to position [641, 0]
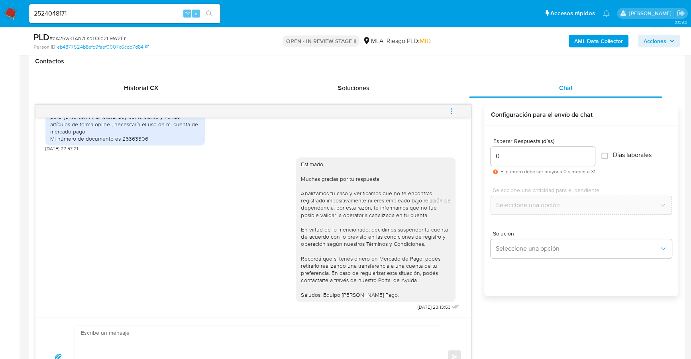
click at [451, 110] on icon "menu-action" at bounding box center [451, 110] width 1 height 1
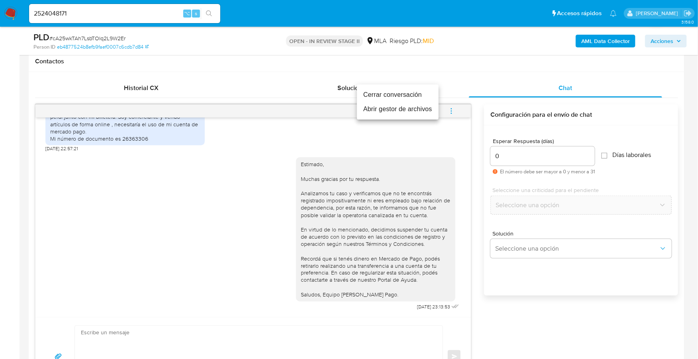
click at [420, 90] on li "Cerrar conversación" at bounding box center [398, 95] width 82 height 14
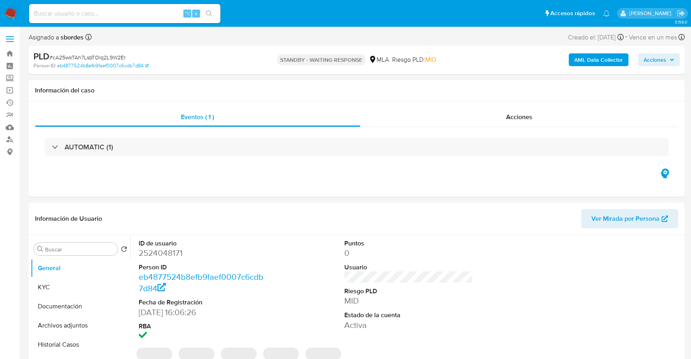
select select "10"
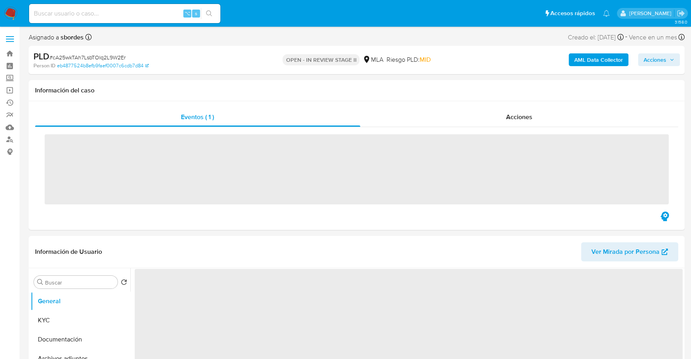
click at [657, 59] on span "Acciones" at bounding box center [654, 59] width 23 height 13
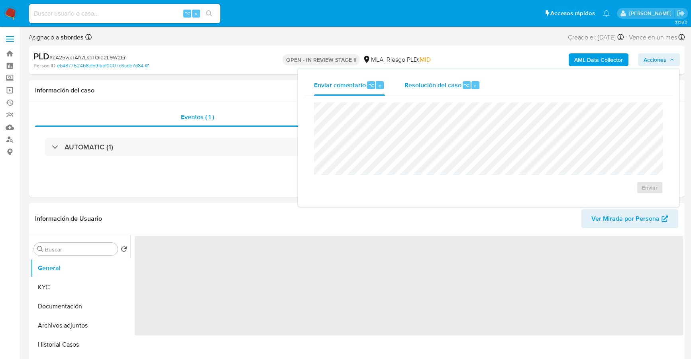
click at [440, 89] on span "Resolución del caso" at bounding box center [432, 84] width 57 height 9
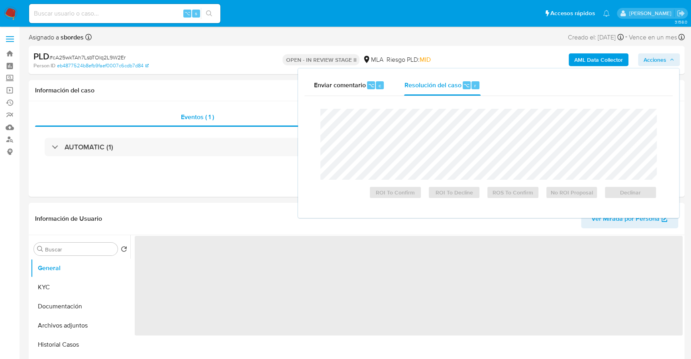
select select "10"
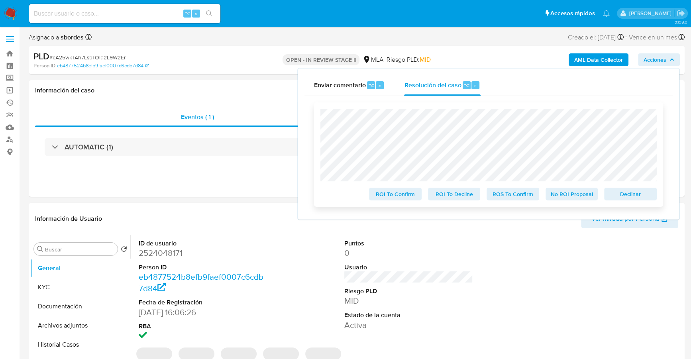
click at [635, 195] on span "Declinar" at bounding box center [629, 193] width 41 height 11
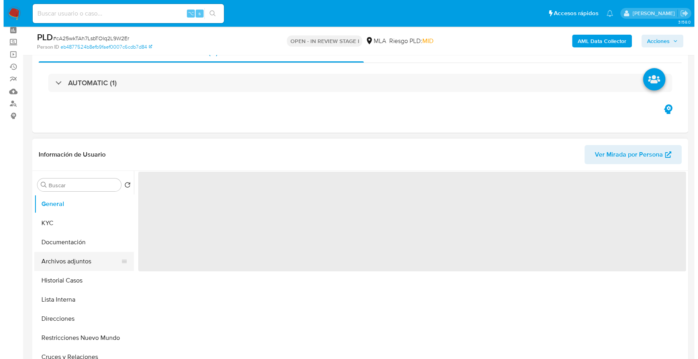
scroll to position [76, 0]
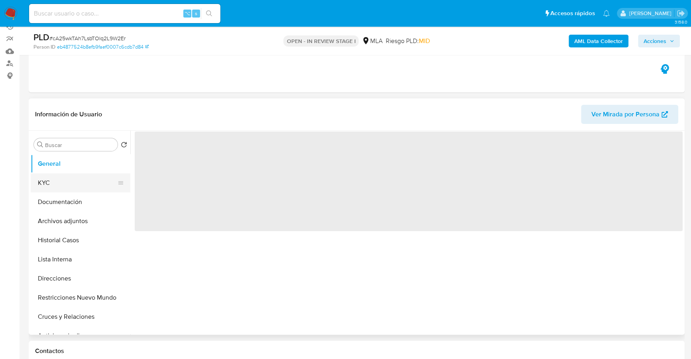
click at [51, 178] on button "KYC" at bounding box center [77, 182] width 93 height 19
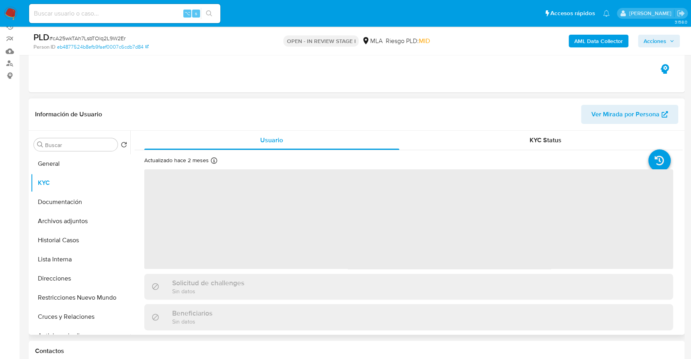
select select "10"
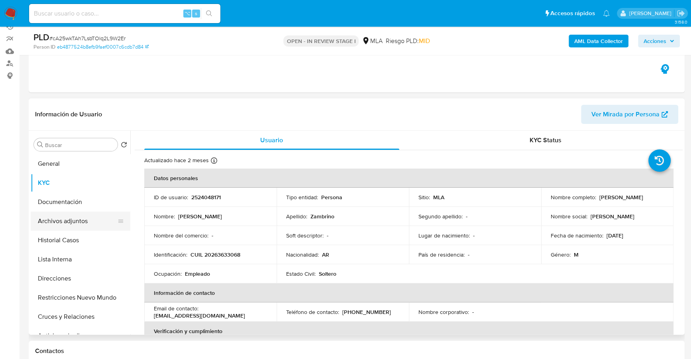
click at [75, 226] on button "Archivos adjuntos" at bounding box center [77, 220] width 93 height 19
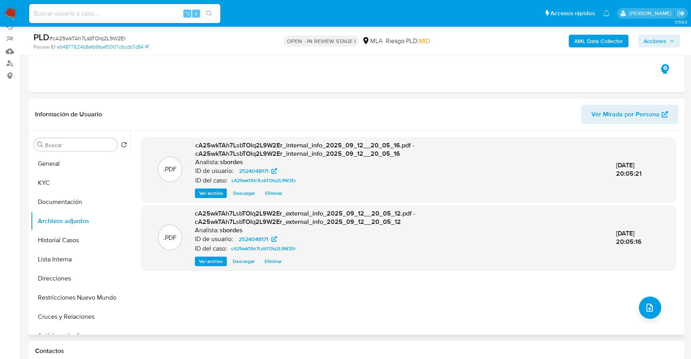
click at [658, 313] on div ".PDF cA25wkTAh7LsbTOlq2L9W2Er_internal_info_2025_09_12__20_05_16.pdf - cA25wkTA…" at bounding box center [408, 232] width 535 height 191
click at [648, 309] on icon "upload-file" at bounding box center [649, 307] width 6 height 8
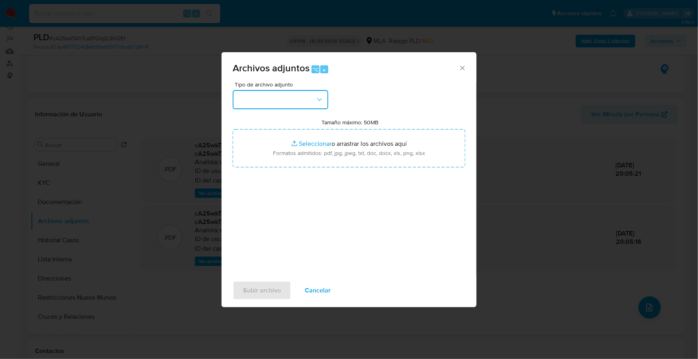
click at [277, 102] on button "button" at bounding box center [281, 99] width 96 height 19
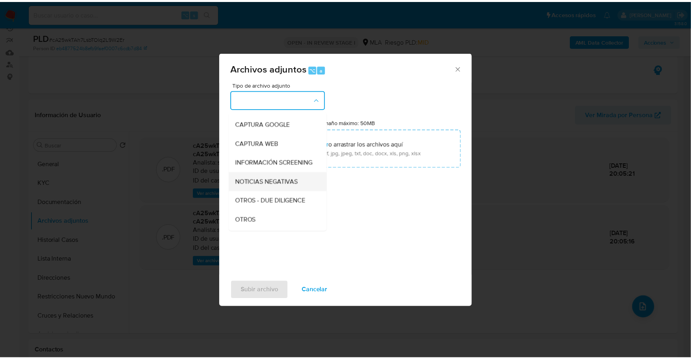
scroll to position [62, 0]
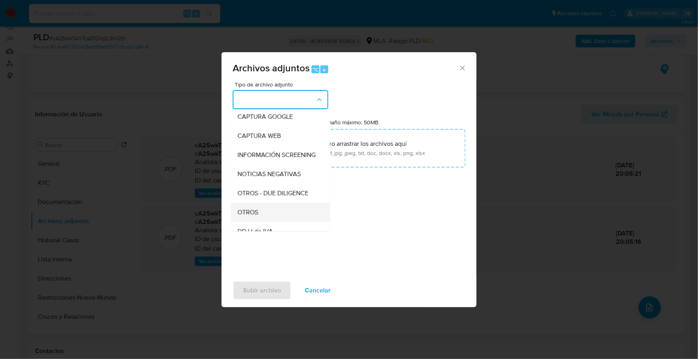
click at [258, 222] on div "OTROS" at bounding box center [277, 212] width 81 height 19
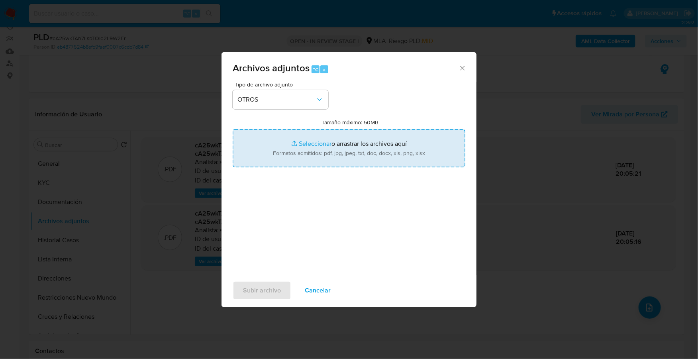
click at [314, 137] on input "Tamaño máximo: 50MB Seleccionar archivos" at bounding box center [349, 148] width 233 height 38
type input "C:\fakepath\Caselog cA25wkTAh7LsbTOlq2L9W2Er_2025_08_19_13_14_06.docx"
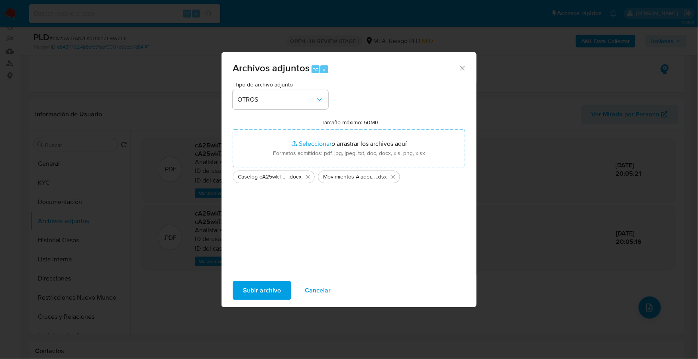
click at [260, 292] on span "Subir archivo" at bounding box center [262, 291] width 38 height 18
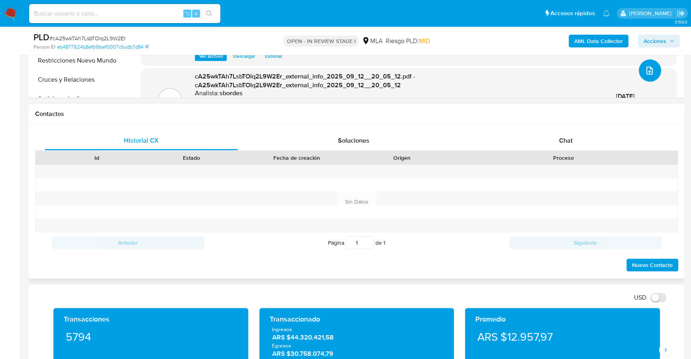
scroll to position [314, 0]
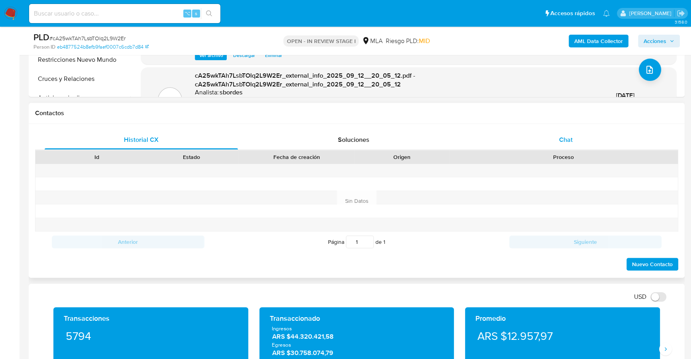
click at [563, 137] on span "Chat" at bounding box center [566, 139] width 14 height 9
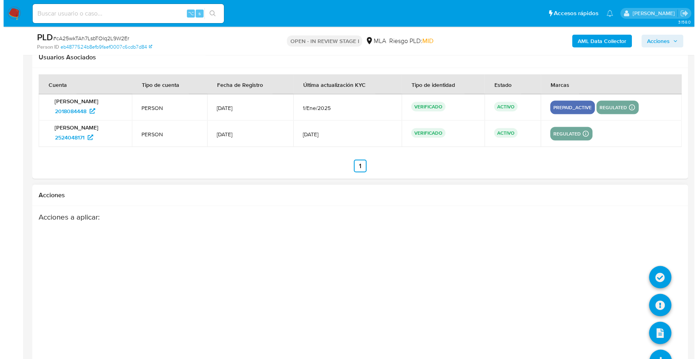
scroll to position [1430, 0]
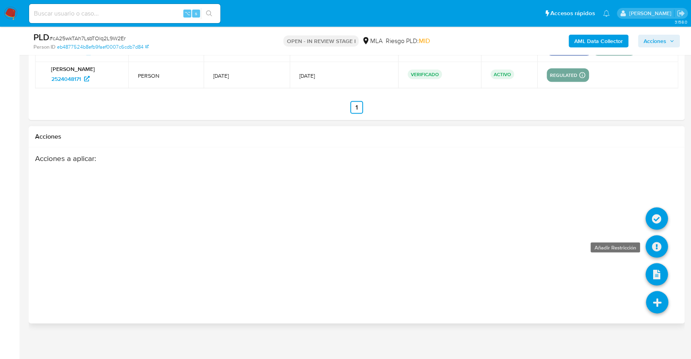
click at [659, 243] on icon at bounding box center [656, 246] width 22 height 22
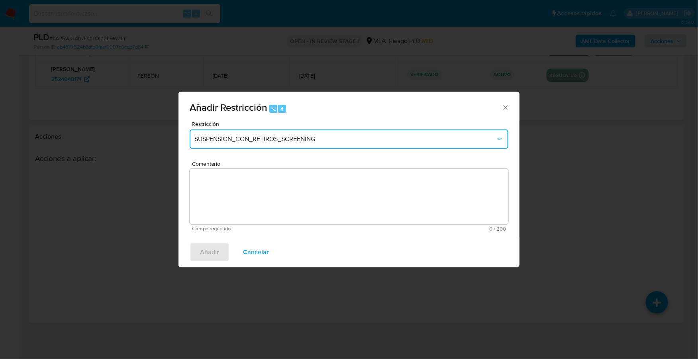
click at [245, 134] on button "SUSPENSION_CON_RETIROS_SCREENING" at bounding box center [349, 138] width 319 height 19
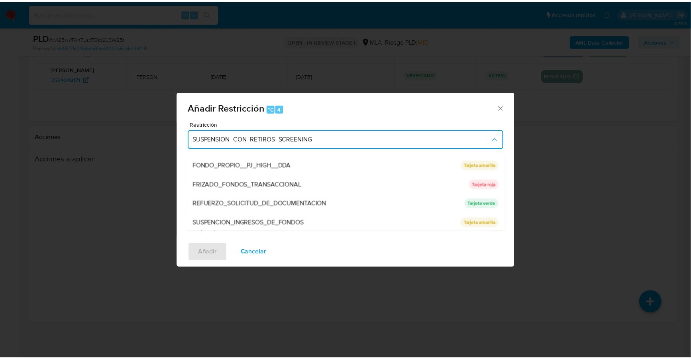
scroll to position [168, 0]
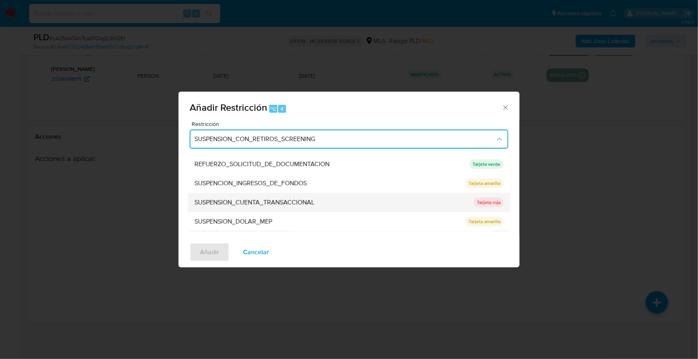
click at [244, 203] on span "SUSPENSION_CUENTA_TRANSACCIONAL" at bounding box center [254, 202] width 120 height 8
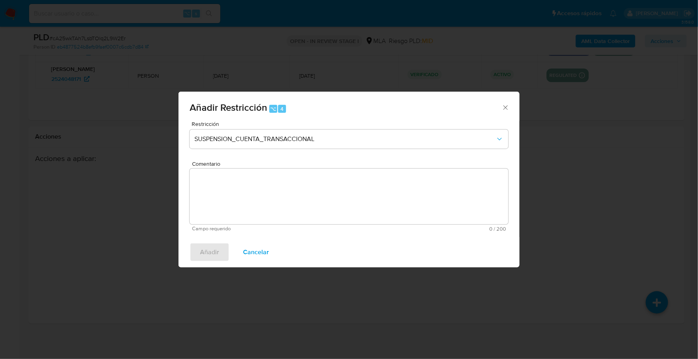
click at [290, 186] on textarea "Comentario" at bounding box center [349, 196] width 319 height 56
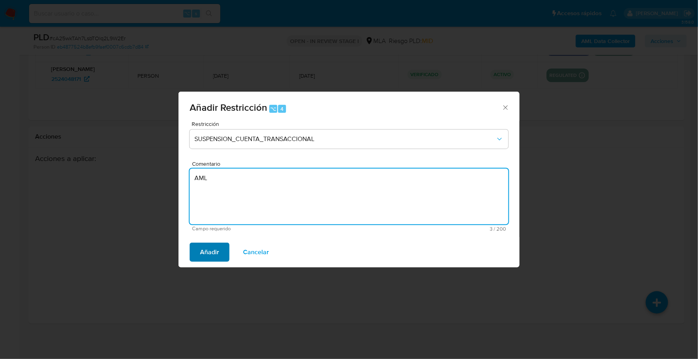
type textarea "AML"
click at [215, 251] on span "Añadir" at bounding box center [209, 252] width 19 height 18
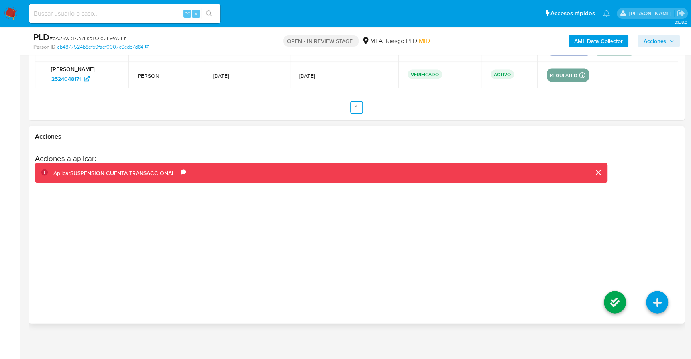
click at [600, 296] on li at bounding box center [614, 303] width 42 height 45
click at [614, 296] on icon at bounding box center [614, 302] width 22 height 22
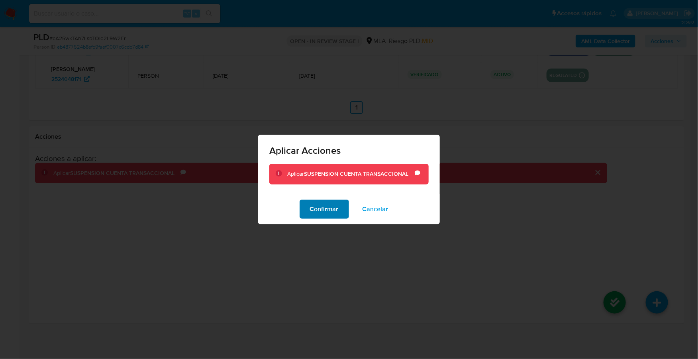
click at [306, 205] on button "Confirmar" at bounding box center [323, 209] width 49 height 19
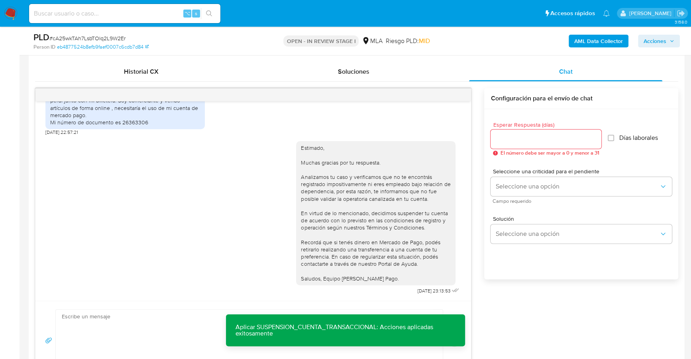
scroll to position [0, 0]
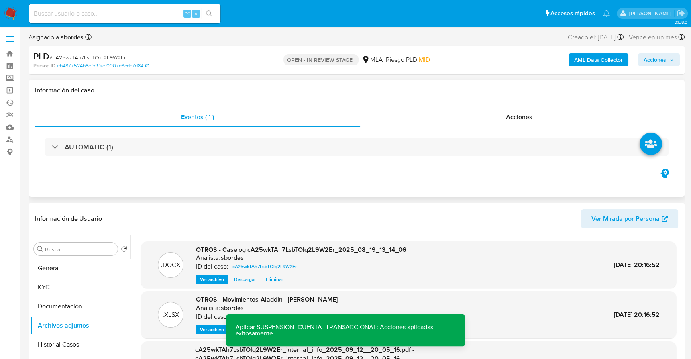
click at [525, 102] on div "Eventos ( 1 ) Acciones AUTOMATIC (1)" at bounding box center [356, 149] width 655 height 96
click at [528, 112] on span "Acciones" at bounding box center [519, 116] width 26 height 9
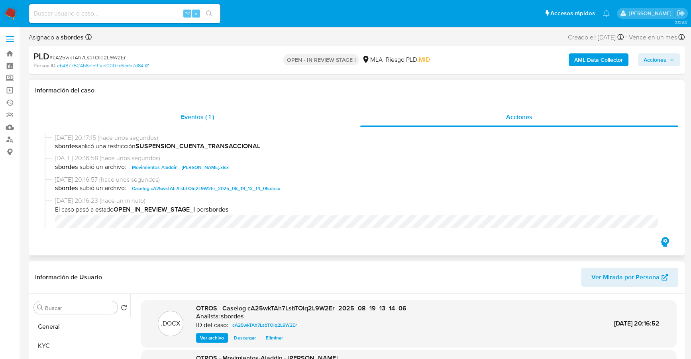
click at [236, 112] on div "Eventos ( 1 )" at bounding box center [197, 117] width 325 height 19
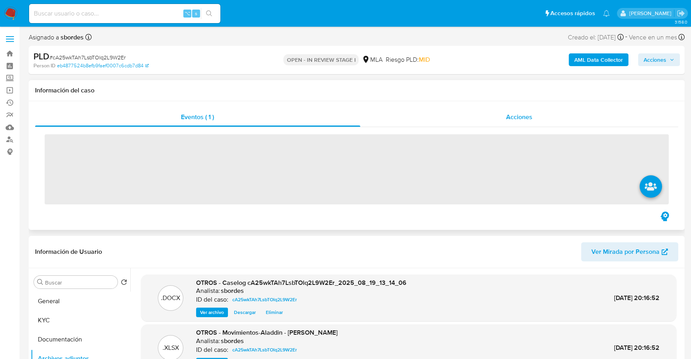
click at [532, 113] on span "Acciones" at bounding box center [519, 116] width 26 height 9
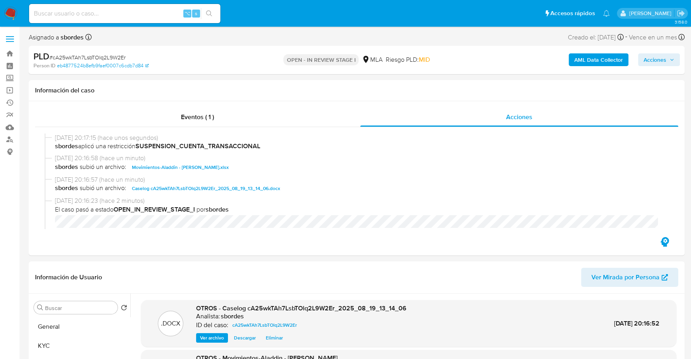
click at [664, 67] on div "AML Data Collector Acciones" at bounding box center [572, 60] width 213 height 19
click at [664, 65] on span "Acciones" at bounding box center [654, 59] width 23 height 13
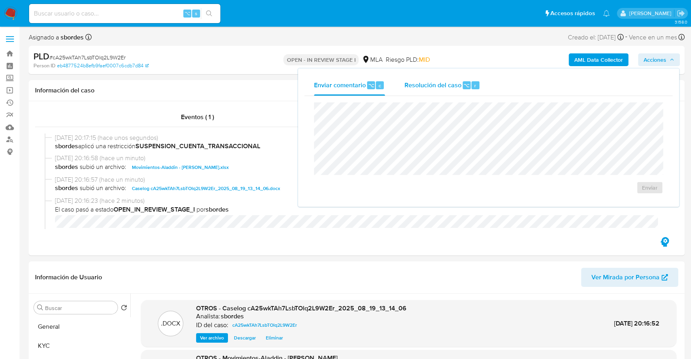
click at [430, 84] on span "Resolución del caso" at bounding box center [432, 84] width 57 height 9
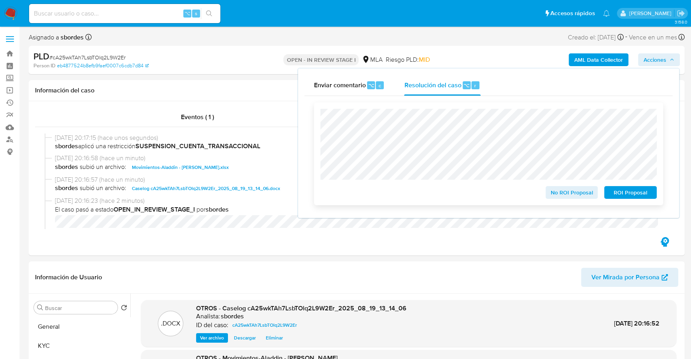
click at [624, 192] on span "ROI Proposal" at bounding box center [629, 192] width 41 height 11
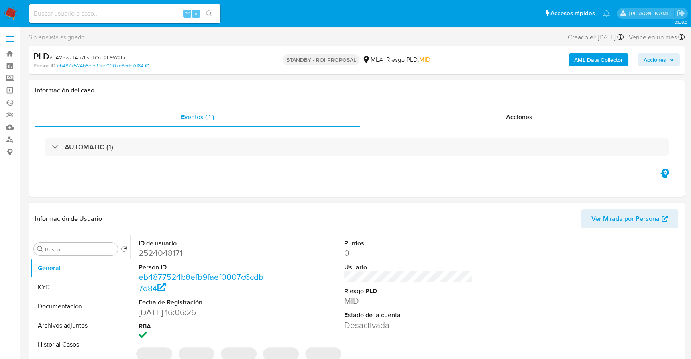
select select "10"
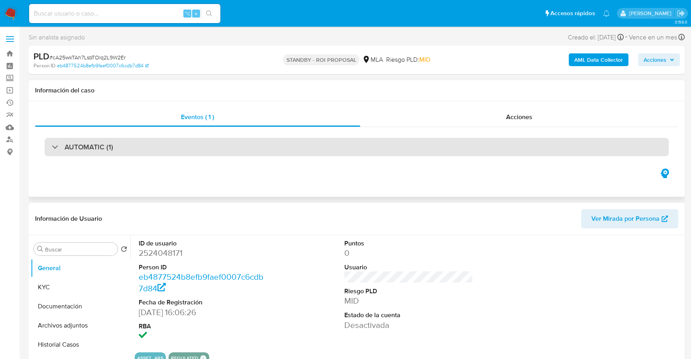
click at [405, 141] on div "AUTOMATIC (1)" at bounding box center [357, 147] width 624 height 18
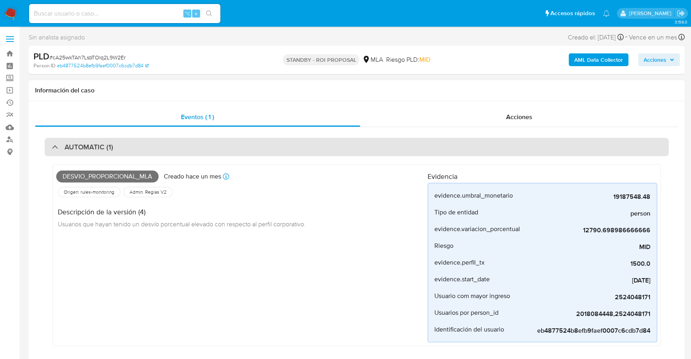
click at [98, 148] on h3 "AUTOMATIC (1)" at bounding box center [89, 147] width 49 height 9
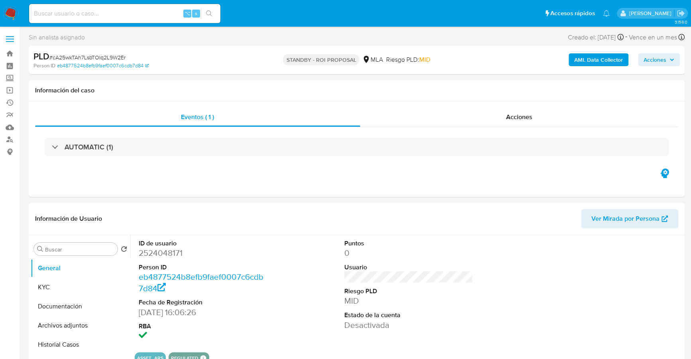
click at [93, 8] on input at bounding box center [124, 13] width 191 height 10
paste input "56721878"
type input "56721878"
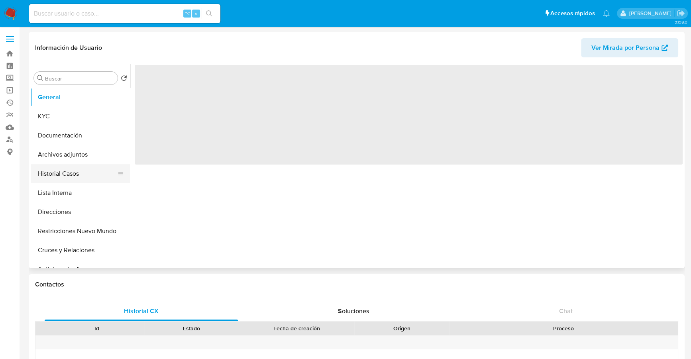
click at [60, 178] on button "Historial Casos" at bounding box center [77, 173] width 93 height 19
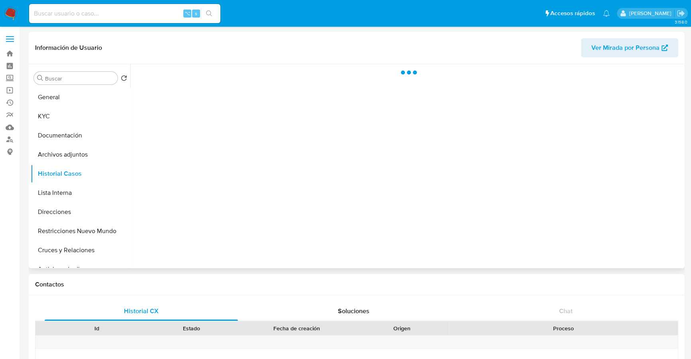
select select "10"
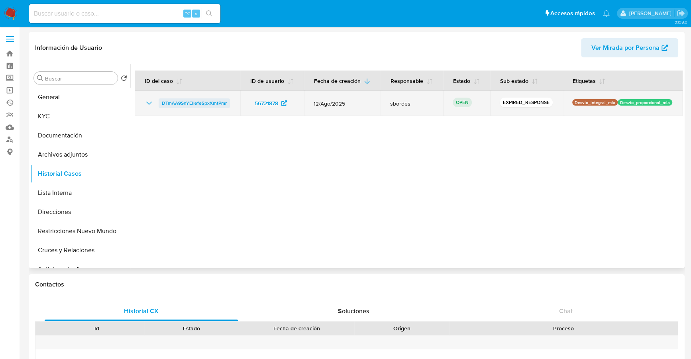
click at [199, 99] on span "DTmAA9SnYEIIefeSpxXmtPmr" at bounding box center [194, 103] width 65 height 10
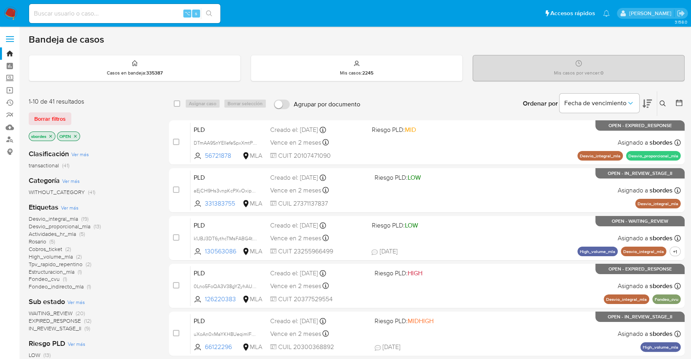
click at [51, 135] on icon "close-filter" at bounding box center [50, 136] width 5 height 5
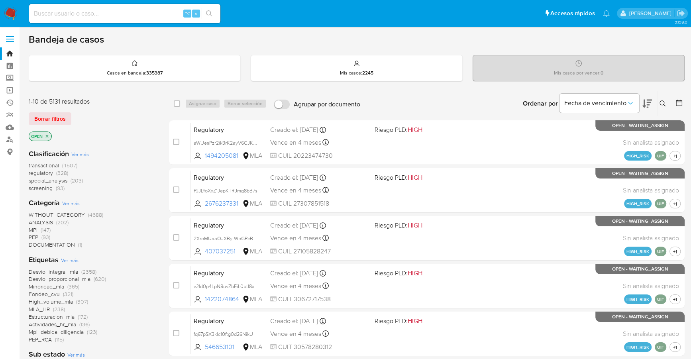
click at [13, 14] on img at bounding box center [11, 14] width 14 height 14
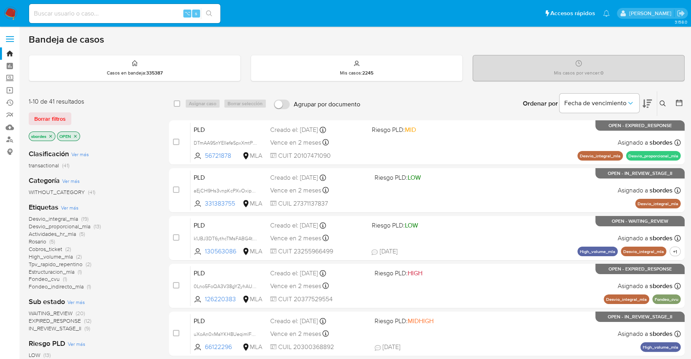
click at [50, 135] on icon "close-filter" at bounding box center [50, 136] width 3 height 3
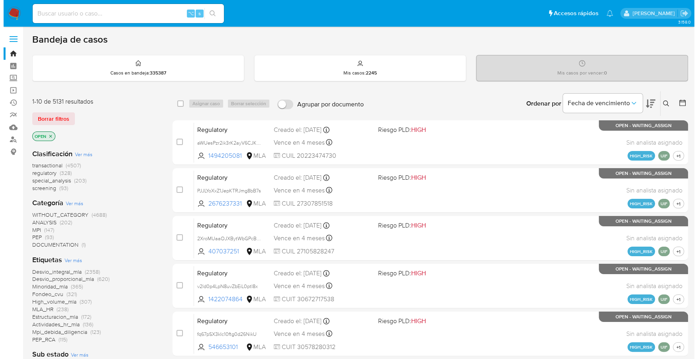
scroll to position [305, 0]
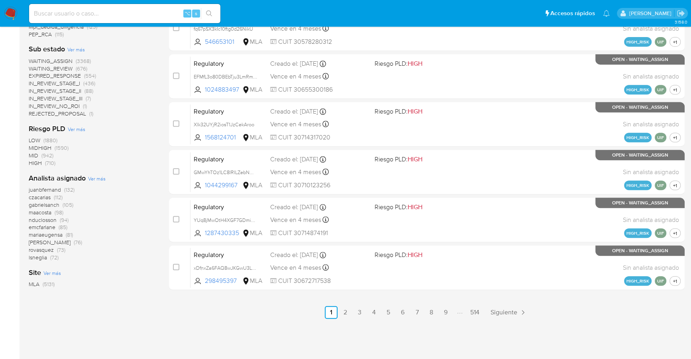
click at [99, 177] on span "Ver más" at bounding box center [97, 178] width 18 height 7
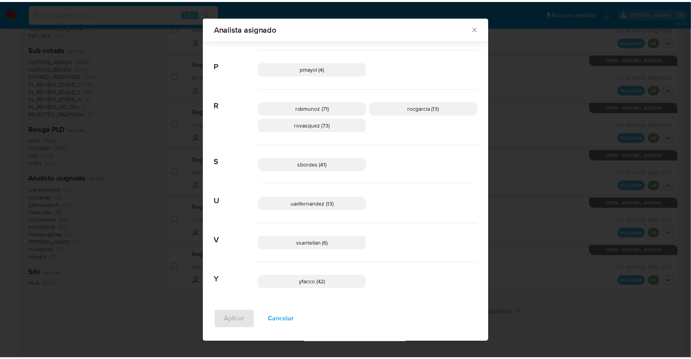
scroll to position [362, 0]
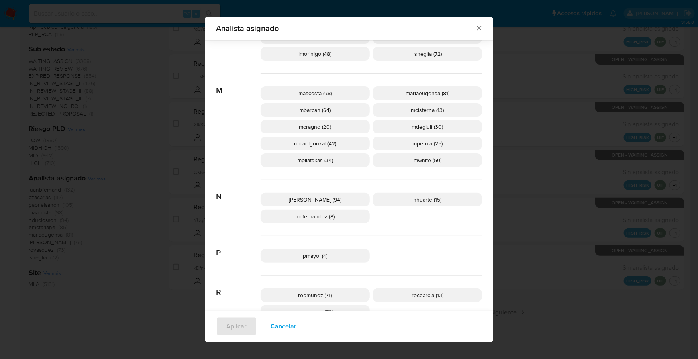
click at [477, 28] on icon "Cerrar" at bounding box center [479, 28] width 8 height 8
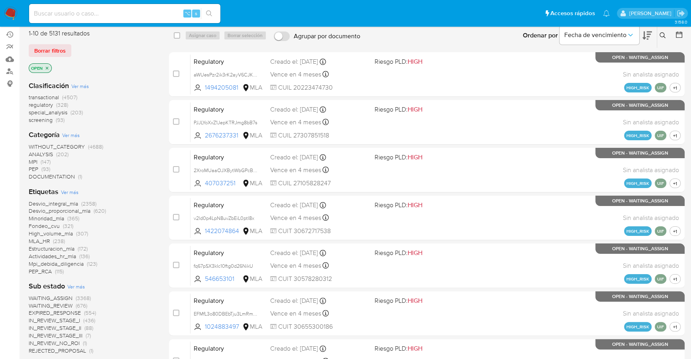
scroll to position [0, 0]
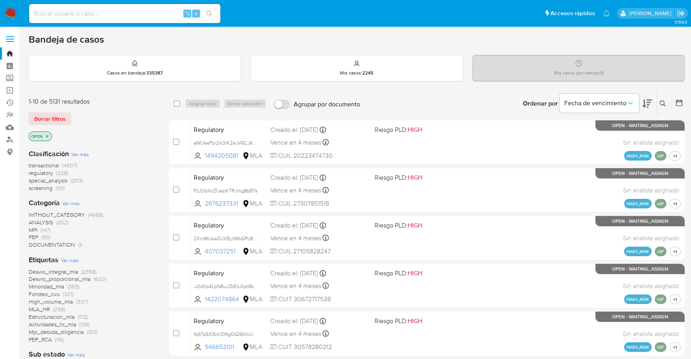
click at [679, 100] on icon at bounding box center [678, 103] width 6 height 6
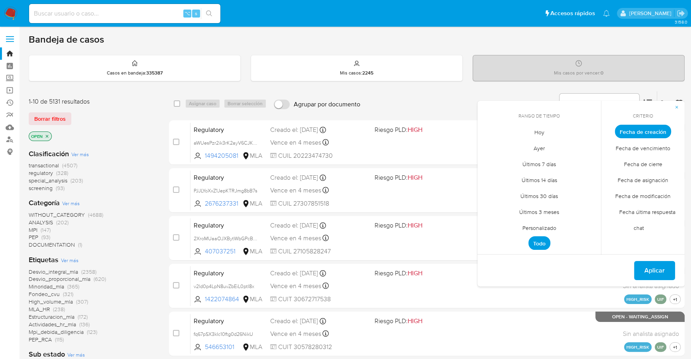
click at [537, 225] on span "Personalizado" at bounding box center [539, 227] width 51 height 16
click at [489, 144] on icon "Mes anterior" at bounding box center [488, 146] width 3 height 6
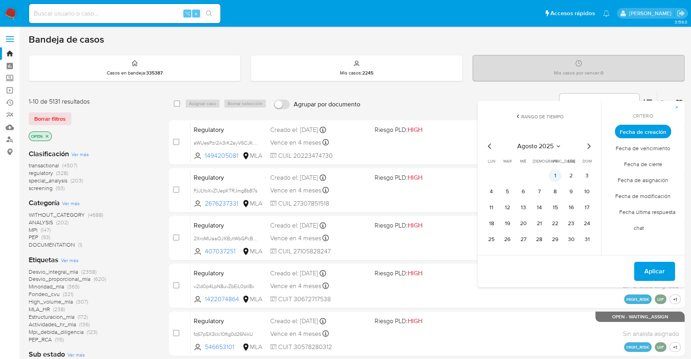
click at [552, 172] on button "1" at bounding box center [554, 175] width 13 height 13
click at [593, 240] on div "agosto 2025 agosto 2025 lun lunes mar martes mié miércoles jue jueves vie viern…" at bounding box center [538, 192] width 127 height 126
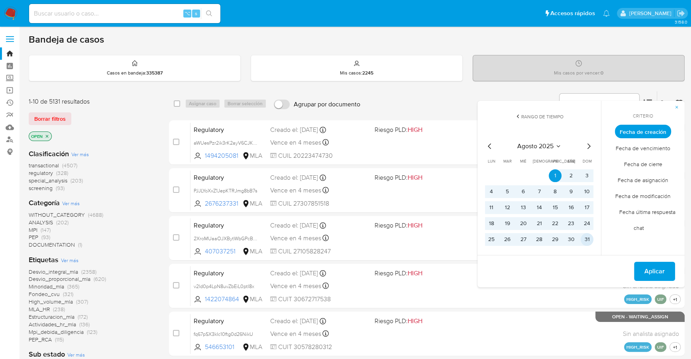
click at [586, 238] on button "31" at bounding box center [586, 239] width 13 height 13
click at [646, 267] on span "Aplicar" at bounding box center [654, 271] width 20 height 18
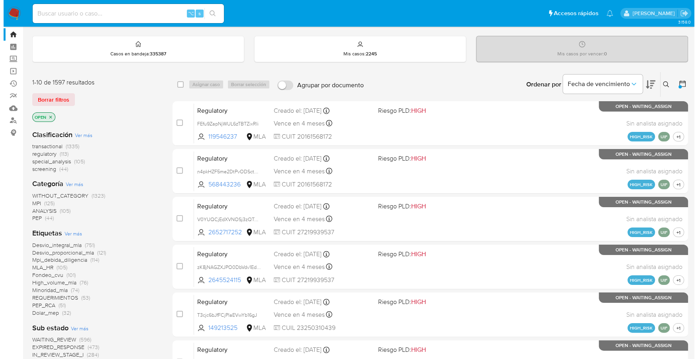
scroll to position [297, 0]
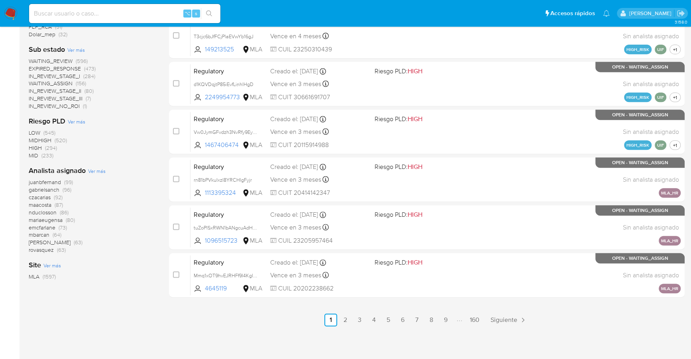
click at [91, 170] on span "Ver más" at bounding box center [97, 170] width 18 height 7
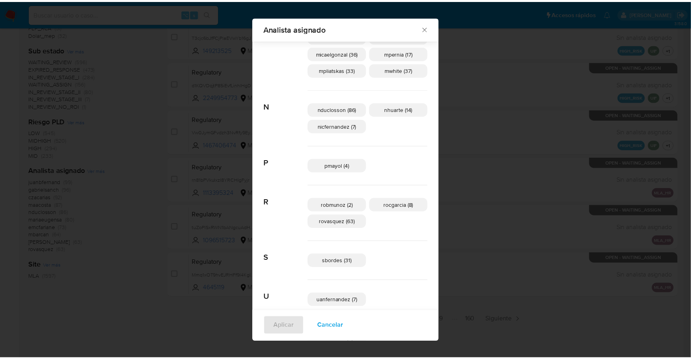
scroll to position [358, 0]
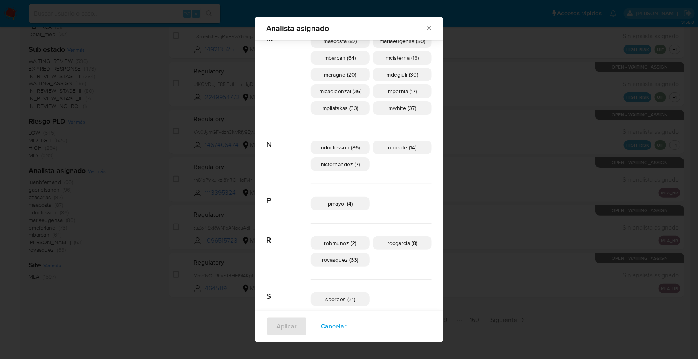
click at [425, 27] on icon "Cerrar" at bounding box center [429, 28] width 8 height 8
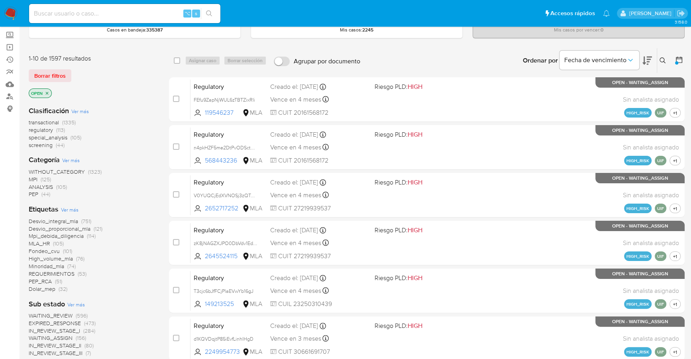
scroll to position [0, 0]
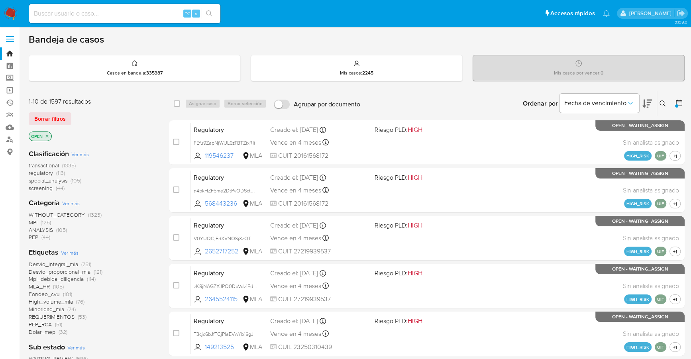
click at [665, 101] on icon at bounding box center [662, 103] width 6 height 6
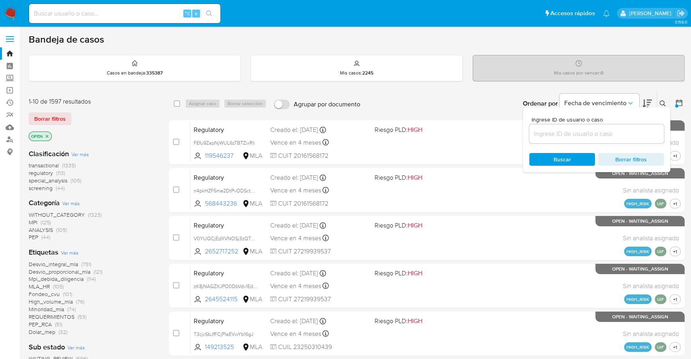
click at [620, 129] on input at bounding box center [596, 134] width 135 height 10
type input "DTmAA9SnYEIIefeSpxXmtPmr"
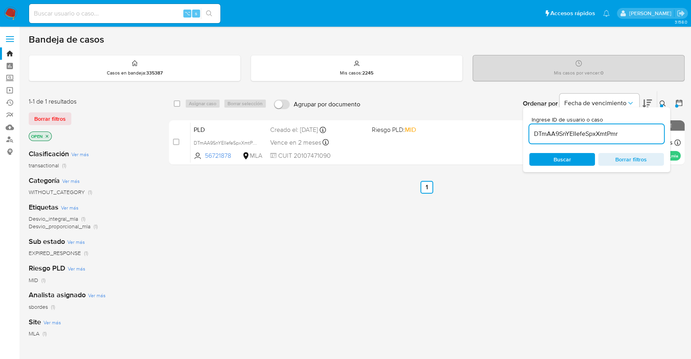
click at [661, 101] on icon at bounding box center [662, 103] width 6 height 6
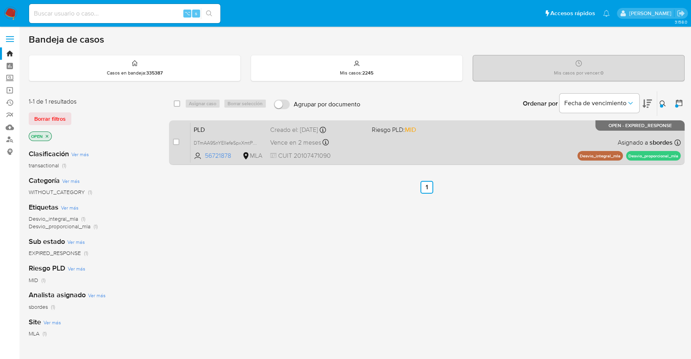
click at [176, 144] on div "case-item-checkbox" at bounding box center [176, 142] width 6 height 8
click at [178, 143] on input "checkbox" at bounding box center [176, 142] width 6 height 6
checkbox input "true"
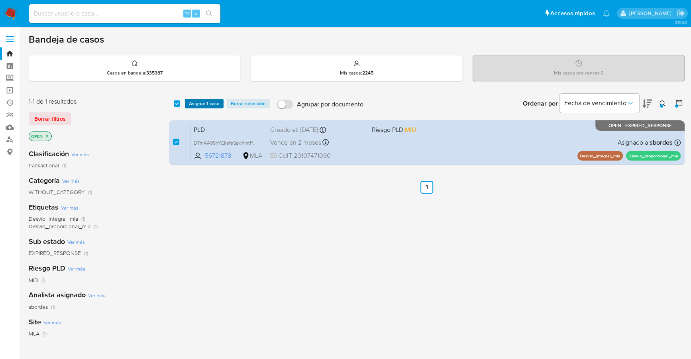
click at [202, 106] on span "Asignar 1 caso" at bounding box center [204, 104] width 31 height 8
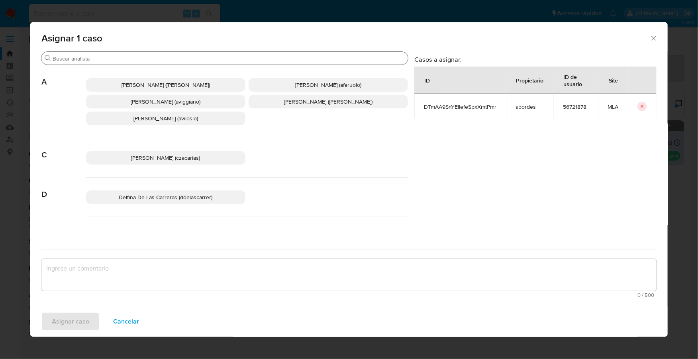
click at [130, 60] on input "Buscar" at bounding box center [229, 58] width 352 height 7
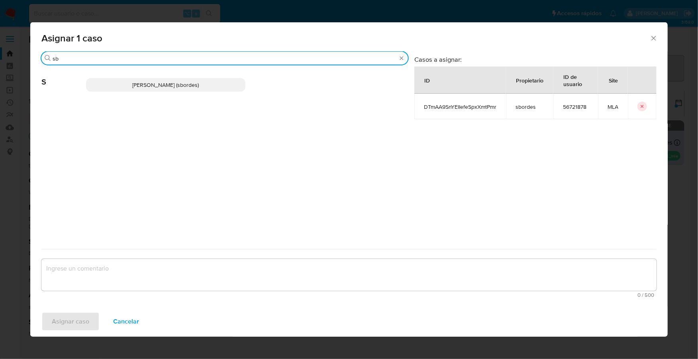
type input "sb"
click at [142, 89] on p "Stefania Bordes (sbordes)" at bounding box center [165, 85] width 159 height 14
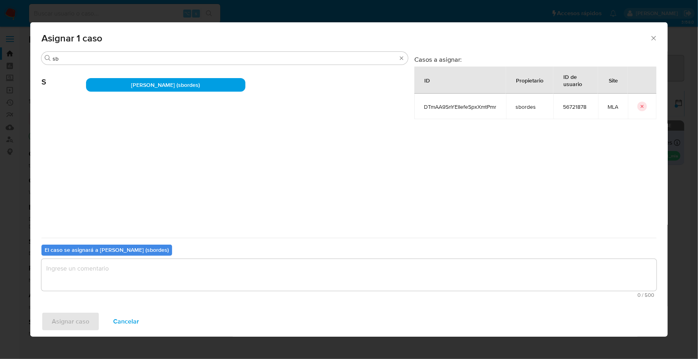
click at [131, 276] on textarea "assign-modal" at bounding box center [348, 275] width 615 height 32
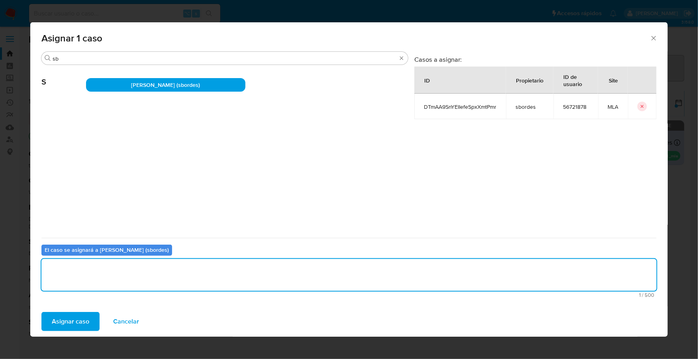
click at [74, 317] on span "Asignar caso" at bounding box center [70, 322] width 37 height 18
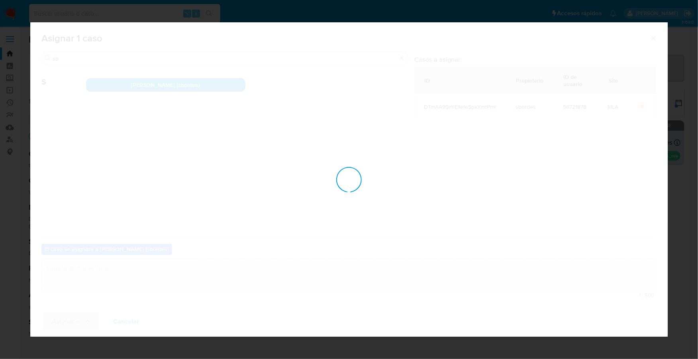
checkbox input "false"
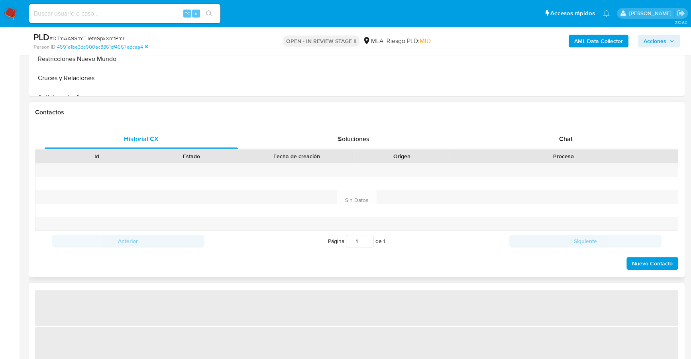
scroll to position [317, 0]
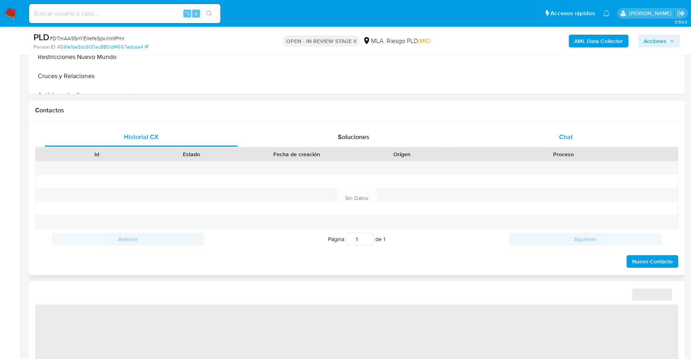
click at [599, 137] on div "Chat" at bounding box center [565, 136] width 193 height 19
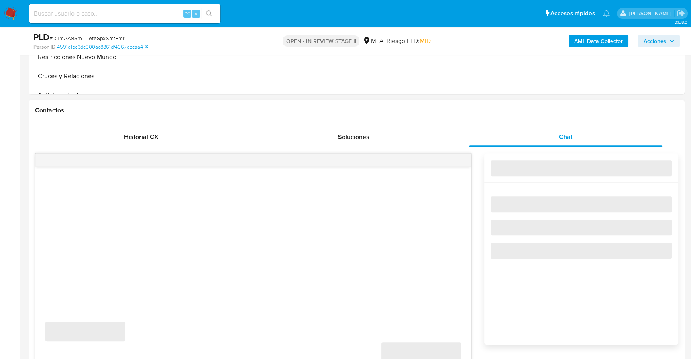
select select "10"
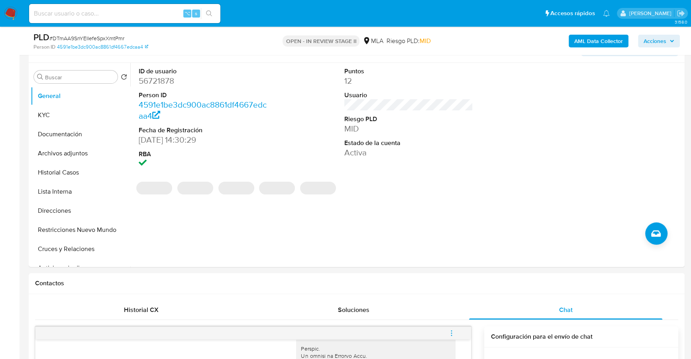
scroll to position [129, 0]
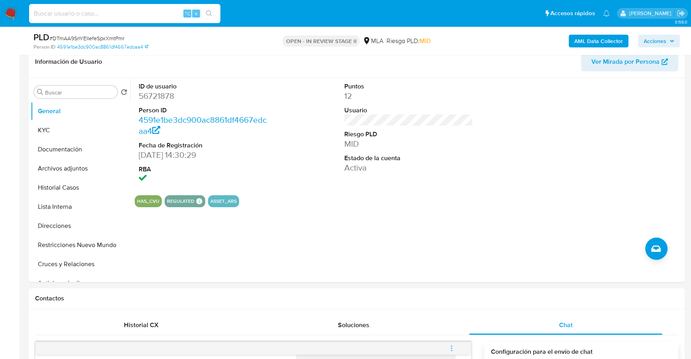
click at [118, 10] on input at bounding box center [124, 13] width 191 height 10
paste input "56721878"
click at [56, 133] on button "KYC" at bounding box center [77, 130] width 93 height 19
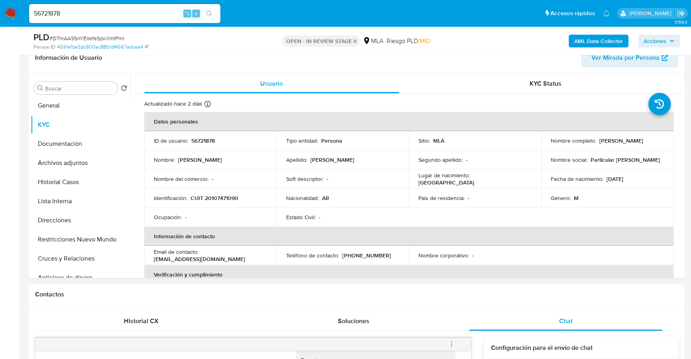
scroll to position [2, 0]
copy p "56721878"
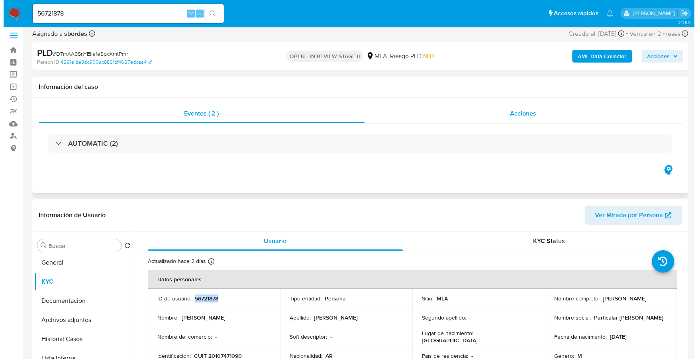
scroll to position [0, 0]
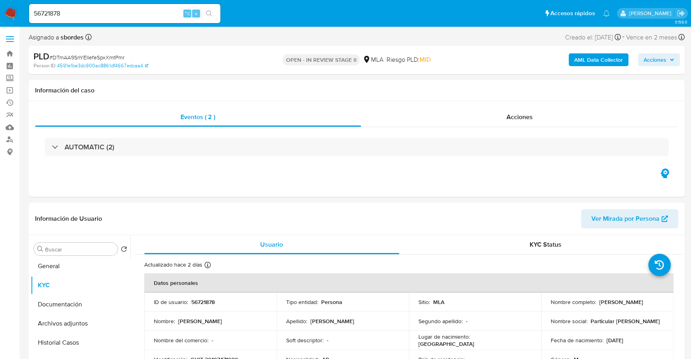
click at [596, 52] on div "AML Data Collector Acciones" at bounding box center [572, 60] width 213 height 19
click at [599, 63] on b "AML Data Collector" at bounding box center [598, 59] width 49 height 13
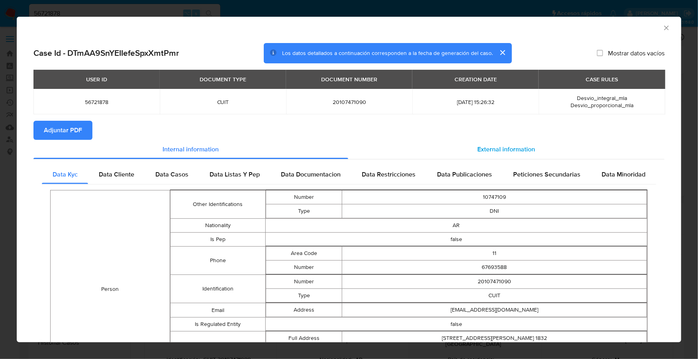
click at [483, 147] on span "External information" at bounding box center [506, 149] width 58 height 9
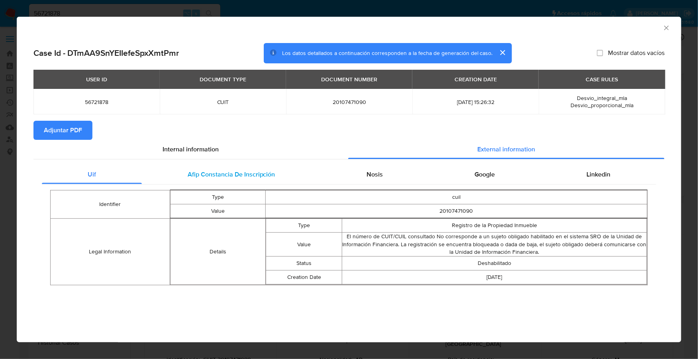
click at [162, 178] on div "Afip Constancia De Inscripción" at bounding box center [231, 174] width 179 height 19
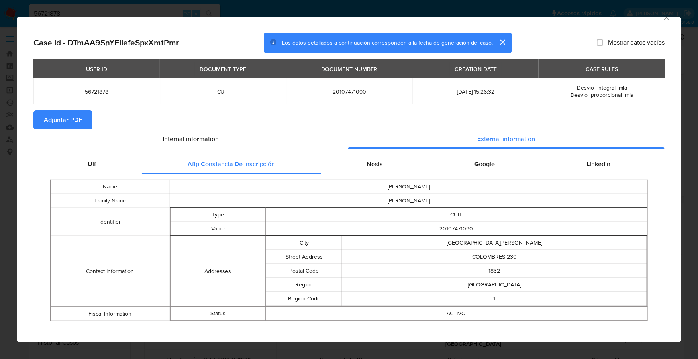
scroll to position [16, 0]
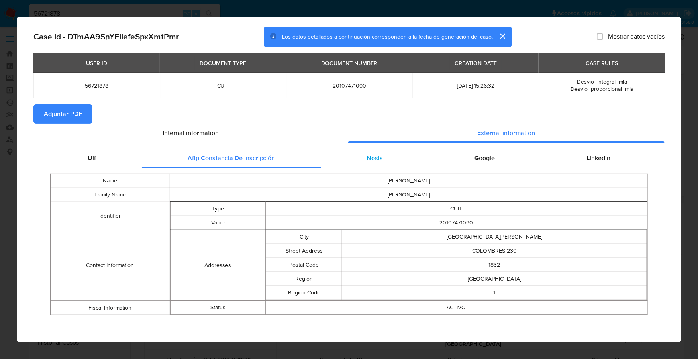
click at [397, 155] on div "Nosis" at bounding box center [375, 158] width 108 height 19
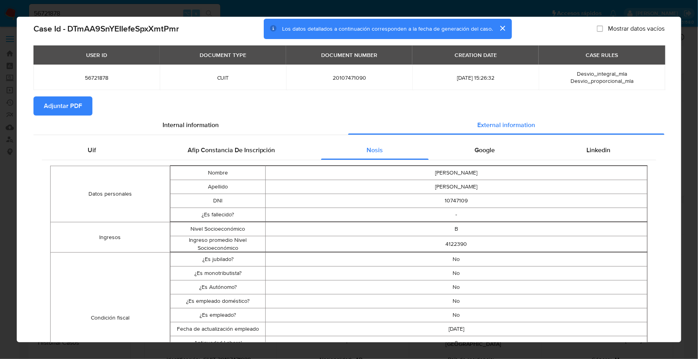
scroll to position [78, 0]
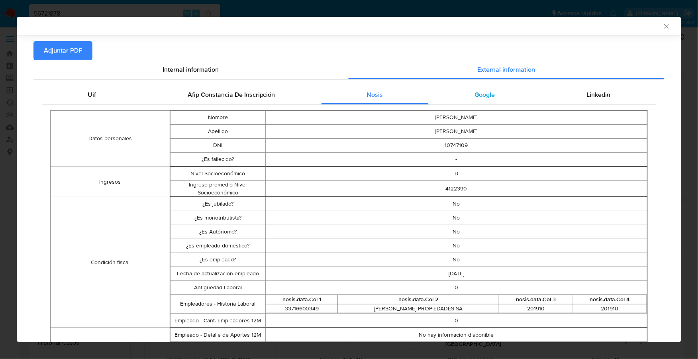
click at [463, 89] on div "Google" at bounding box center [485, 94] width 112 height 19
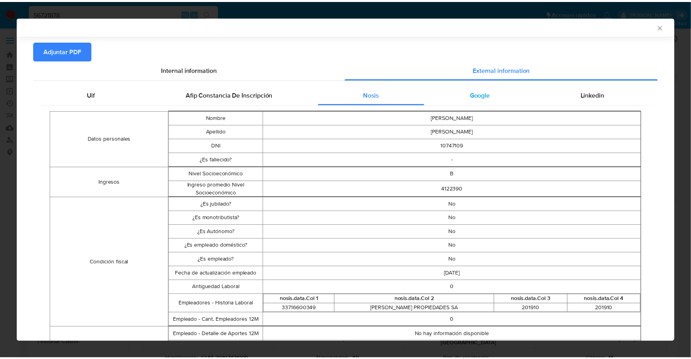
scroll to position [0, 0]
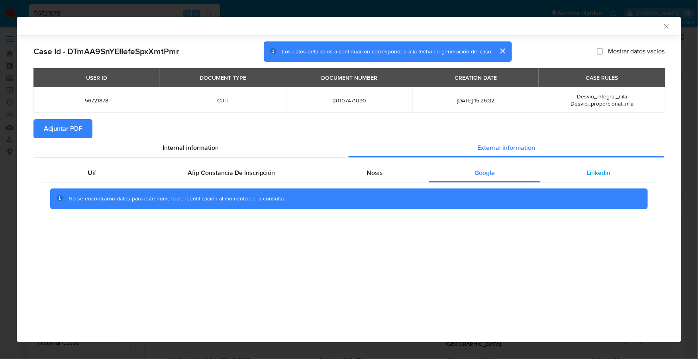
click at [577, 168] on div "Linkedin" at bounding box center [597, 172] width 115 height 19
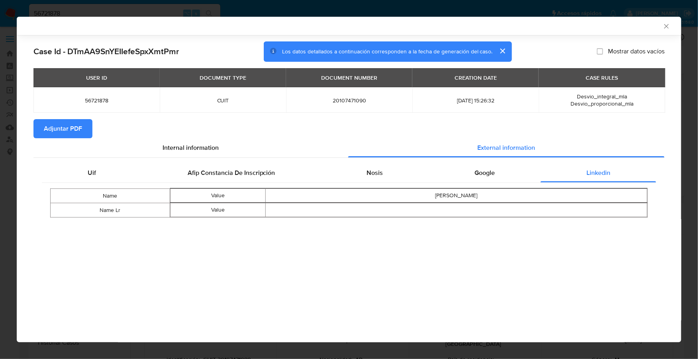
click at [75, 127] on span "Adjuntar PDF" at bounding box center [63, 129] width 38 height 18
click at [667, 26] on icon "Cerrar ventana" at bounding box center [666, 26] width 8 height 8
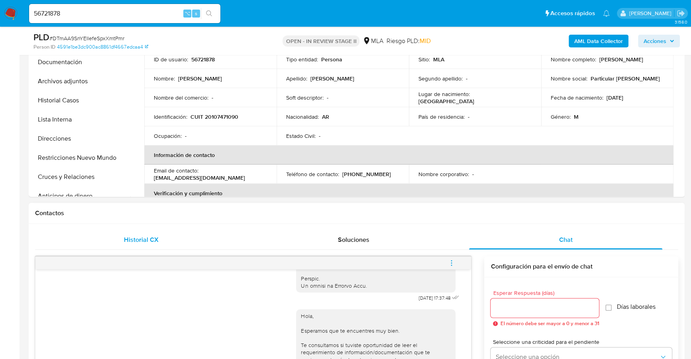
scroll to position [142, 0]
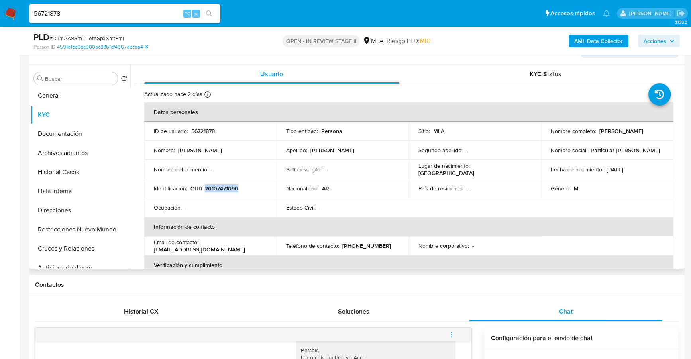
copy p "20107471090"
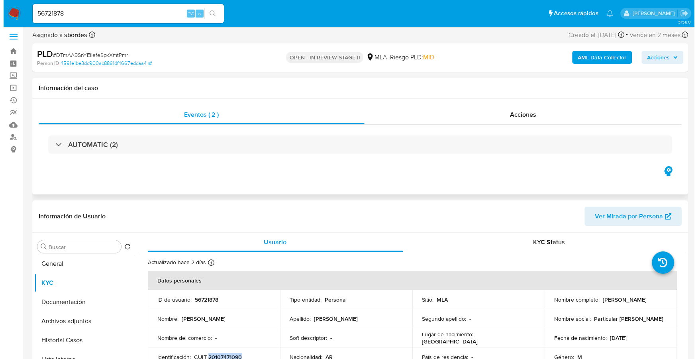
scroll to position [0, 0]
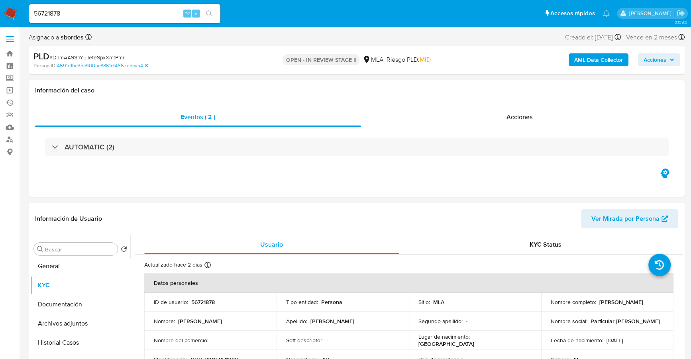
click at [595, 49] on div "PLD # DTmAA9SnYEIIefeSpxXmtPmr Person ID 4591e1be3dc900ac8861df4667edcaa4 OPEN …" at bounding box center [356, 60] width 655 height 28
click at [596, 55] on b "AML Data Collector" at bounding box center [598, 59] width 49 height 13
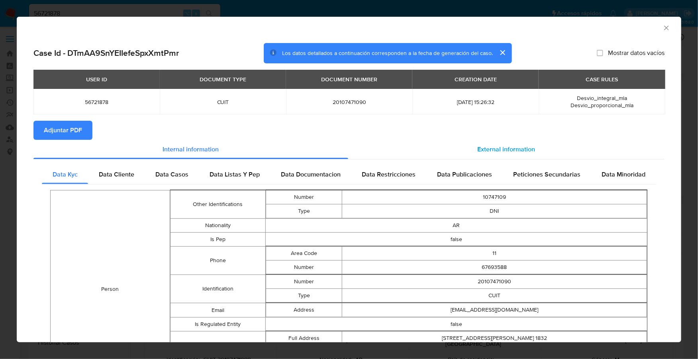
click at [456, 153] on div "External information" at bounding box center [506, 149] width 316 height 19
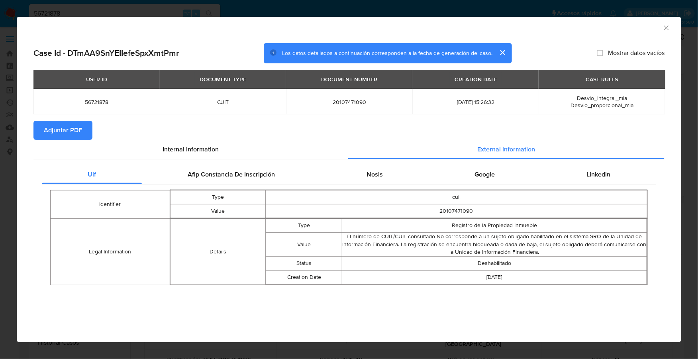
click at [257, 161] on div "Uif Afip [PERSON_NAME] De Inscripción Nosis Google Linkedin Identifier Type cui…" at bounding box center [348, 227] width 631 height 137
click at [258, 166] on div "Afip Constancia De Inscripción" at bounding box center [231, 174] width 179 height 19
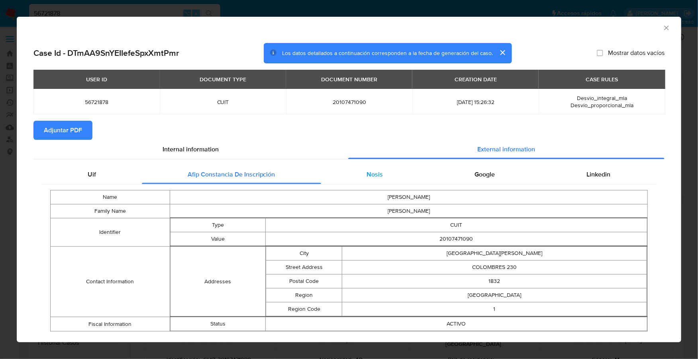
click at [372, 174] on span "Nosis" at bounding box center [374, 174] width 16 height 9
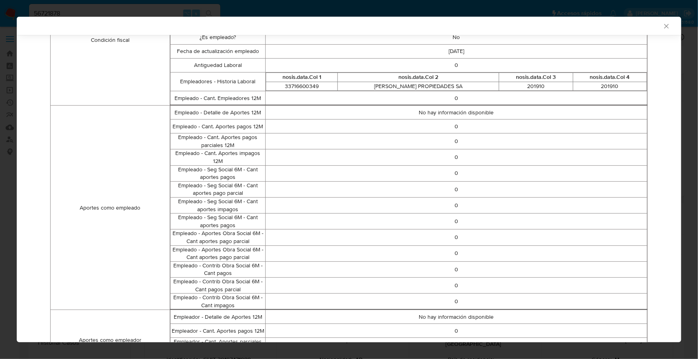
scroll to position [467, 0]
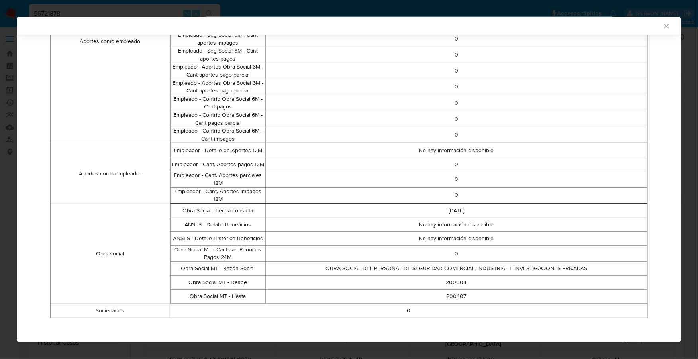
click at [662, 27] on icon "Cerrar ventana" at bounding box center [666, 26] width 8 height 8
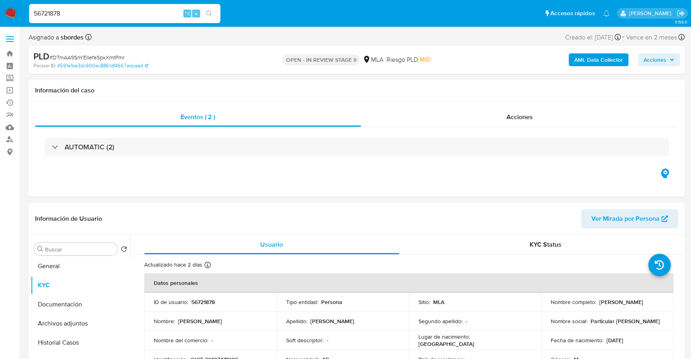
drag, startPoint x: 113, startPoint y: 10, endPoint x: -2, endPoint y: 10, distance: 115.5
paste input "331383755"
type input "331383755"
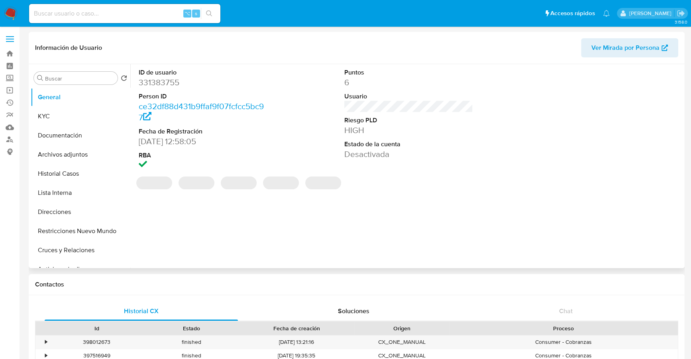
select select "10"
click at [65, 174] on button "Historial Casos" at bounding box center [77, 173] width 93 height 19
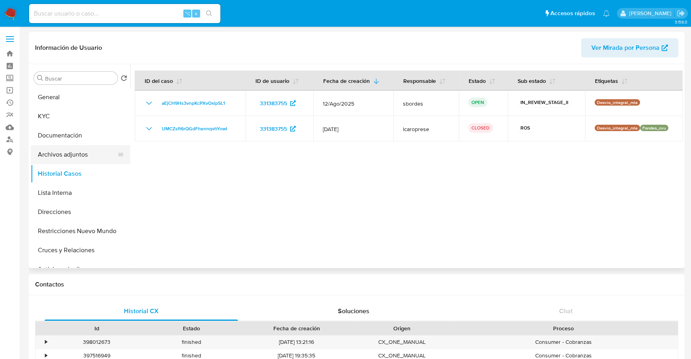
click at [83, 153] on button "Archivos adjuntos" at bounding box center [77, 154] width 93 height 19
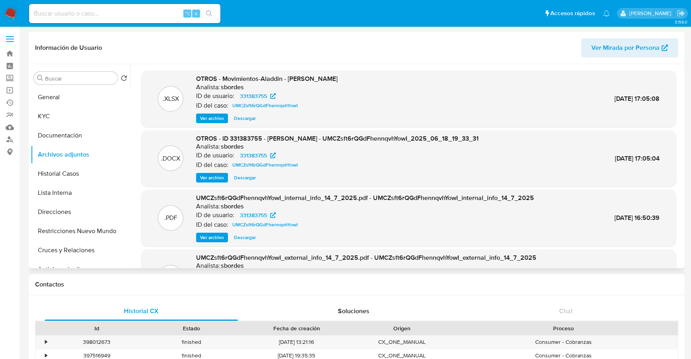
click at [213, 179] on span "Ver archivo" at bounding box center [212, 178] width 24 height 8
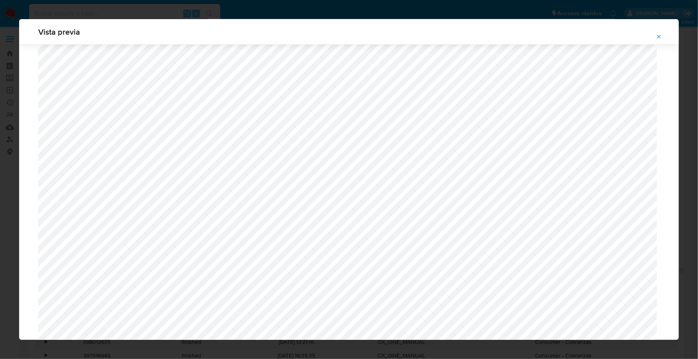
scroll to position [325, 0]
click at [659, 36] on icon "Attachment preview" at bounding box center [659, 37] width 4 height 4
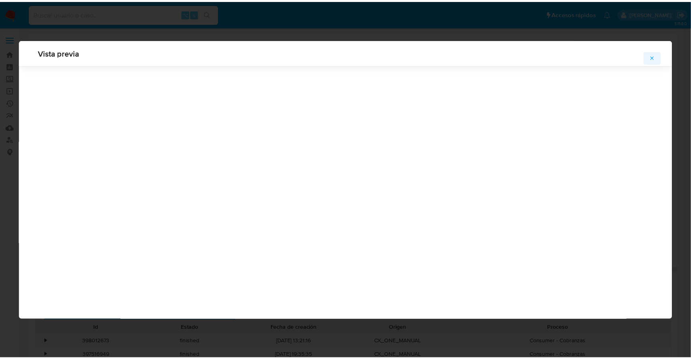
scroll to position [0, 0]
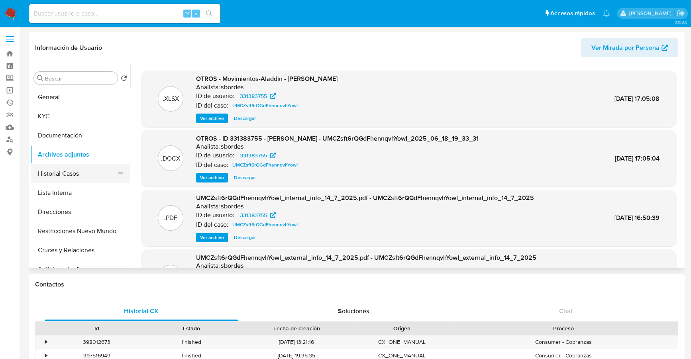
click at [69, 170] on button "Historial Casos" at bounding box center [77, 173] width 93 height 19
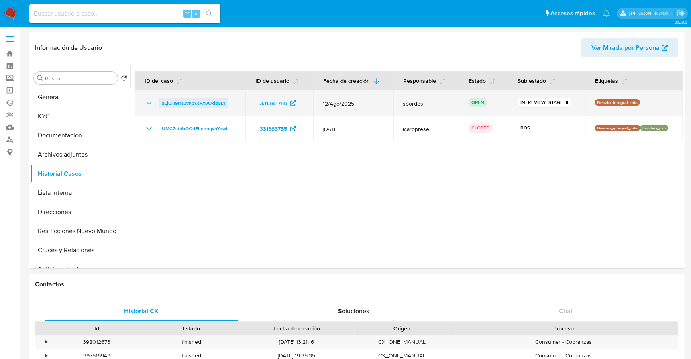
click at [197, 100] on span "aEjCH9Hs3vnpKcPXvOxipSL1" at bounding box center [193, 103] width 63 height 10
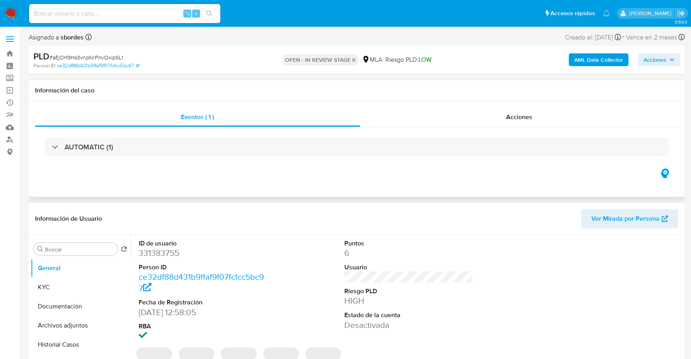
select select "10"
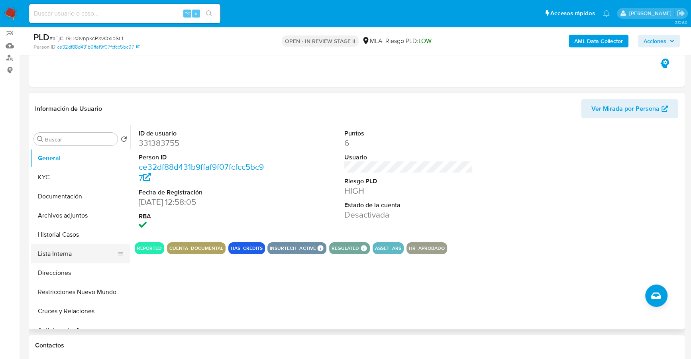
scroll to position [175, 0]
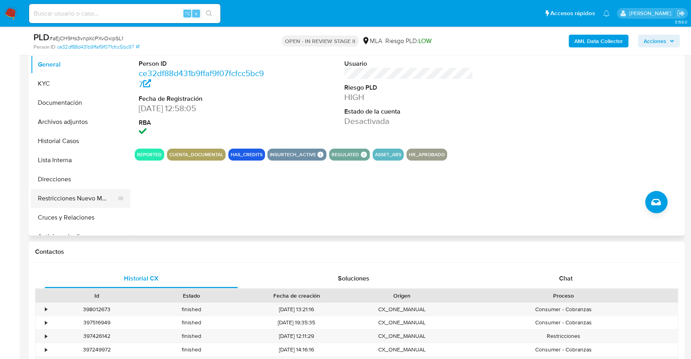
click at [91, 194] on button "Restricciones Nuevo Mundo" at bounding box center [77, 198] width 93 height 19
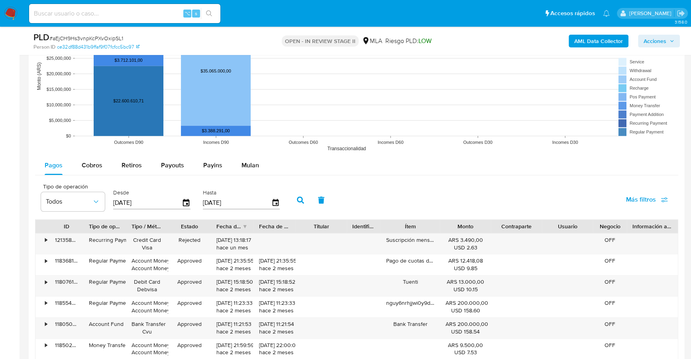
scroll to position [768, 0]
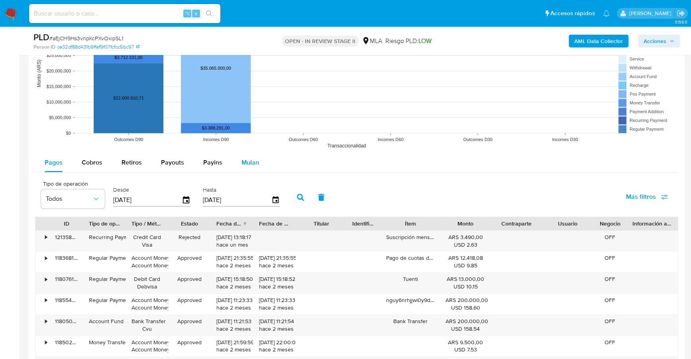
click at [241, 160] on span "Mulan" at bounding box center [250, 162] width 18 height 9
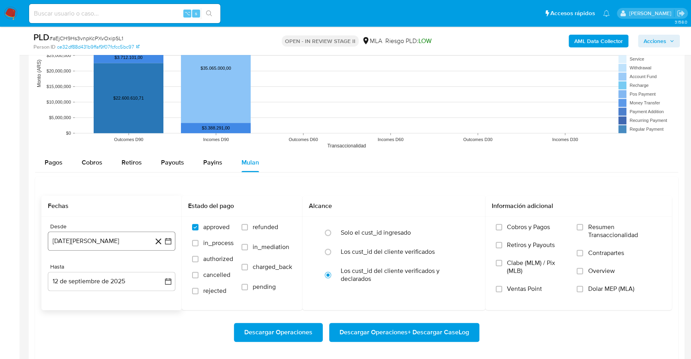
click at [96, 236] on button "[DATE][PERSON_NAME]" at bounding box center [111, 240] width 127 height 19
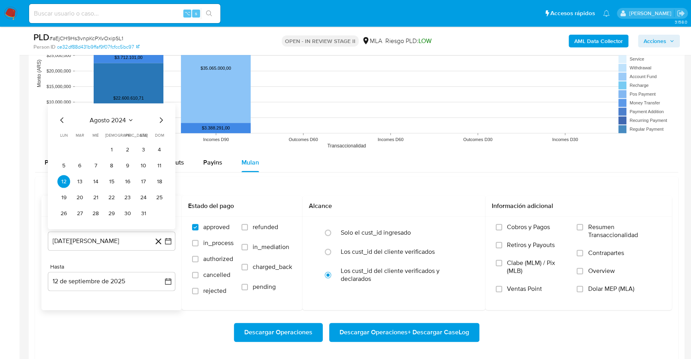
click at [116, 118] on span "agosto 2024" at bounding box center [108, 120] width 36 height 8
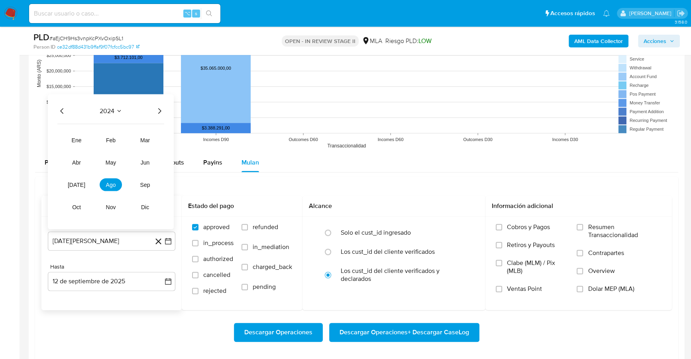
click at [160, 109] on icon "Año siguiente" at bounding box center [160, 111] width 10 height 10
click at [150, 158] on button "jun" at bounding box center [145, 162] width 22 height 13
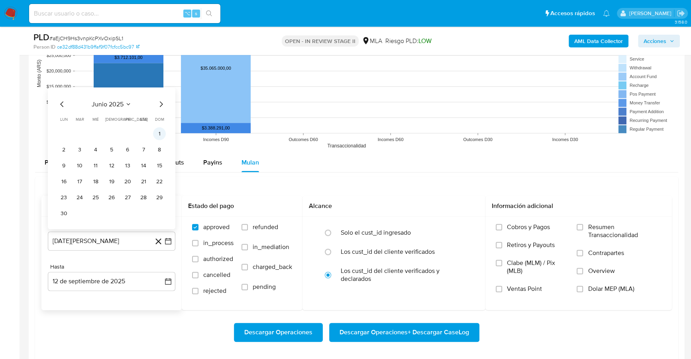
click at [155, 129] on button "1" at bounding box center [159, 133] width 13 height 13
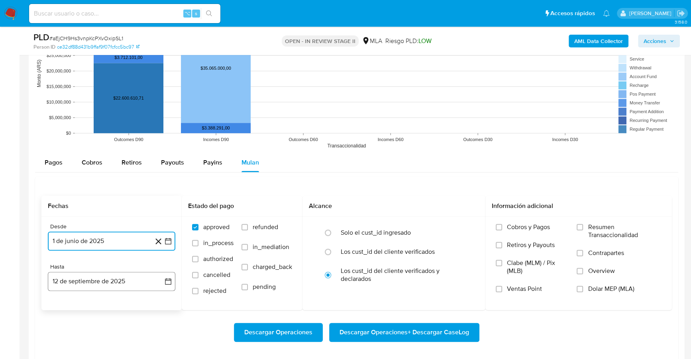
click at [100, 277] on button "12 de septiembre de 2025" at bounding box center [111, 281] width 127 height 19
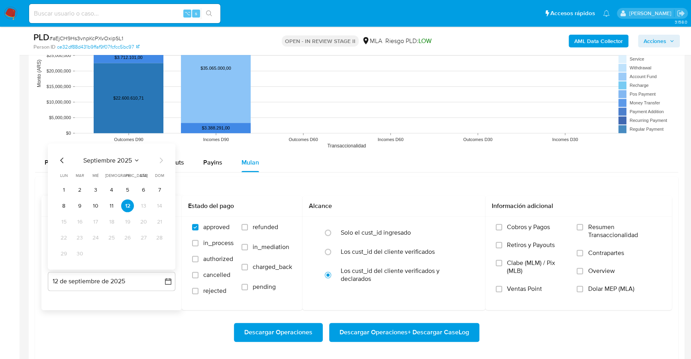
click at [59, 157] on icon "Mes anterior" at bounding box center [62, 160] width 10 height 10
click at [60, 157] on icon "Mes anterior" at bounding box center [62, 160] width 10 height 10
click at [115, 254] on button "31" at bounding box center [111, 253] width 13 height 13
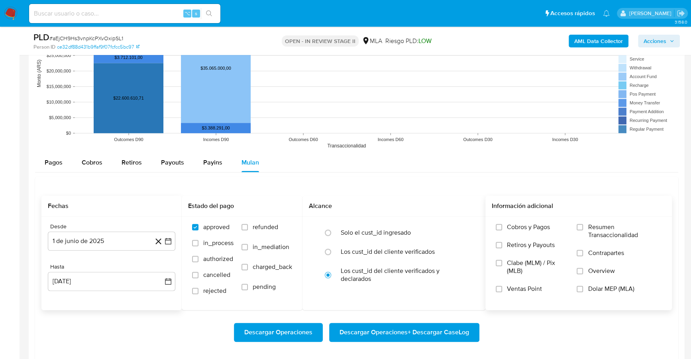
click at [603, 288] on span "Dolar MEP (MLA)" at bounding box center [610, 289] width 46 height 8
click at [583, 288] on input "Dolar MEP (MLA)" at bounding box center [579, 289] width 6 height 6
click at [425, 327] on span "Descargar Operaciones + Descargar CaseLog" at bounding box center [403, 332] width 129 height 18
click at [135, 14] on input at bounding box center [124, 13] width 191 height 10
paste input "XtnL1atfeZU6hhoa1QPtLXGK"
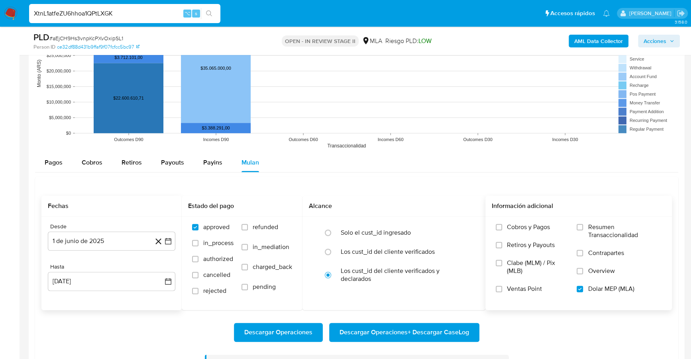
type input "XtnL1atfeZU6hhoa1QPtLXGK"
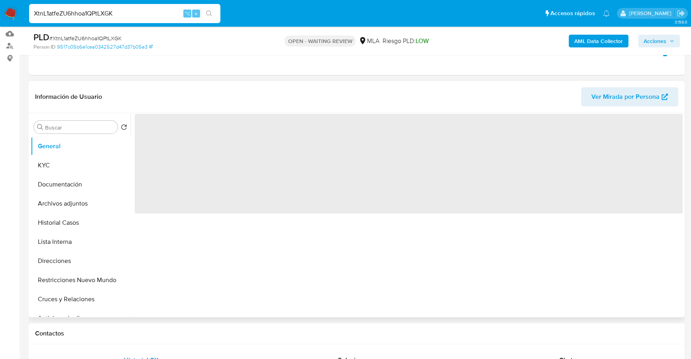
scroll to position [140, 0]
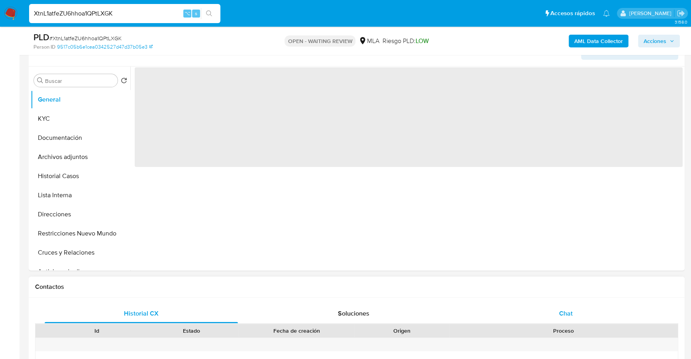
click at [552, 309] on div "Chat" at bounding box center [565, 313] width 193 height 19
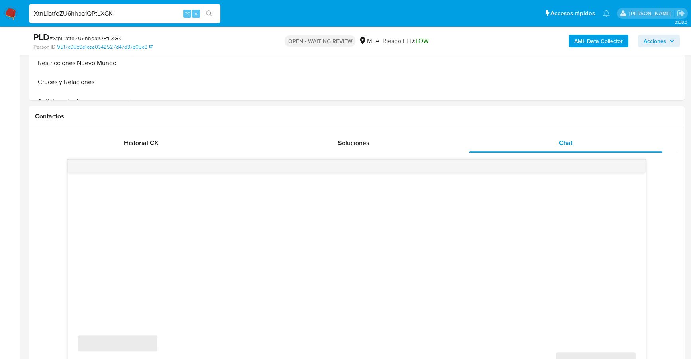
scroll to position [465, 0]
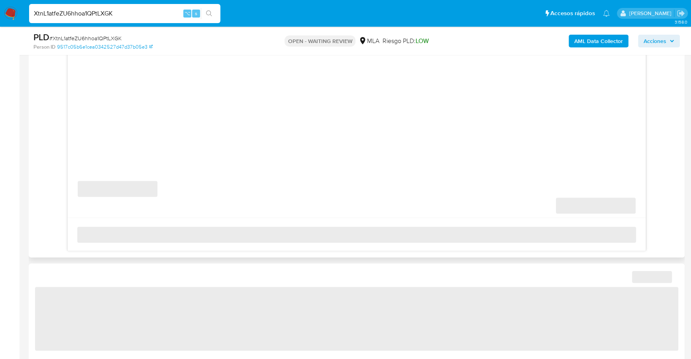
select select "10"
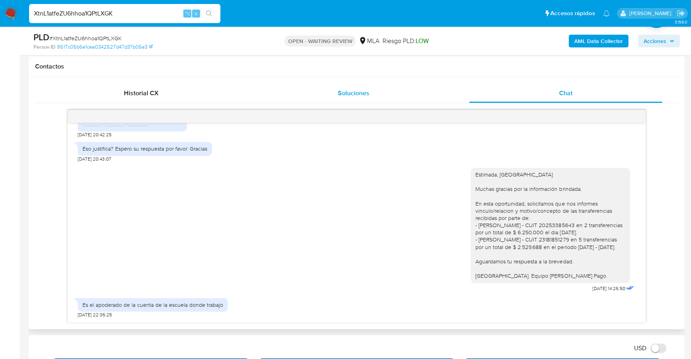
scroll to position [177, 0]
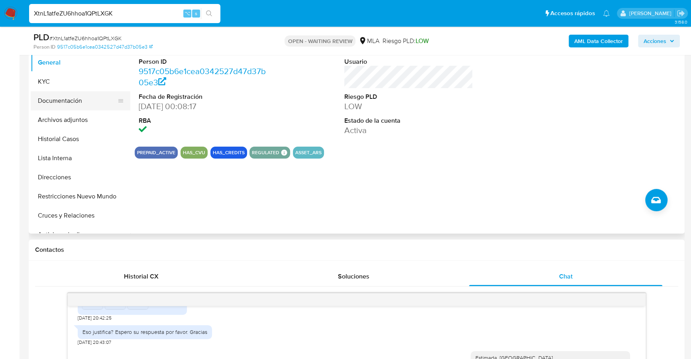
click at [65, 102] on button "Documentación" at bounding box center [77, 100] width 93 height 19
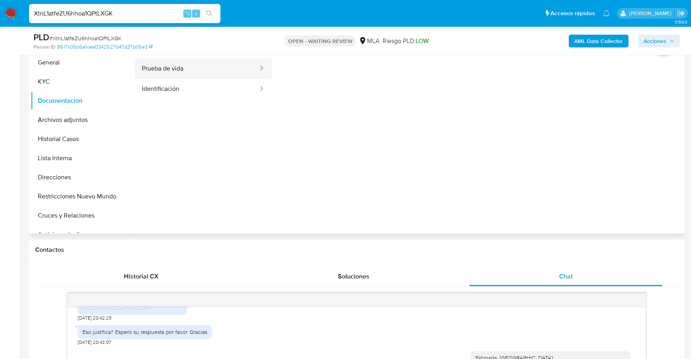
click at [202, 73] on button "Prueba de vida" at bounding box center [197, 69] width 124 height 20
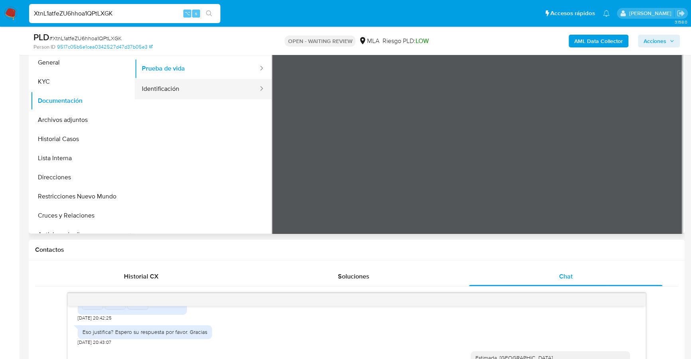
click at [191, 89] on button "Identificación" at bounding box center [197, 89] width 124 height 20
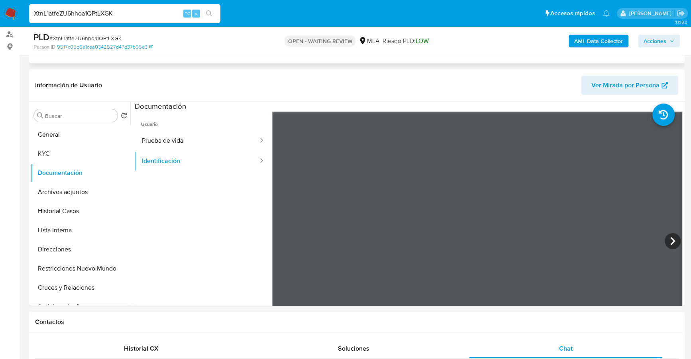
scroll to position [0, 0]
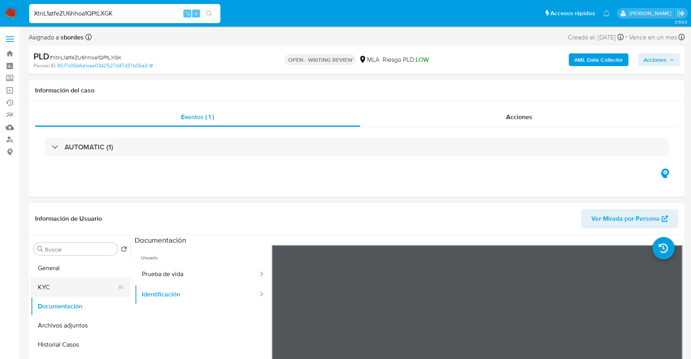
click at [66, 280] on button "KYC" at bounding box center [77, 287] width 93 height 19
